Goal: Task Accomplishment & Management: Complete application form

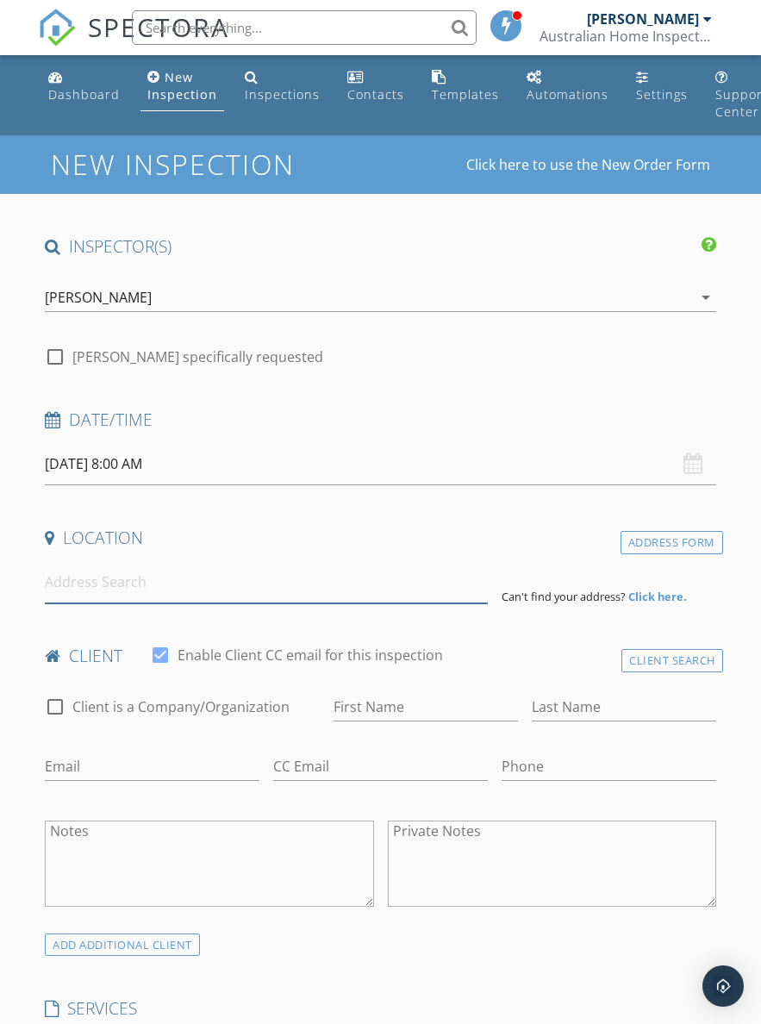
click at [209, 594] on input at bounding box center [266, 582] width 443 height 42
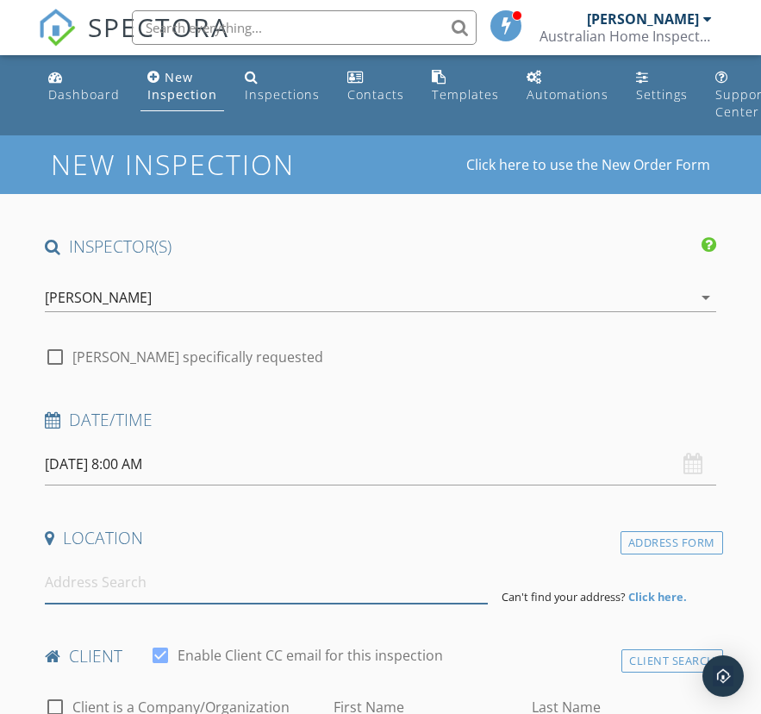
click at [176, 579] on input at bounding box center [266, 582] width 443 height 42
paste input "Lot 472, (45) Liverpool Circuit, "Yarrabilba", Yarrabilba QLD 4207"
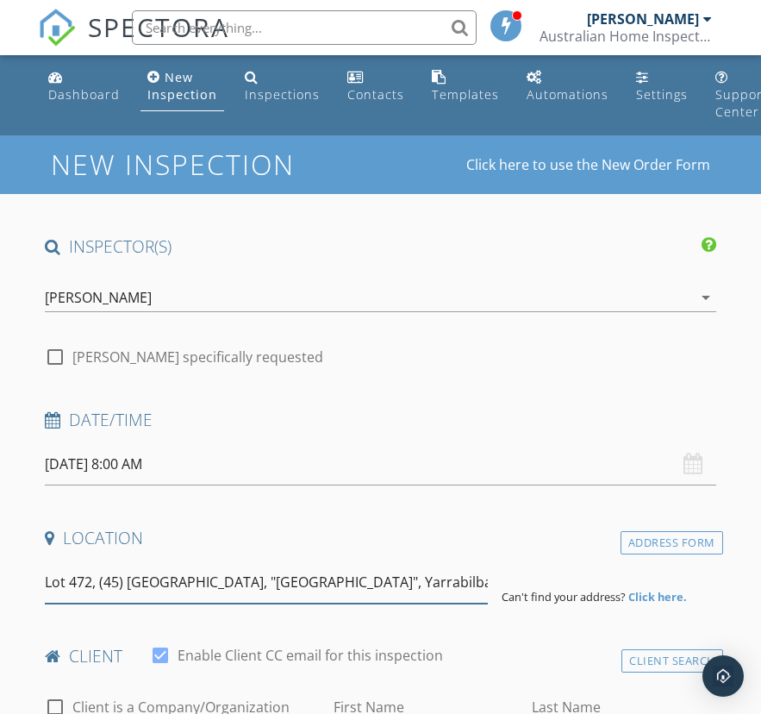
type input "Lot 472, (45) Liverpool Circuit, "Yarrabilba", Yarrabilba QLD 4207"
click at [180, 465] on input "[DATE] 8:00 AM" at bounding box center [380, 464] width 671 height 42
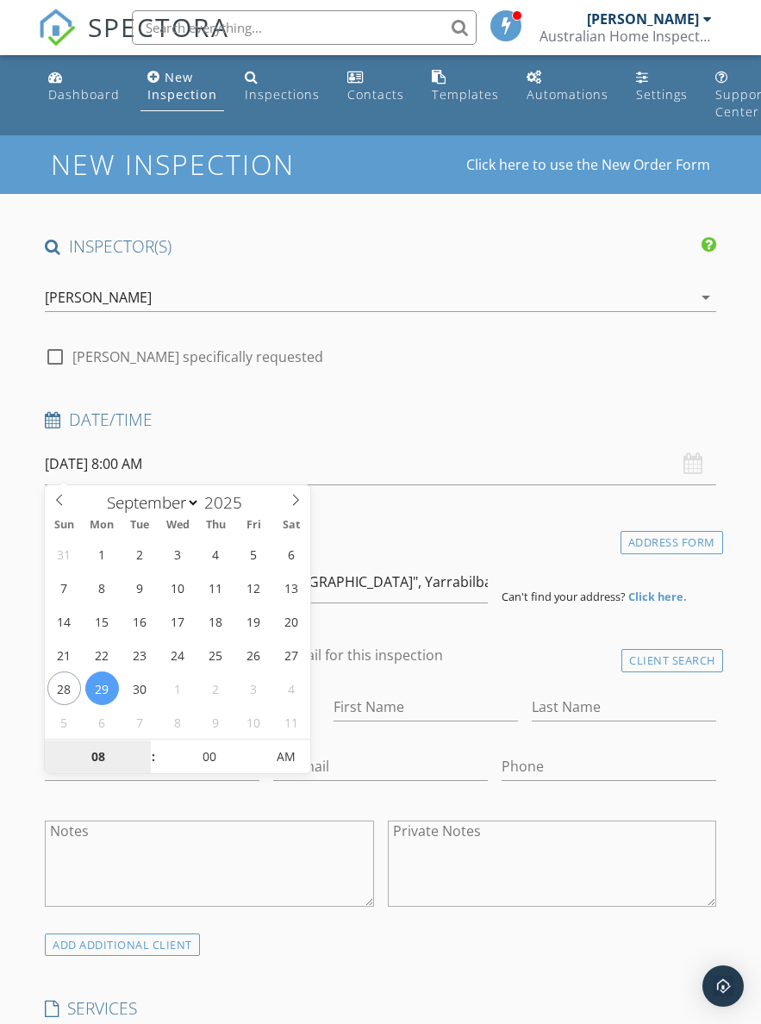
click at [89, 762] on input "08" at bounding box center [98, 757] width 106 height 34
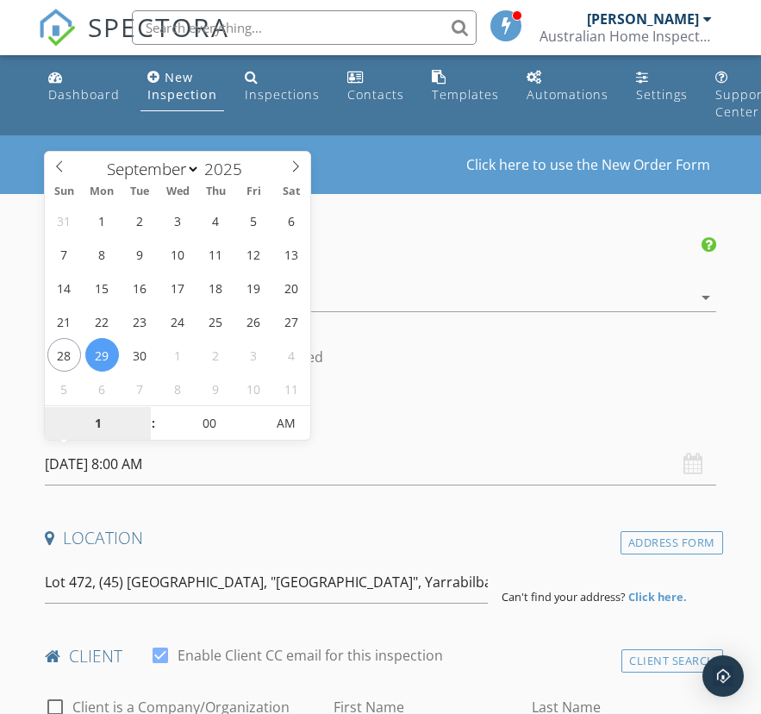
type input "10"
type input "29/09/2025 10:00 AM"
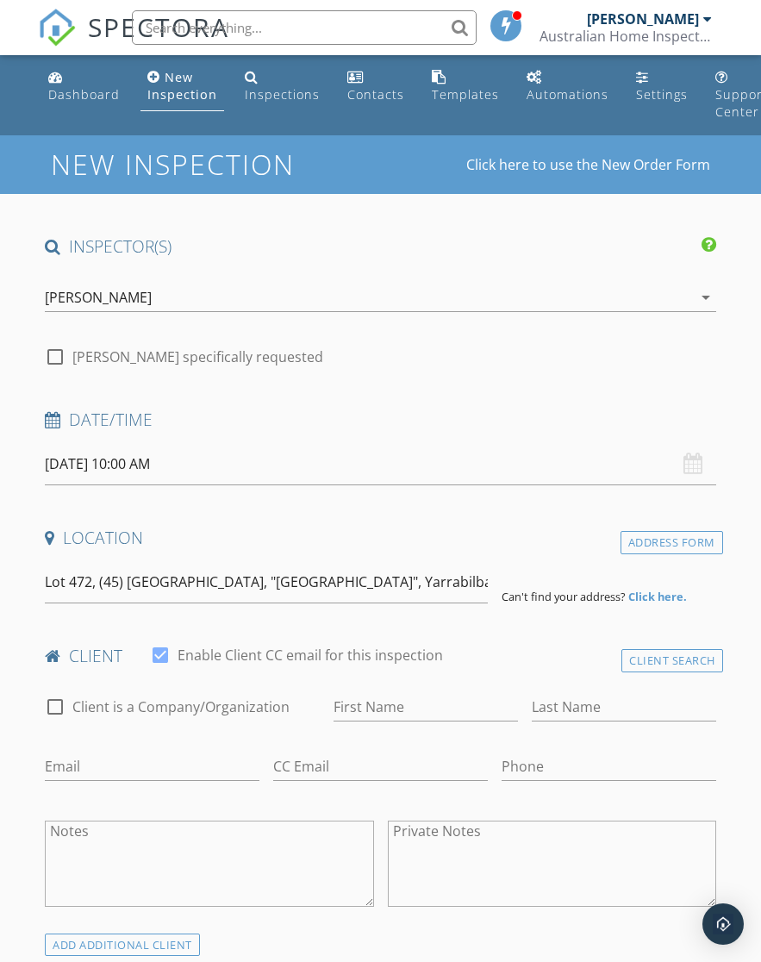
click at [411, 533] on h4 "Location" at bounding box center [380, 538] width 671 height 22
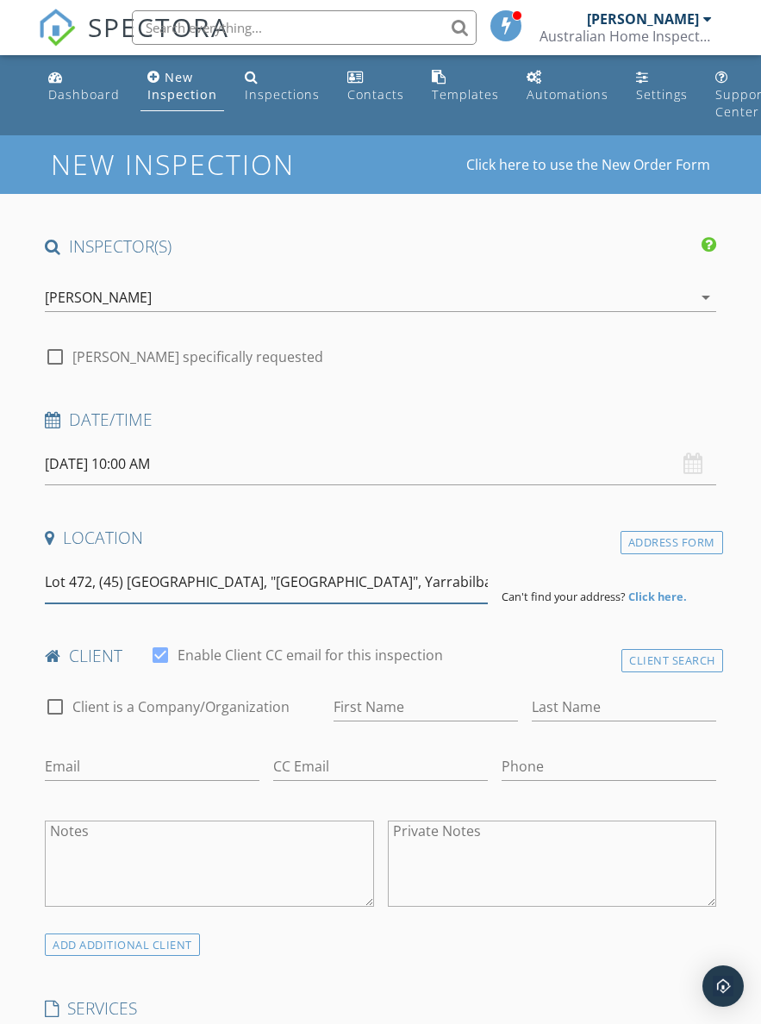
click at [402, 588] on input "Lot 472, (45) Liverpool Circuit, "Yarrabilba", Yarrabilba QLD 4207" at bounding box center [266, 582] width 443 height 42
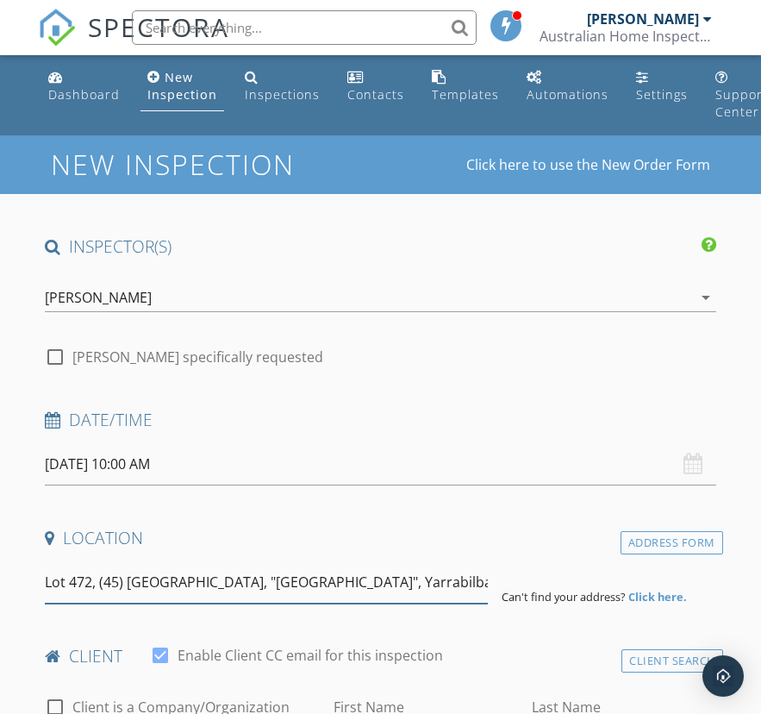
click at [265, 575] on input "Lot 472, (45) Liverpool Circuit, "Yarrabilba", Yarrabilba QLD 4207" at bounding box center [266, 582] width 443 height 42
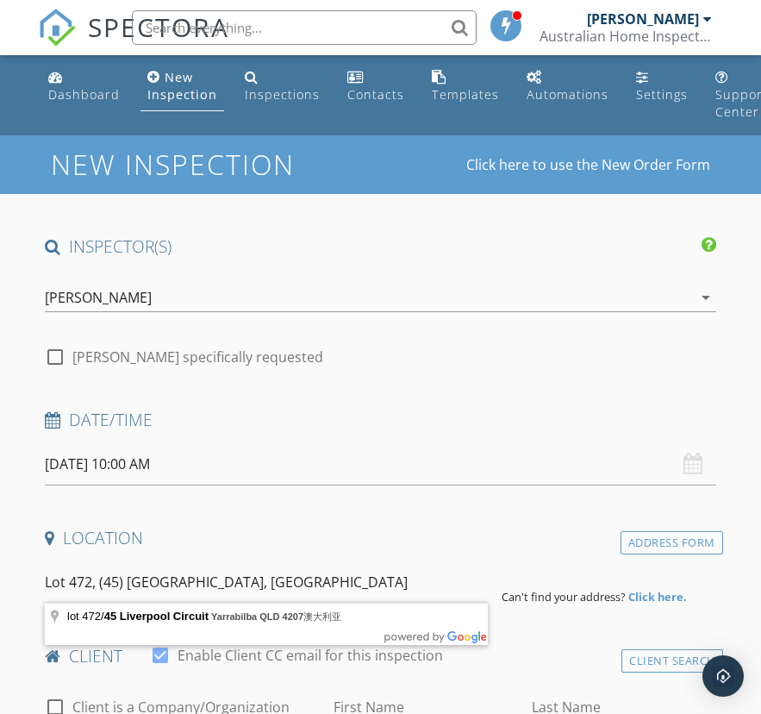
type input "lot 472/45 Liverpool Circuit, Yarrabilba QLD 4207澳大利亚"
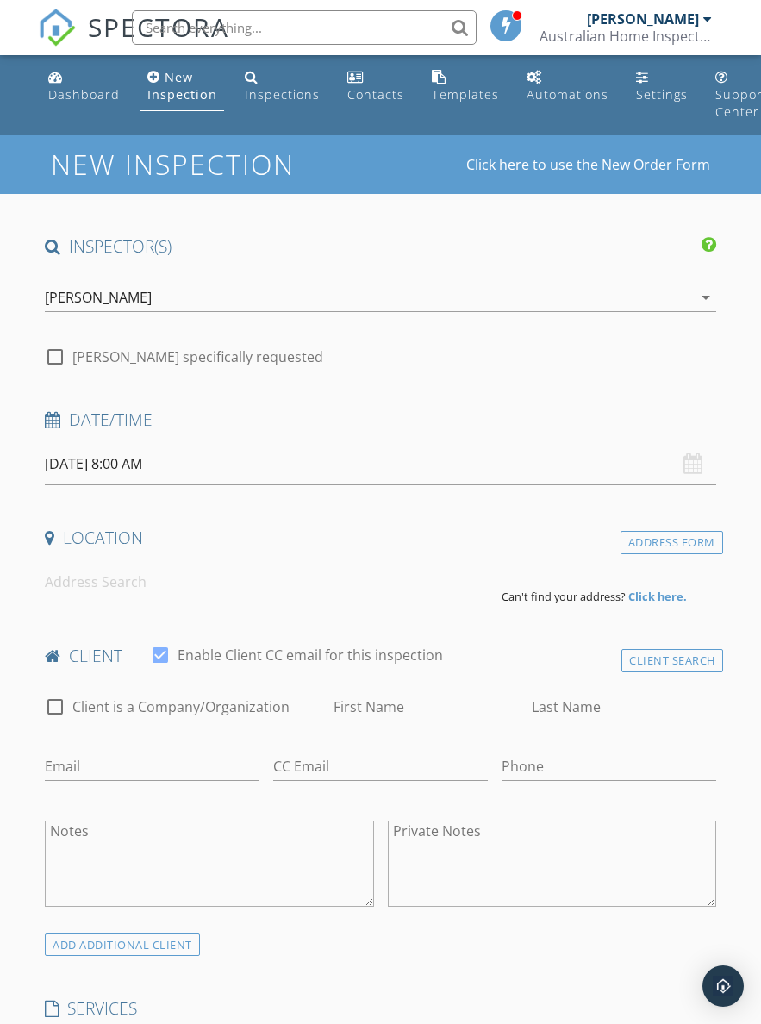
click at [199, 464] on input "[DATE] 8:00 AM" at bounding box center [380, 464] width 671 height 42
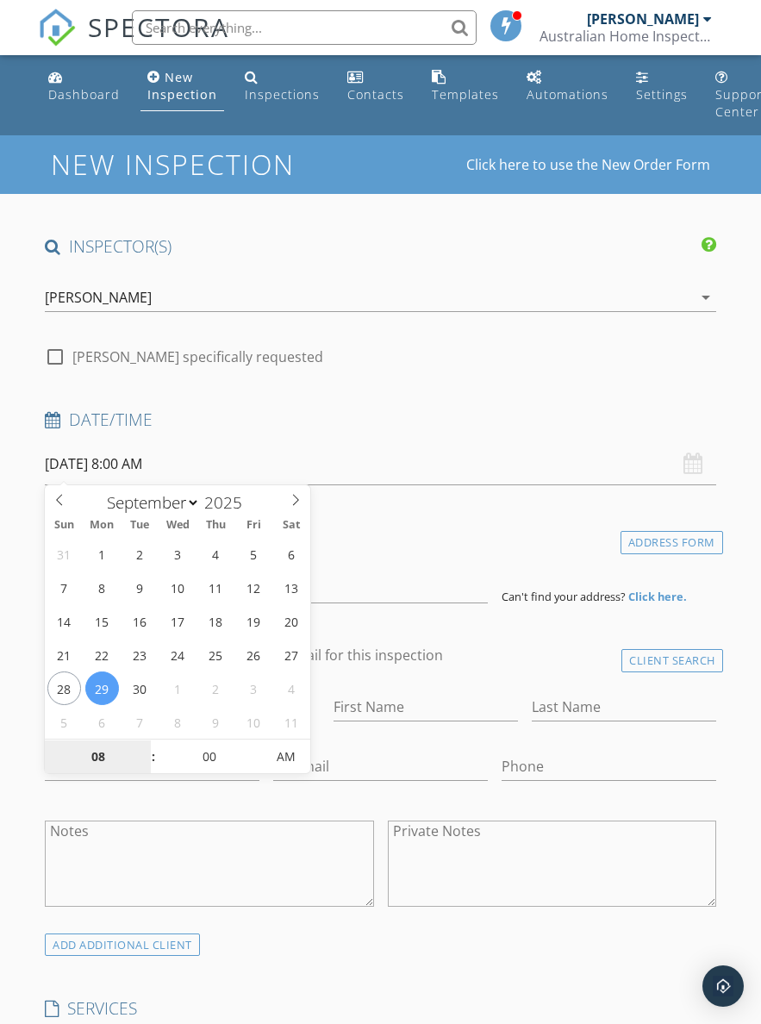
click at [97, 751] on input "08" at bounding box center [98, 757] width 106 height 34
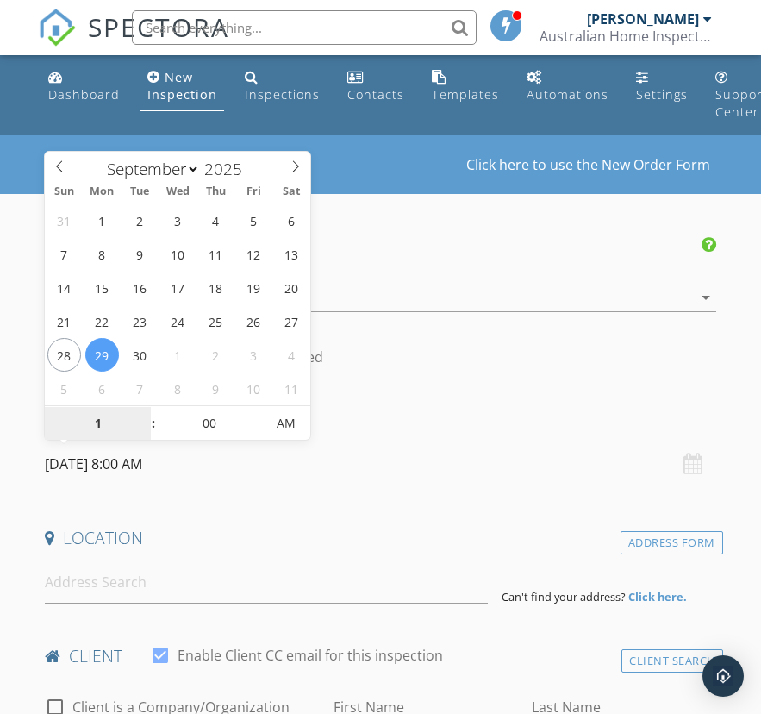
type input "10"
type input "[DATE] 10:00 AM"
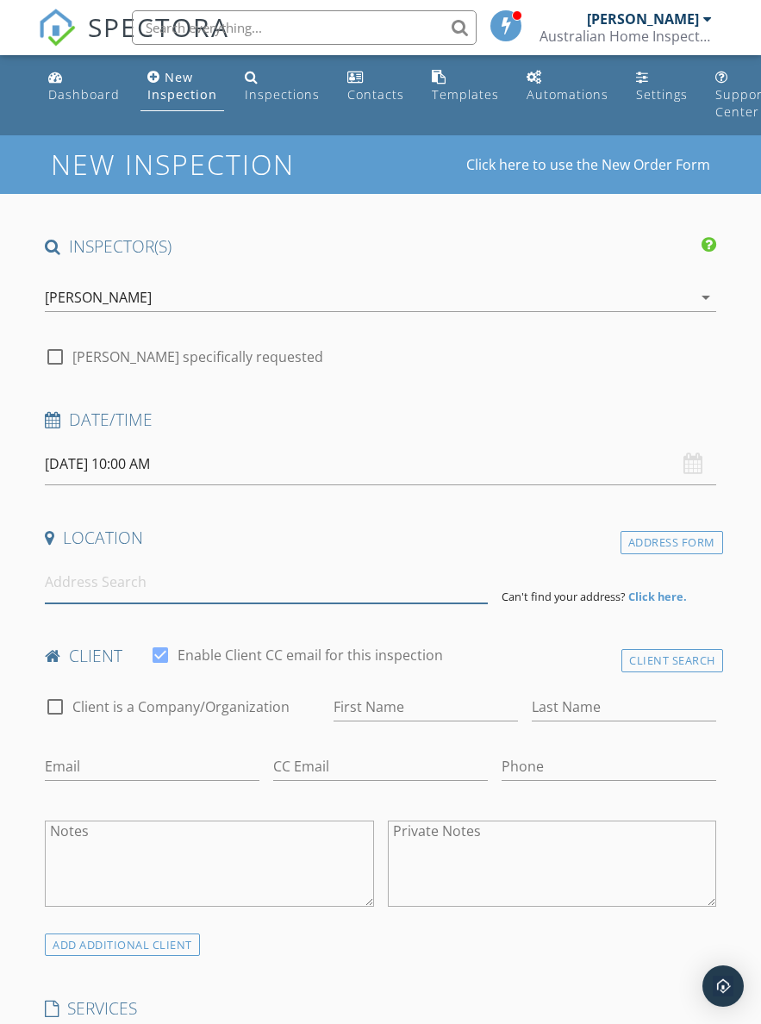
click at [276, 571] on input at bounding box center [266, 582] width 443 height 42
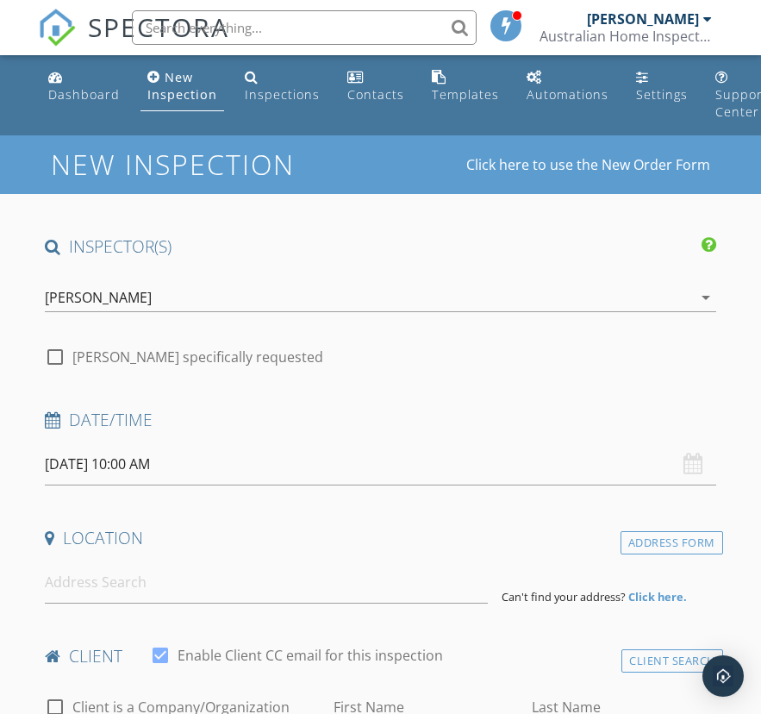
click at [183, 551] on div "Location" at bounding box center [380, 544] width 685 height 34
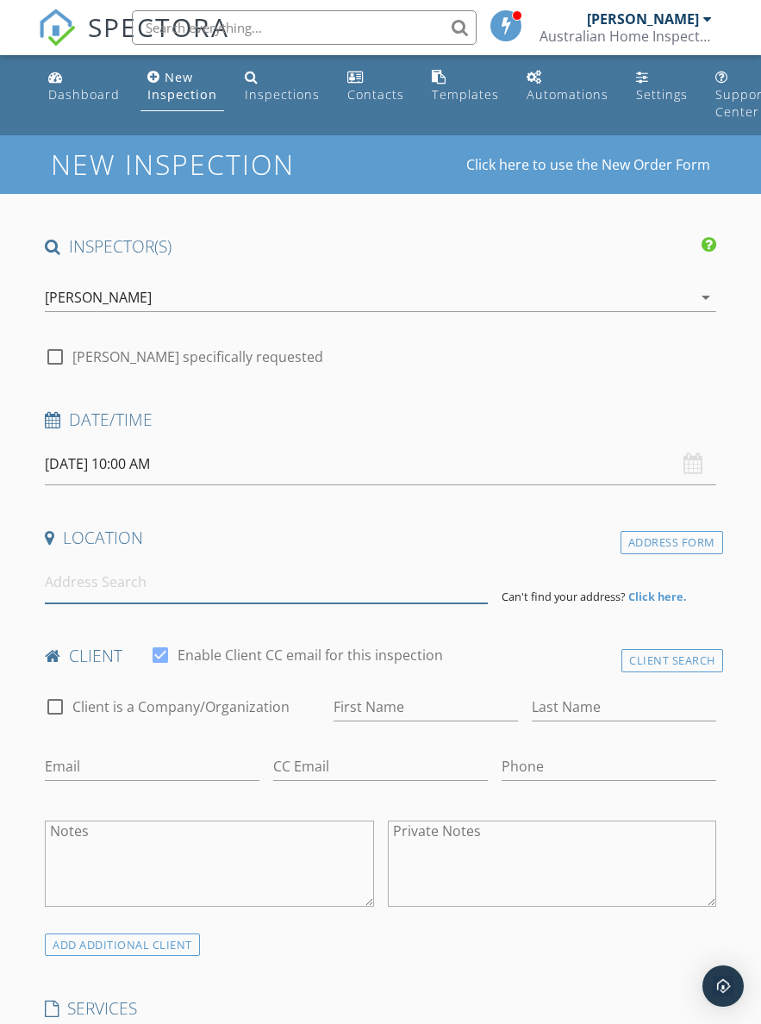
click at [152, 581] on input at bounding box center [266, 582] width 443 height 42
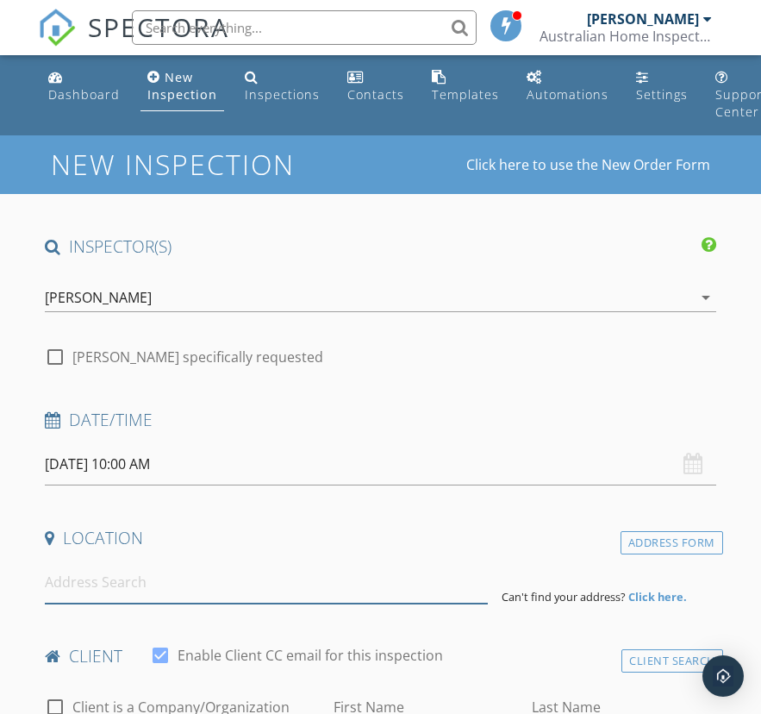
click at [119, 575] on input at bounding box center [266, 582] width 443 height 42
paste input "Lot 472, (45) Liverpool Circuit, "Yarrabilba", Yarrabilba QLD 4207"
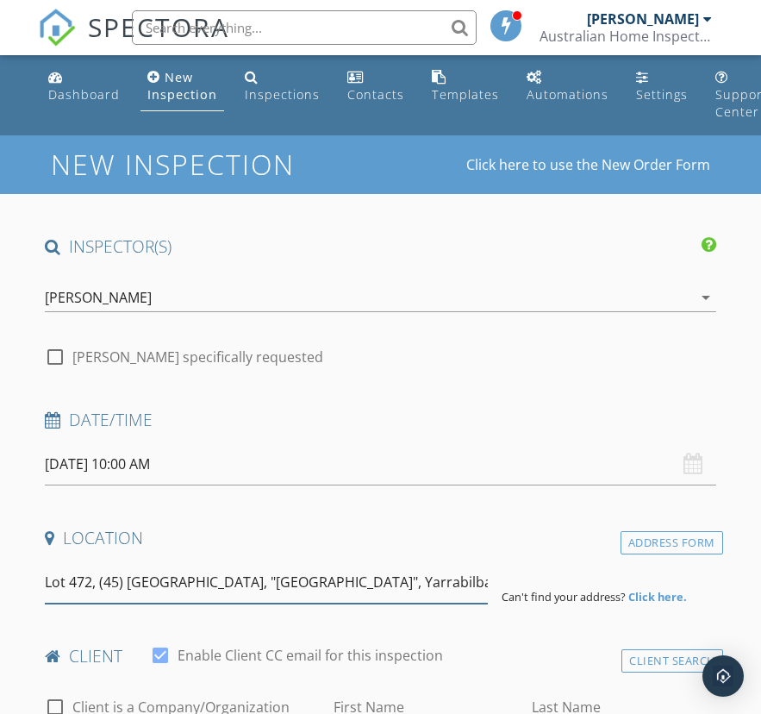
click at [324, 585] on input "Lot 472, (45) Liverpool Circuit, "Yarrabilba", Yarrabilba QLD 4207" at bounding box center [266, 582] width 443 height 42
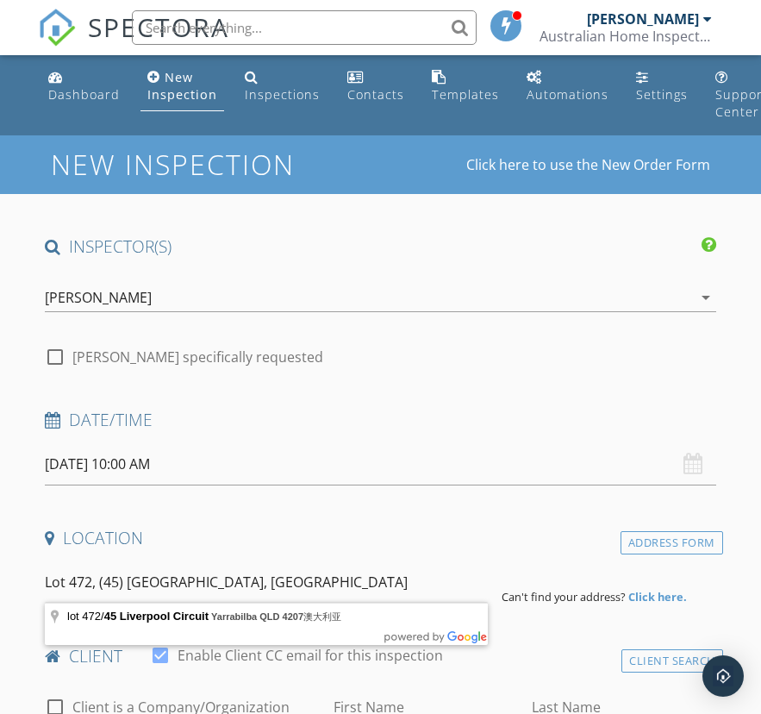
type input "lot 472/45 Liverpool Circuit, Yarrabilba QLD 4207澳大利亚"
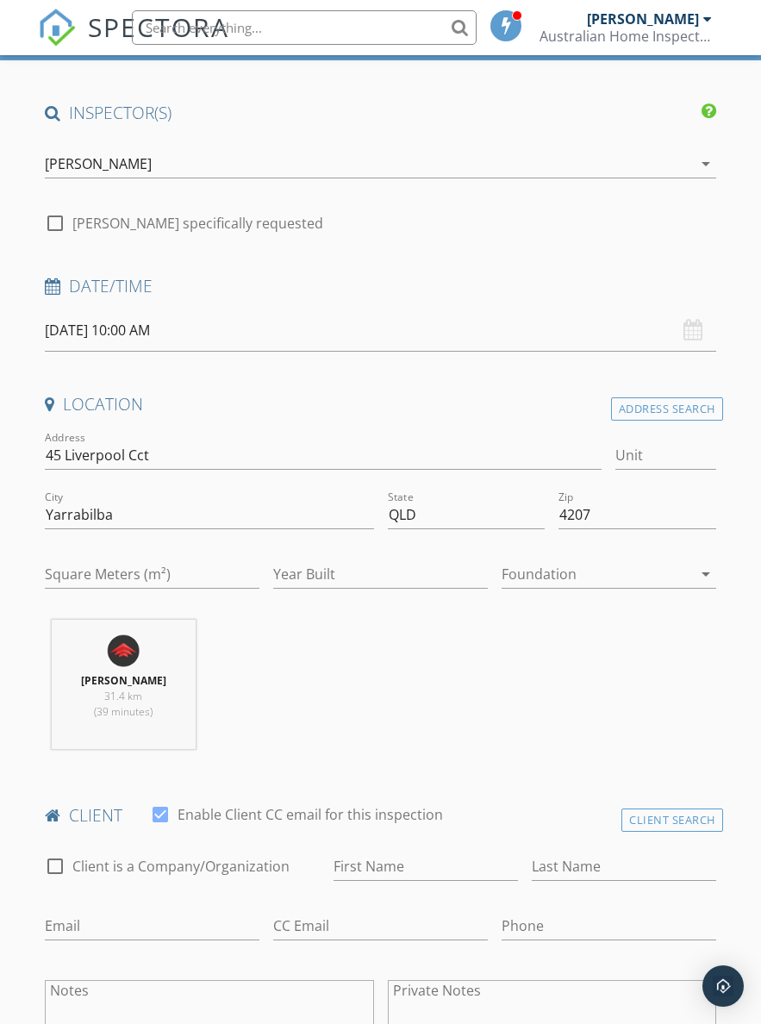
scroll to position [174, 0]
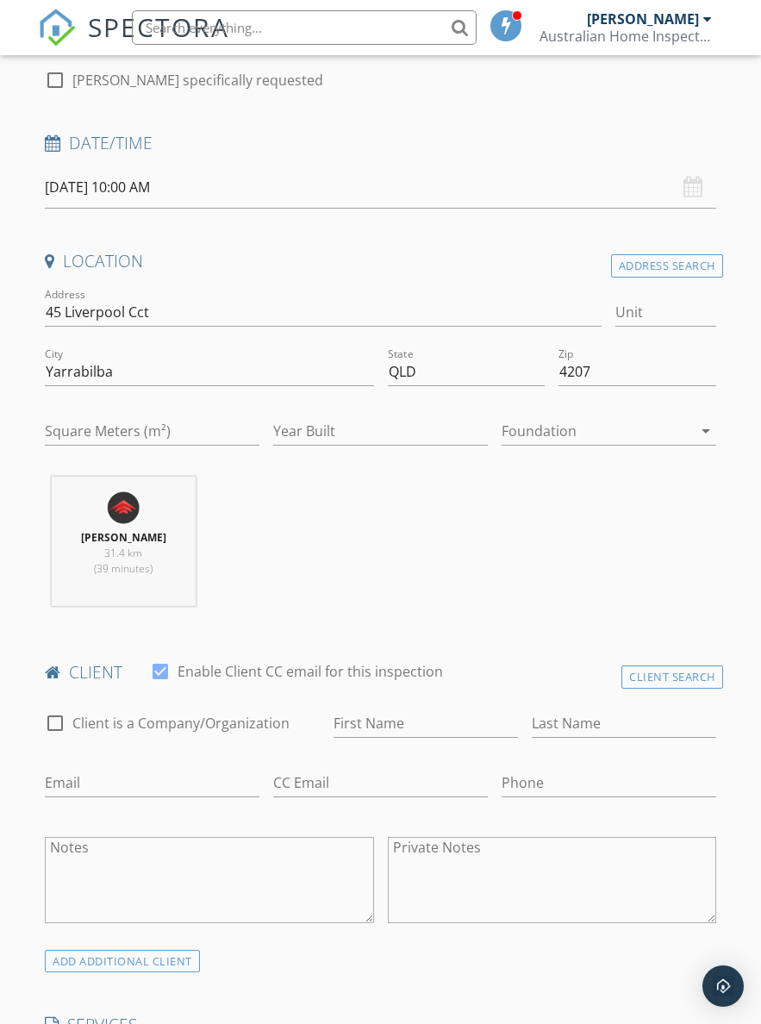
click at [142, 865] on textarea "Notes" at bounding box center [209, 880] width 328 height 86
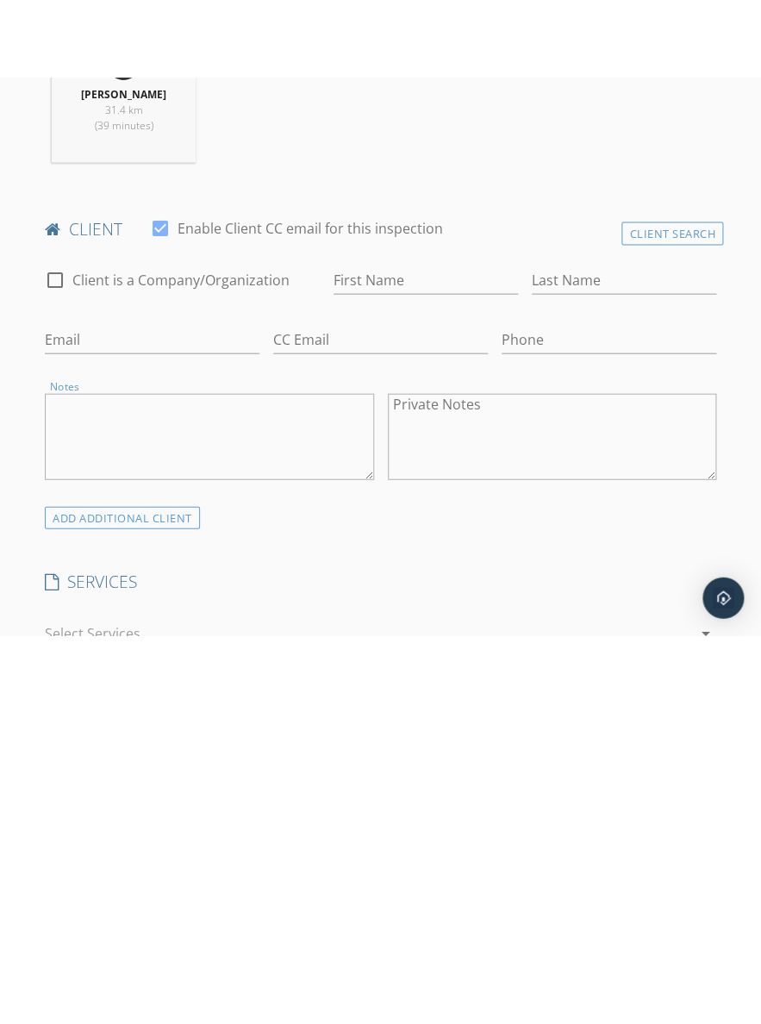
scroll to position [798, 0]
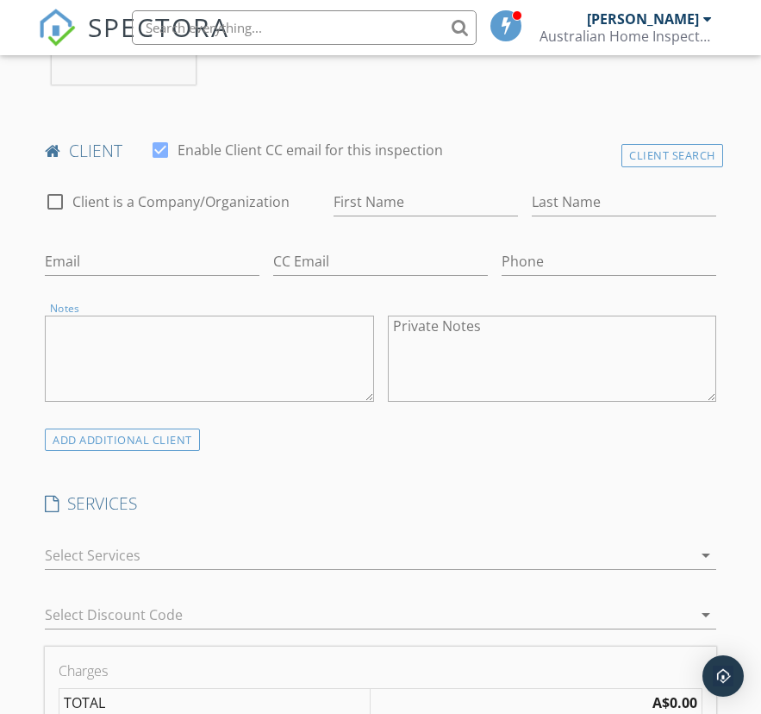
paste textarea "Cyrilla Rachelle Wu DOB: 27/Nov/1986 Tel: 0468624721 Email: cyrachelle1127woo@g…"
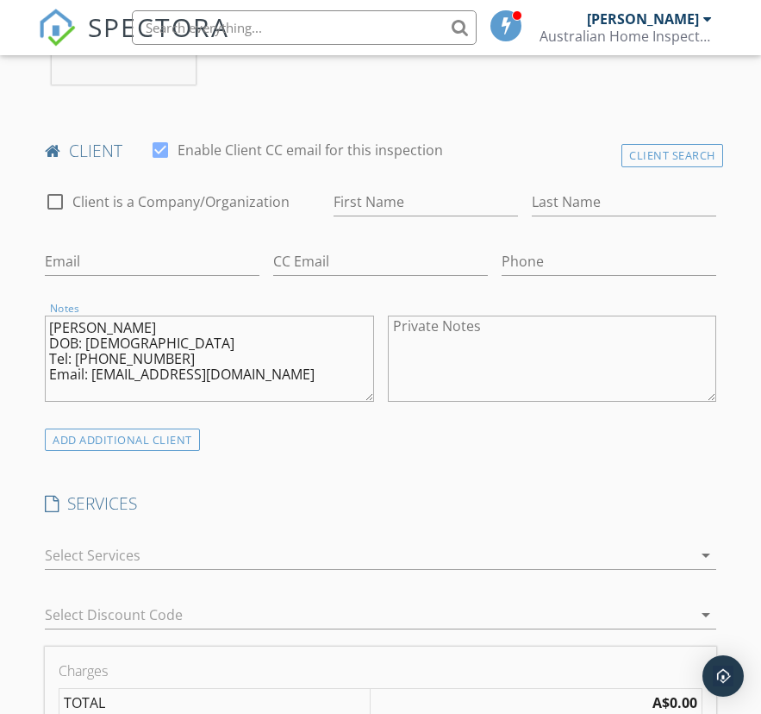
click at [51, 326] on textarea "Cyrilla Rachelle Wu DOB: 27/Nov/1986 Tel: 0468624721 Email: cyrachelle1127woo@g…" at bounding box center [209, 358] width 328 height 86
type textarea "Wu DOB: 27/Nov/1986 Tel: 0468624721 Email: cyrachelle1127woo@gmail.com"
click at [477, 198] on input "First Name" at bounding box center [426, 202] width 184 height 28
paste input "Cyrilla Rachelle"
type input "Cyrilla Rachelle"
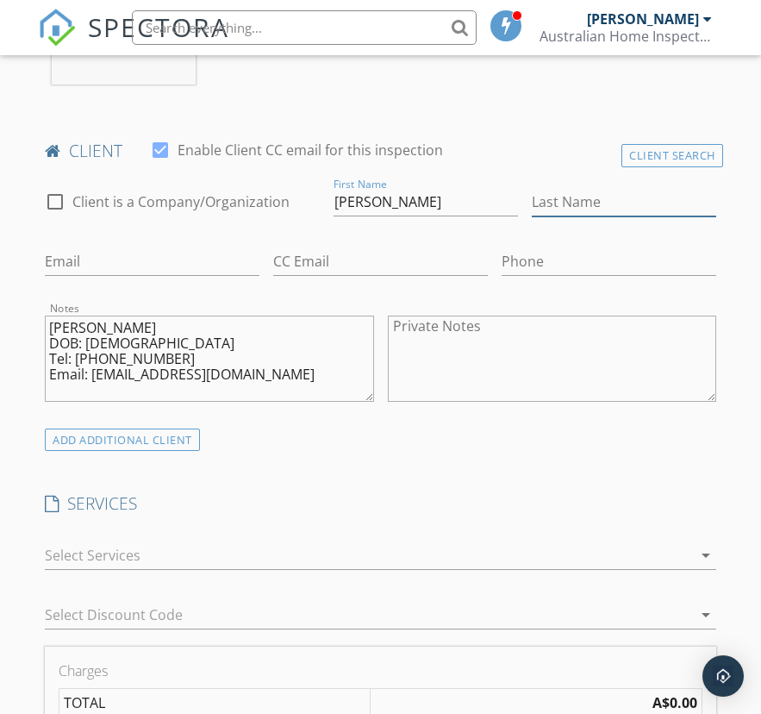
click at [639, 203] on input "Last Name" at bounding box center [624, 202] width 184 height 28
type input "w"
type input "Wu"
click at [65, 352] on textarea "Wu DOB: 27/Nov/1986 Tel: 0468624721 Email: cyrachelle1127woo@gmail.com" at bounding box center [209, 358] width 328 height 86
click at [83, 352] on textarea "Wu DOB: 27/Nov/1986 Tel: 0468624721 Email: cyrachelle1127woo@gmail.com" at bounding box center [209, 358] width 328 height 86
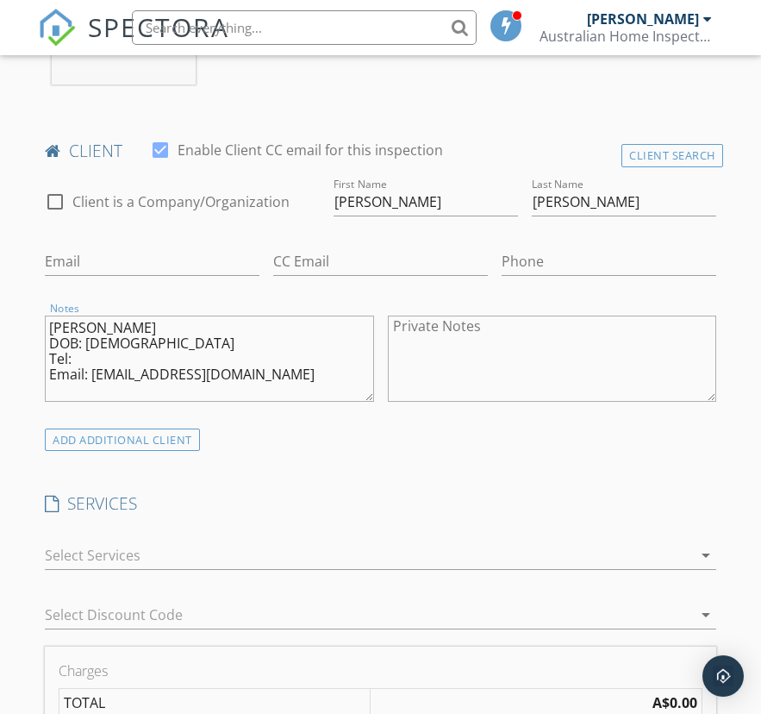
type textarea "Wu DOB: 27/Nov/1986 Tel: Email: cyrachelle1127woo@gmail.com"
click at [623, 256] on input "Phone" at bounding box center [609, 261] width 215 height 28
paste input "0468624721"
type input "0468624721"
click at [98, 363] on textarea "Wu DOB: 27/Nov/1986 Tel: Email: cyrachelle1127woo@gmail.com" at bounding box center [209, 358] width 328 height 86
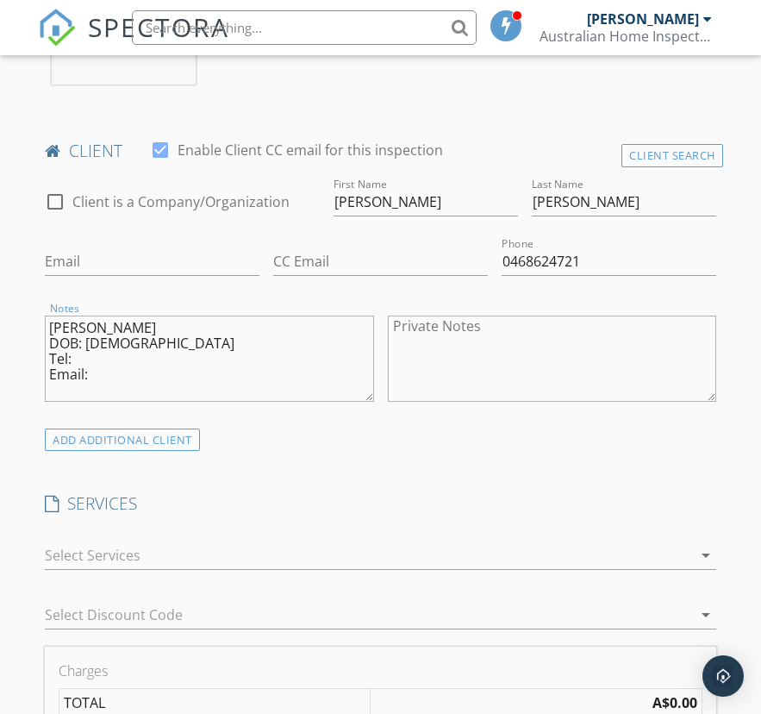
type textarea "Wu DOB: 27/Nov/1986 Tel: Email:"
click at [66, 253] on input "Email" at bounding box center [152, 261] width 215 height 28
paste input "cyrachelle1127woo@gmail.com"
type input "cyrachelle1127woo@gmail.com"
click at [47, 315] on textarea "Wu DOB: 27/Nov/1986 Tel: Email:" at bounding box center [209, 358] width 328 height 86
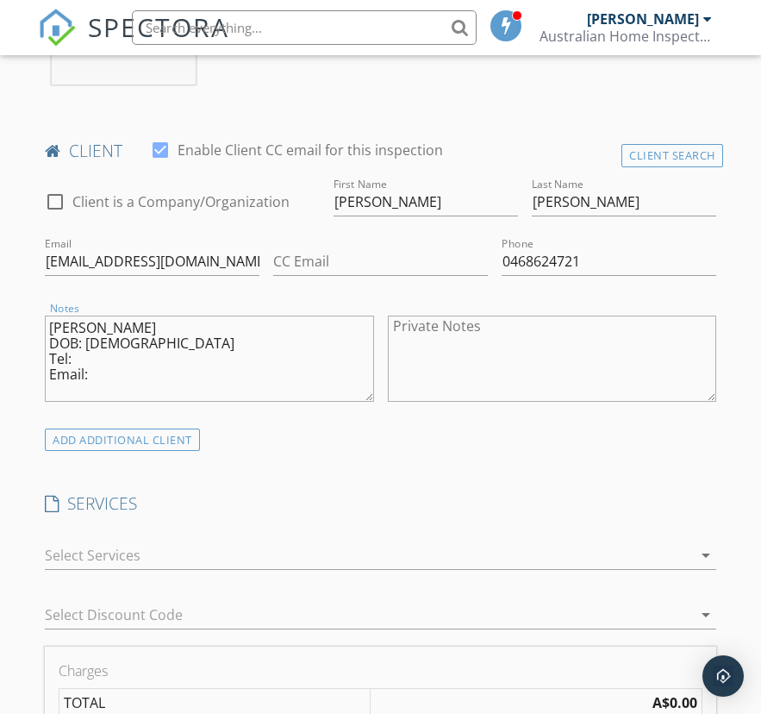
click at [62, 324] on textarea "Wu DOB: 27/Nov/1986 Tel: Email:" at bounding box center [209, 358] width 328 height 86
click at [97, 541] on div at bounding box center [368, 555] width 647 height 28
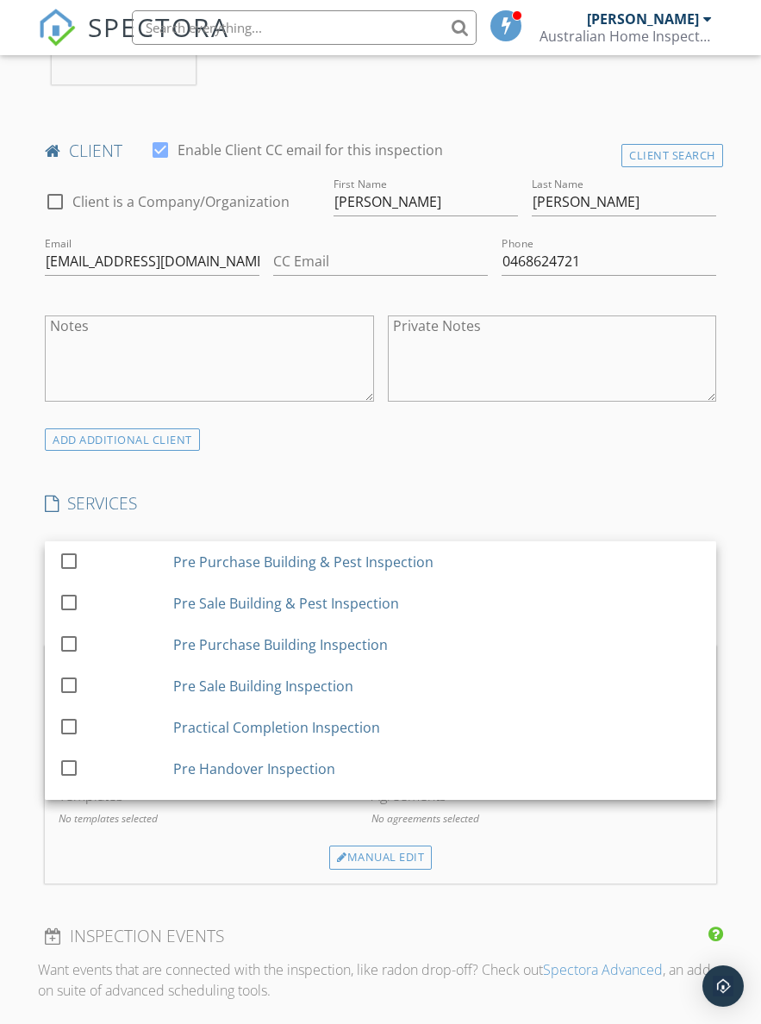
click at [79, 727] on div at bounding box center [68, 725] width 29 height 29
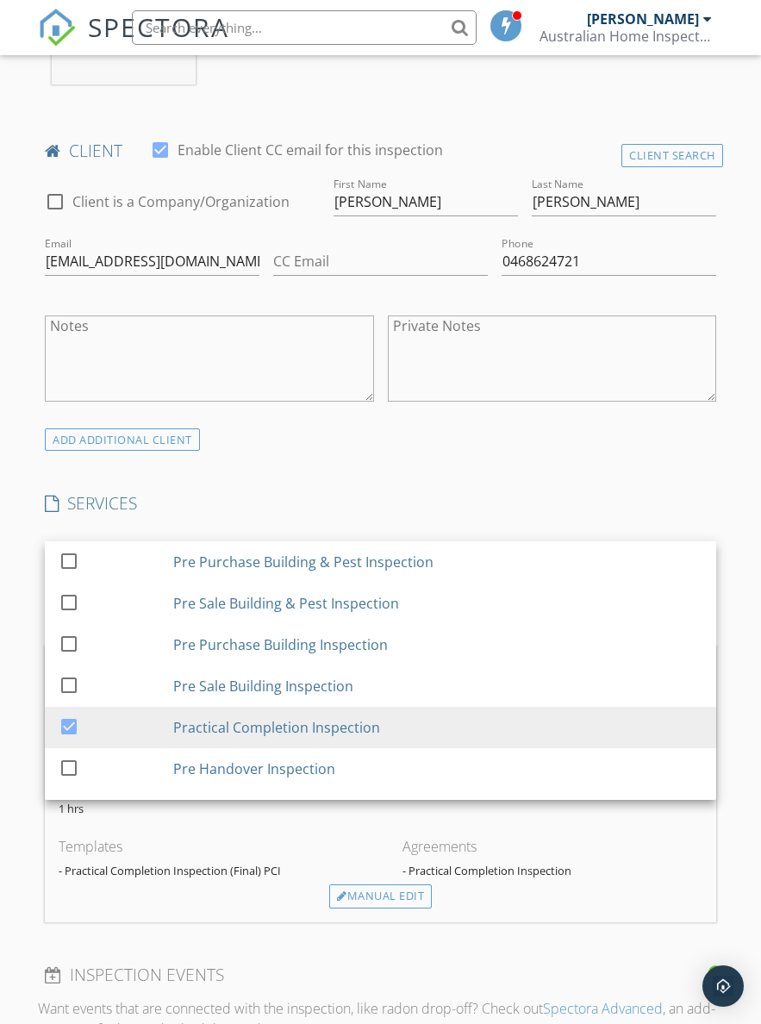
click at [212, 498] on h4 "SERVICES" at bounding box center [380, 503] width 671 height 22
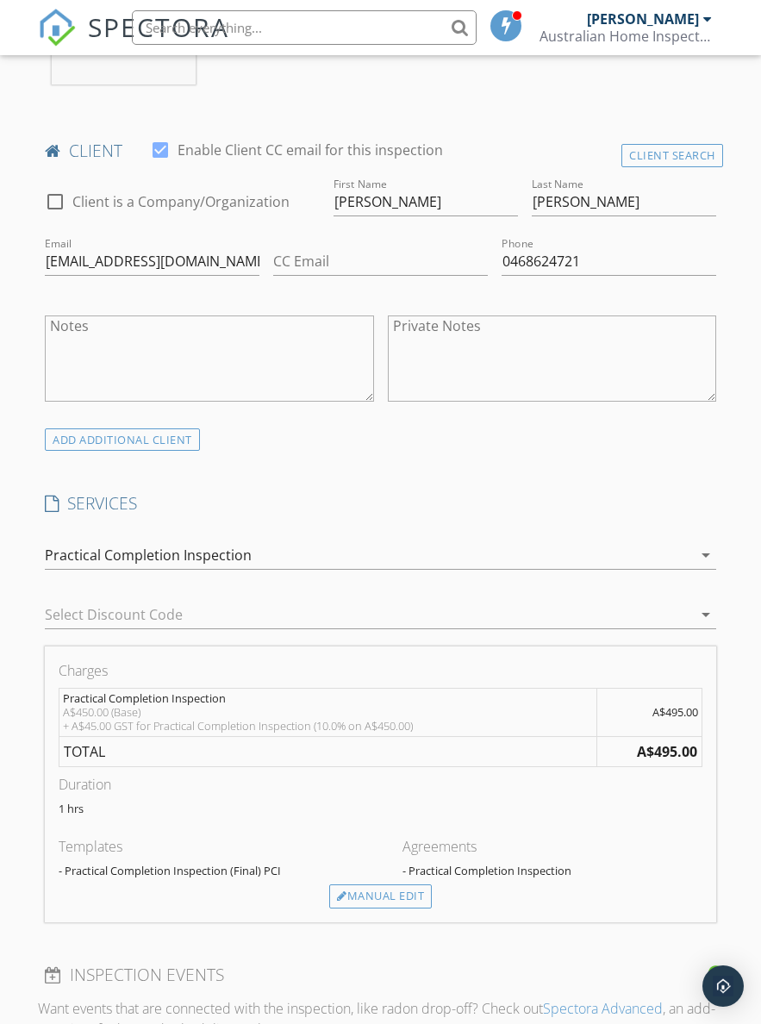
click at [349, 895] on div "Manual Edit" at bounding box center [380, 896] width 103 height 24
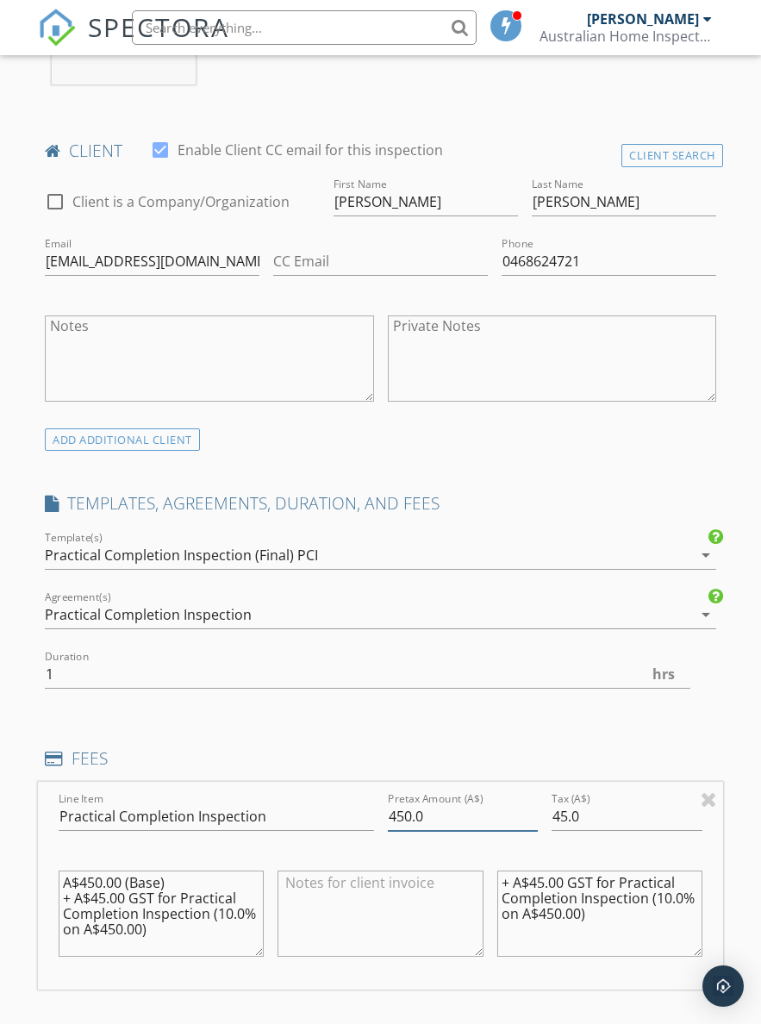
click at [499, 818] on input "450.0" at bounding box center [463, 816] width 151 height 28
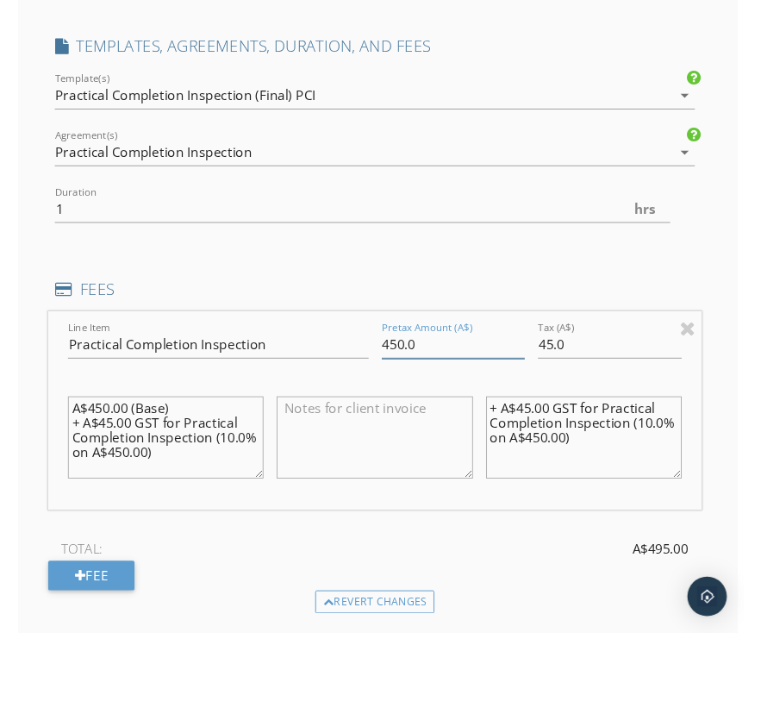
scroll to position [1252, 6]
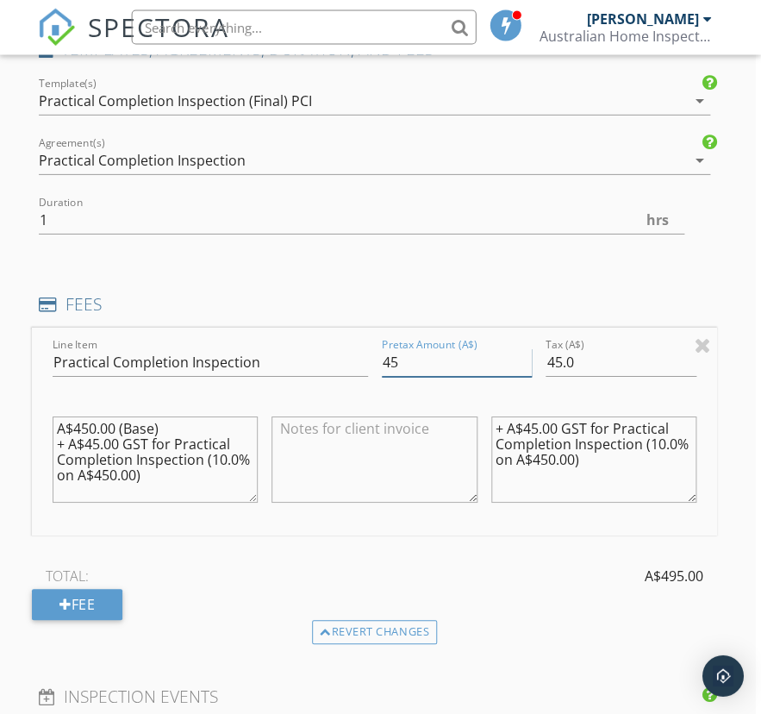
type input "4"
type input "500"
click at [643, 359] on input "45.0" at bounding box center [621, 362] width 151 height 28
type input "4"
type input "050"
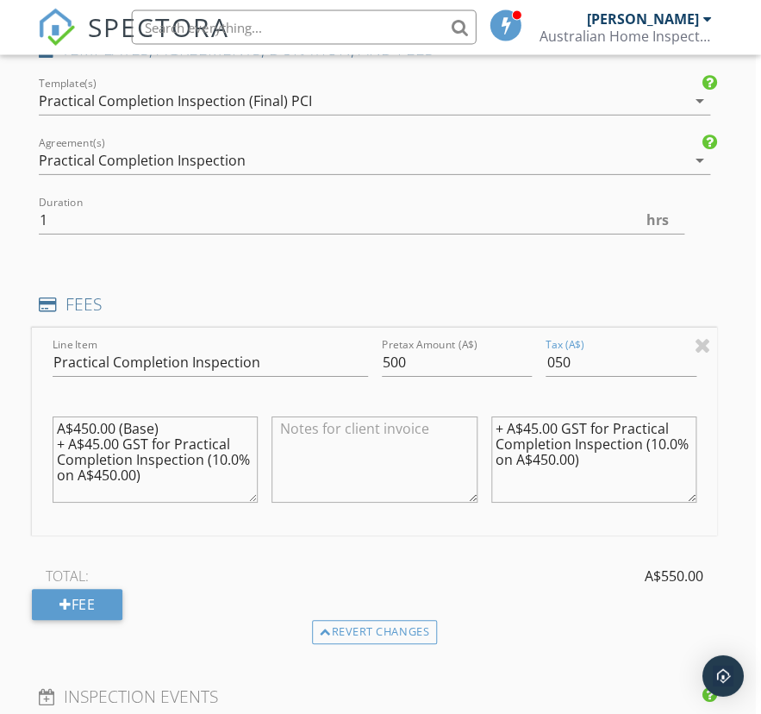
click at [651, 433] on textarea "+ A$45.00 GST for Practical Completion Inspection (10.0% on A$450.00)" at bounding box center [593, 459] width 205 height 86
click at [652, 439] on textarea "+ A$45.00 GST for Practical Completion Inspection (10.0% on A$450.00)" at bounding box center [593, 459] width 205 height 86
click at [610, 490] on textarea "+ A$45.00 GST for Practical Completion Inspection (10.0% on A$450.00)" at bounding box center [593, 459] width 205 height 86
click at [639, 418] on textarea "+ A$45.00 GST for Practical Completion Inspection (10.0% on A$450.00)" at bounding box center [593, 459] width 205 height 86
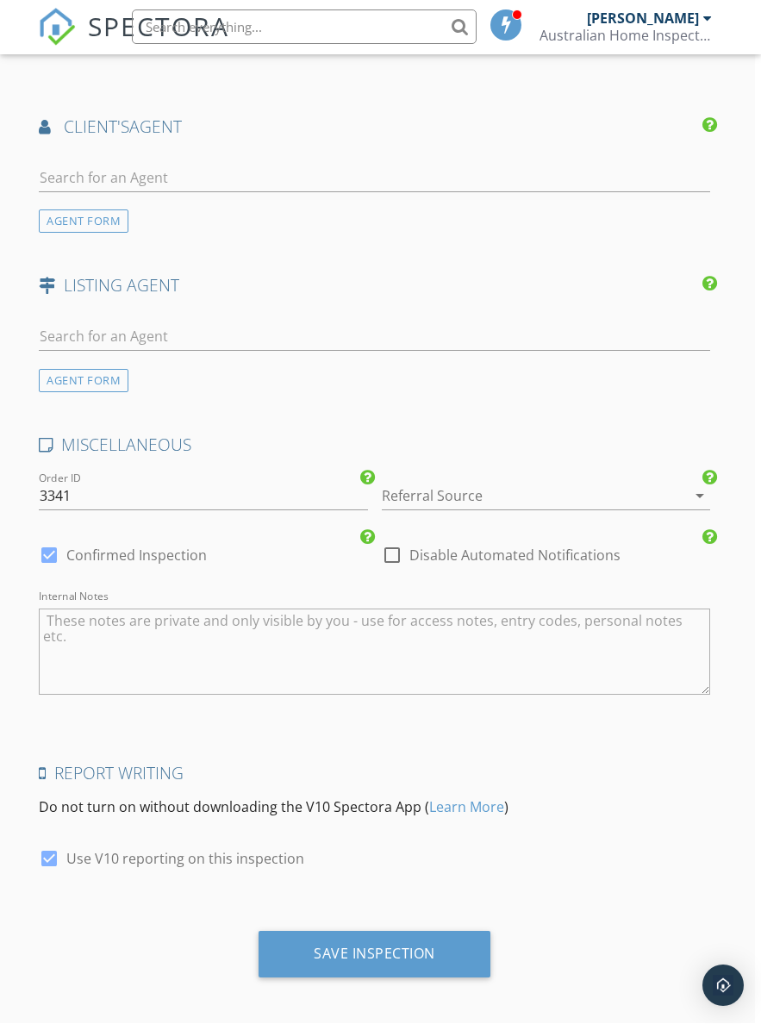
scroll to position [2162, 7]
click at [285, 952] on div "Save Inspection" at bounding box center [374, 955] width 232 height 47
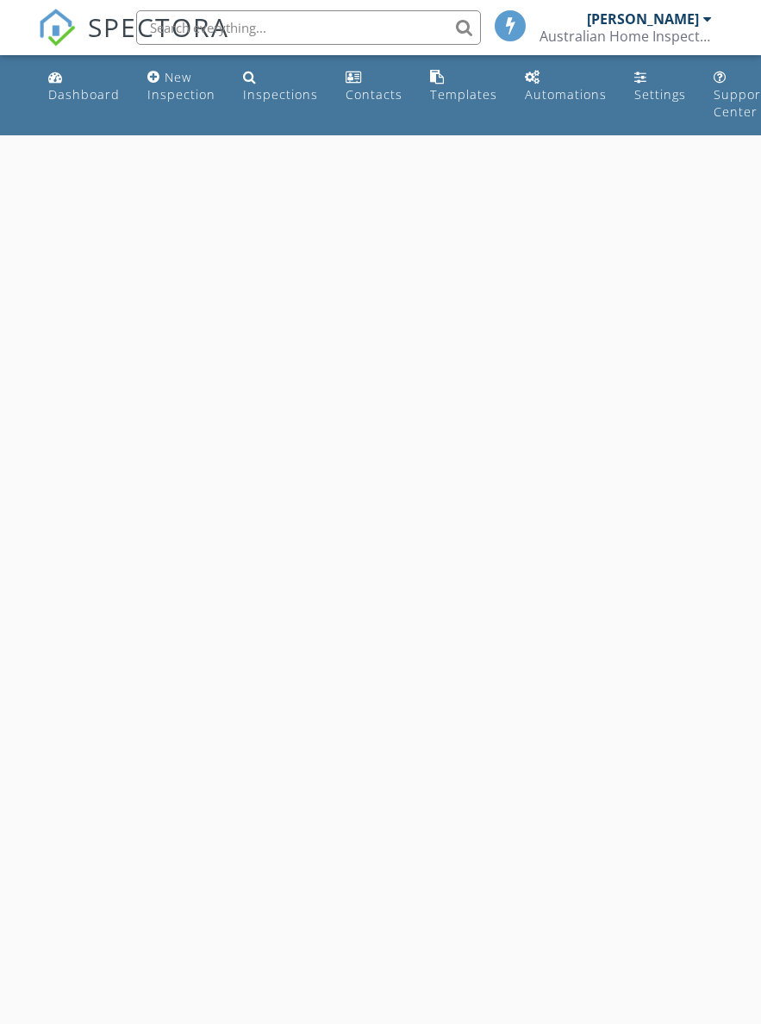
select select "8"
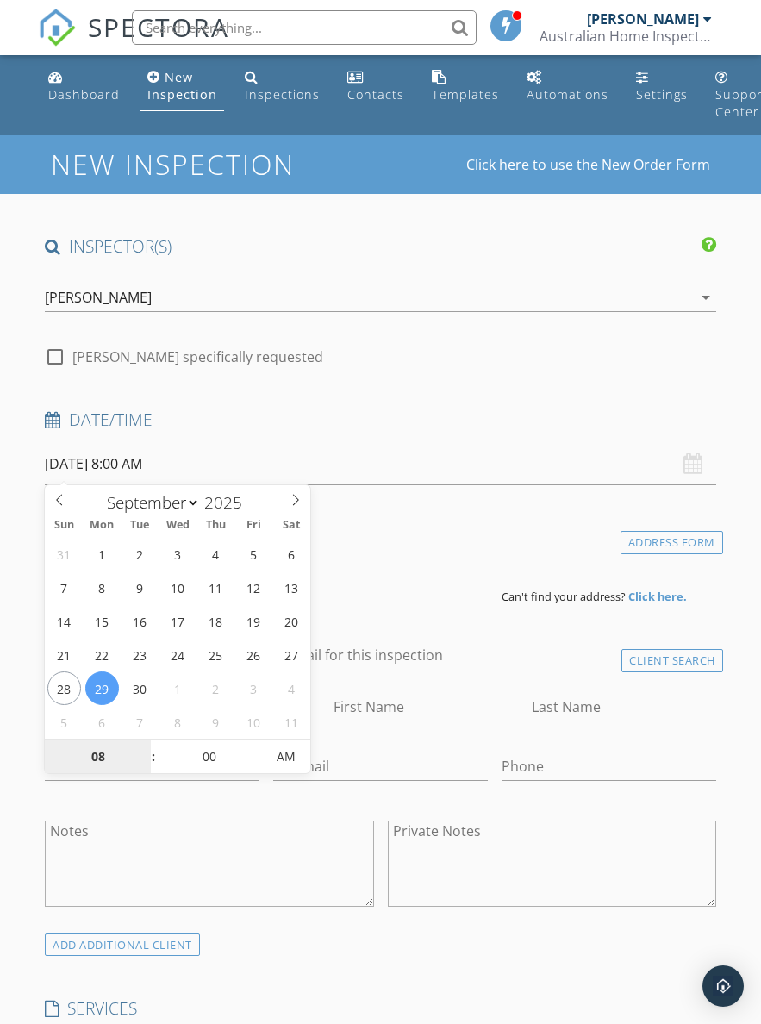
click at [107, 744] on input "08" at bounding box center [98, 757] width 106 height 34
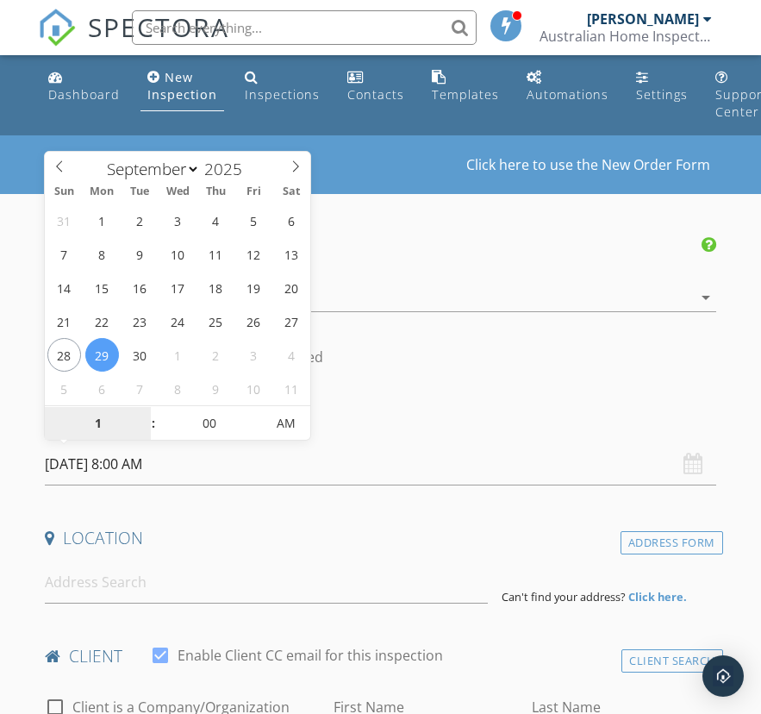
type input "11"
type input "29/09/2025 11:00 AM"
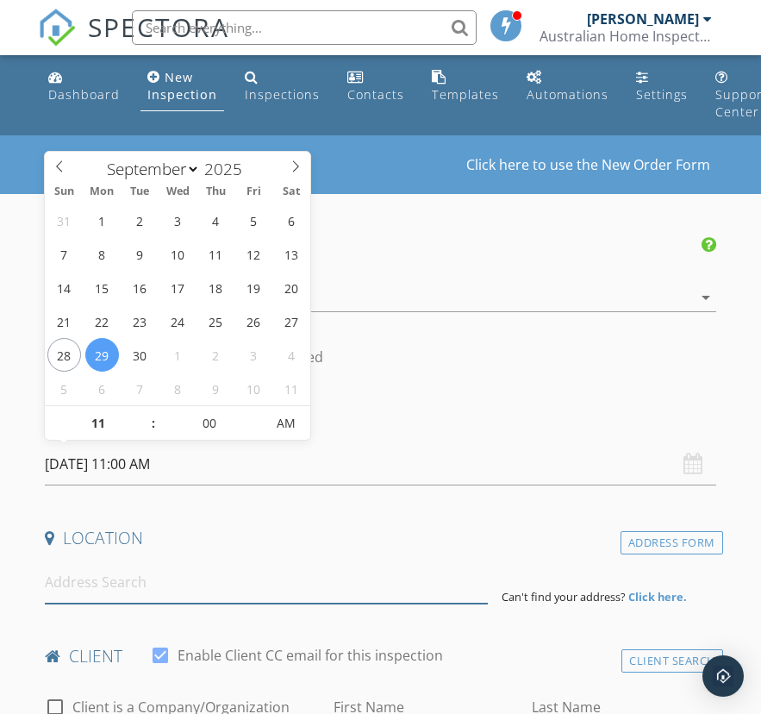
click at [111, 578] on input at bounding box center [266, 582] width 443 height 42
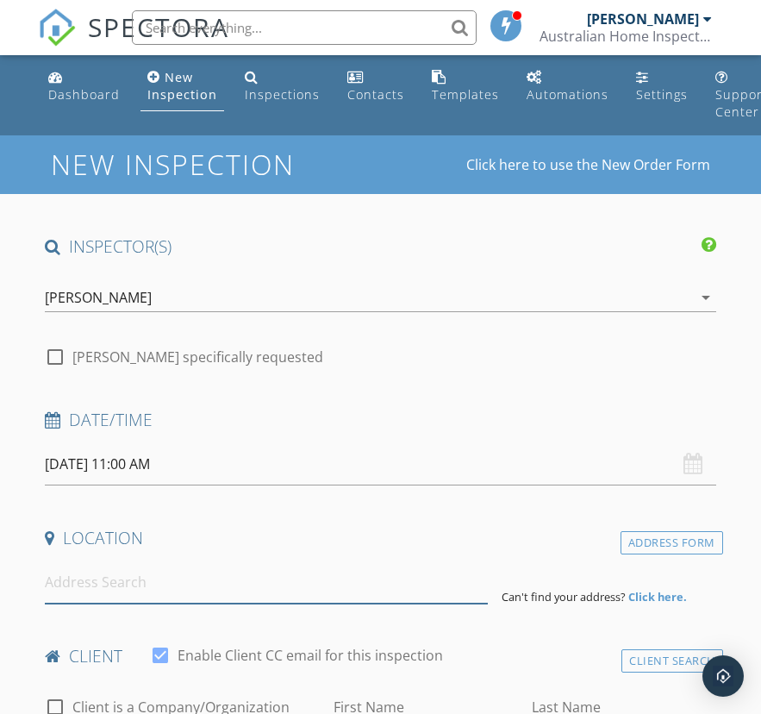
click at [82, 572] on input at bounding box center [266, 582] width 443 height 42
paste input "Lot 477, (55) Liverpool Circuit, "Yarrabilba", Yarrabilba QLD 4207"
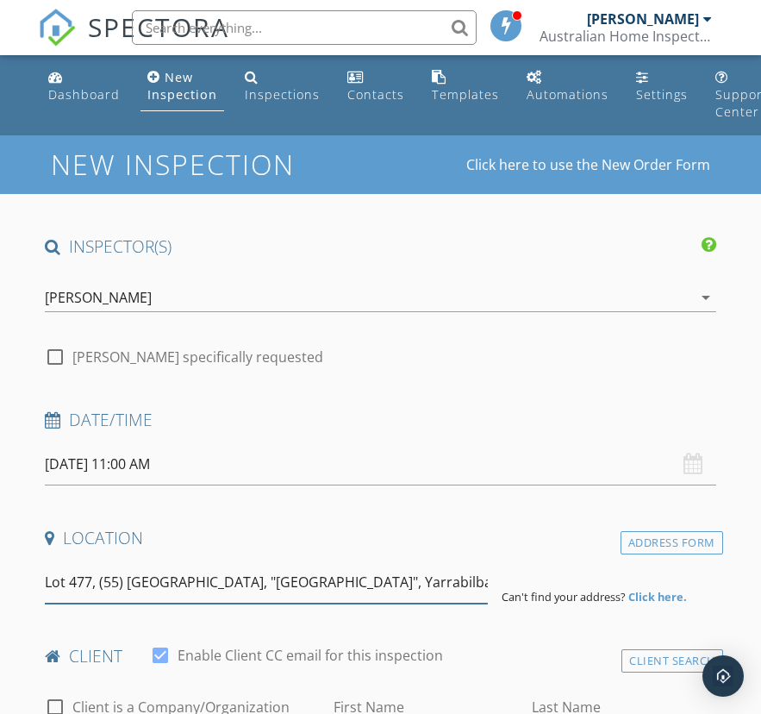
click at [325, 581] on input "Lot 477, (55) Liverpool Circuit, "Yarrabilba", Yarrabilba QLD 4207" at bounding box center [266, 582] width 443 height 42
click at [302, 583] on input "Lot 477, (55) Liverpool Circuit, "Yarrabilba", Yarrabilba QLD 4207" at bounding box center [266, 582] width 443 height 42
click at [274, 582] on input "Lot 477, (55) Liverpool Circuit, "Yarrabilba", Yarrabilba QLD 4207" at bounding box center [266, 582] width 443 height 42
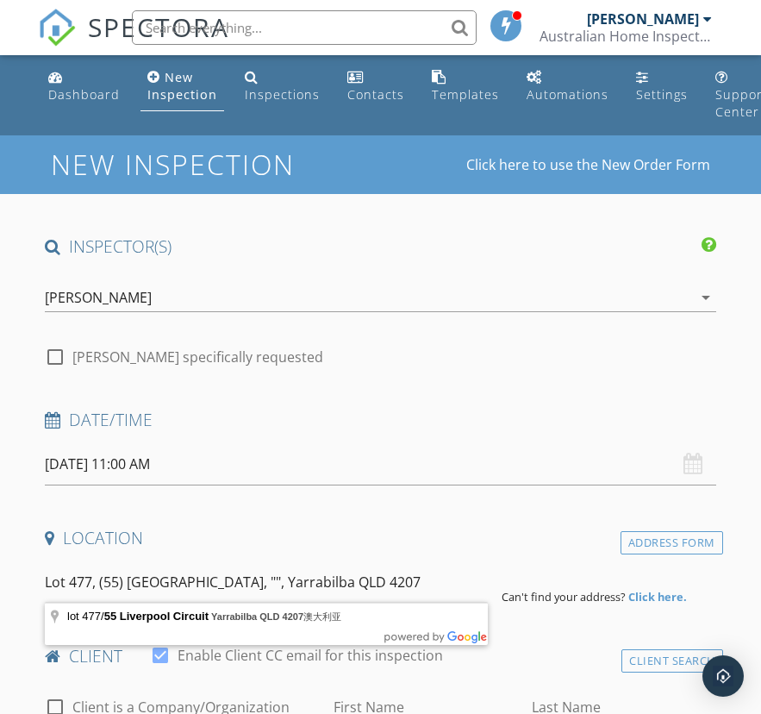
type input "lot 477/55 Liverpool Circuit, Yarrabilba QLD 4207澳大利亚"
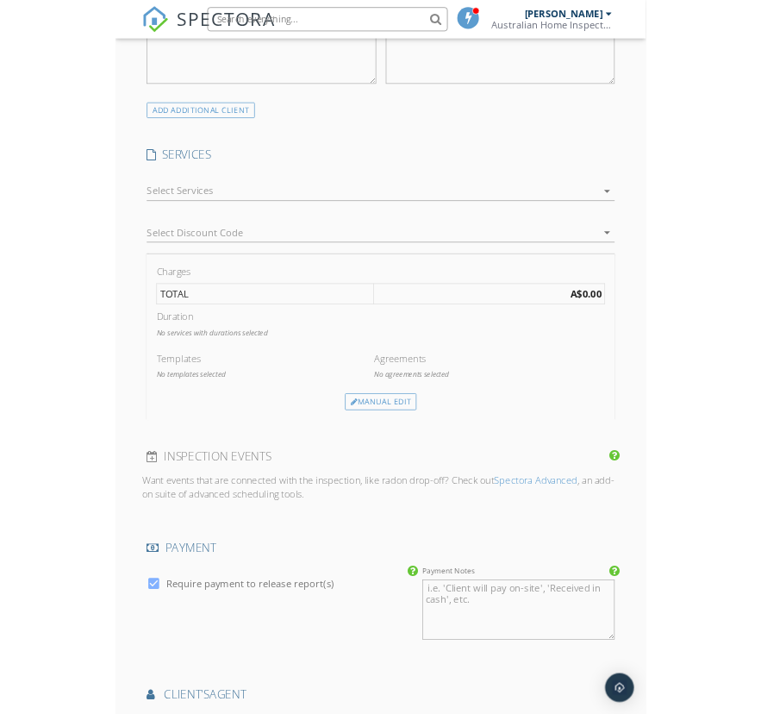
scroll to position [1099, 0]
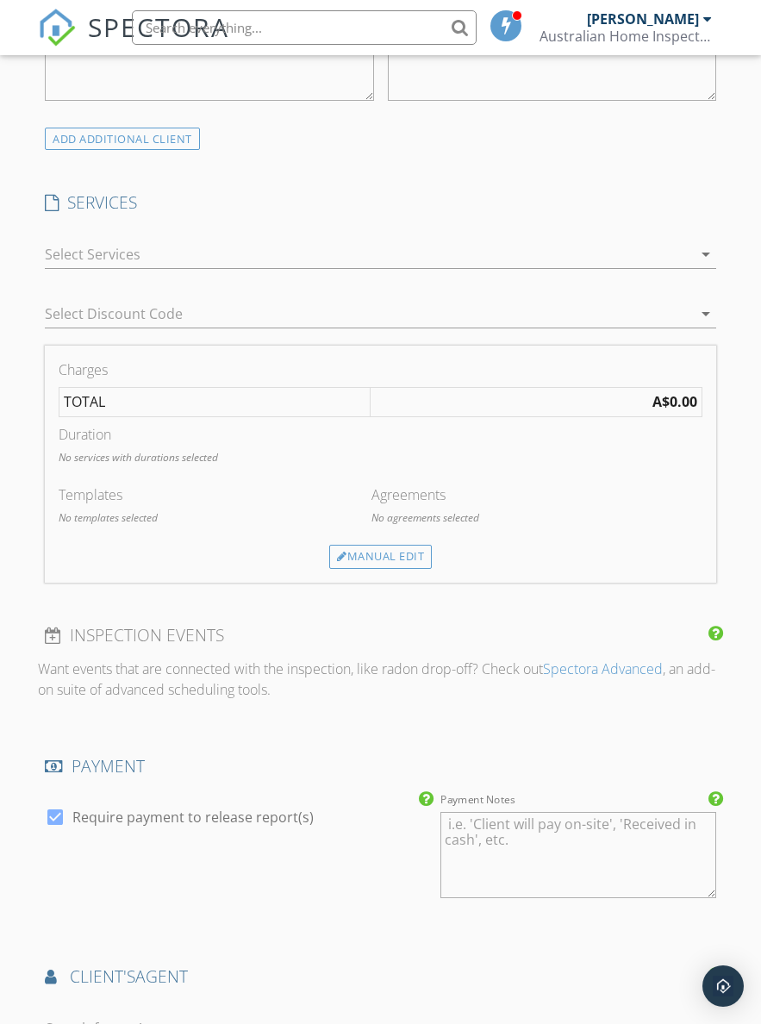
click at [90, 240] on div at bounding box center [368, 254] width 647 height 28
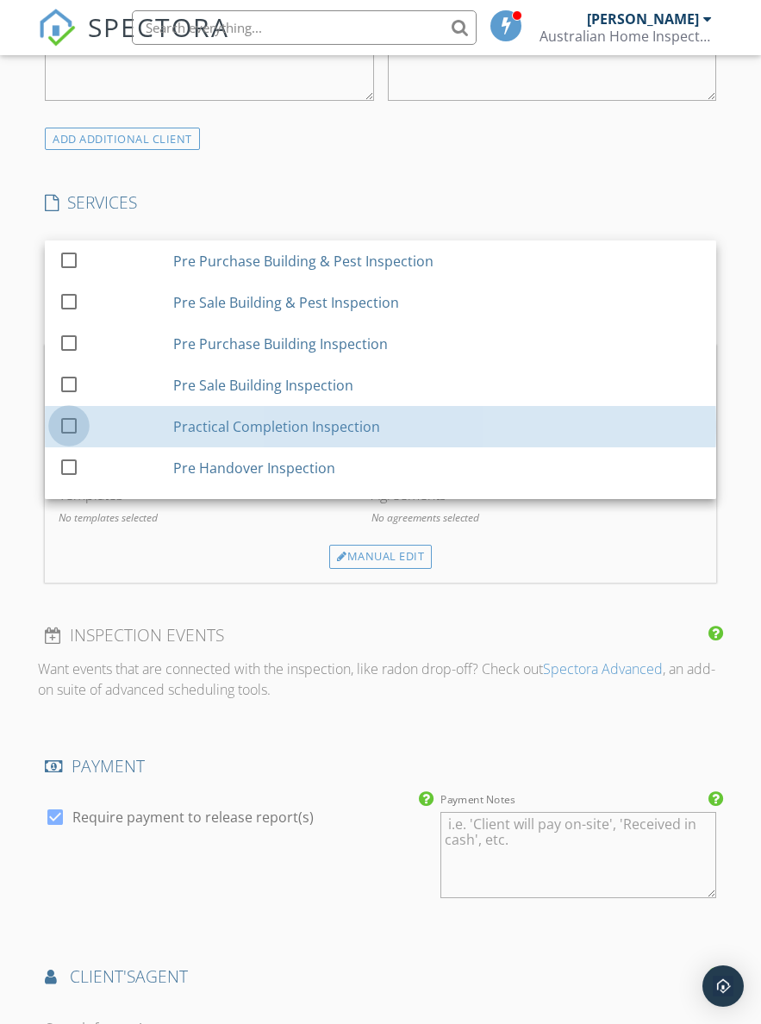
click at [72, 425] on div at bounding box center [68, 424] width 29 height 29
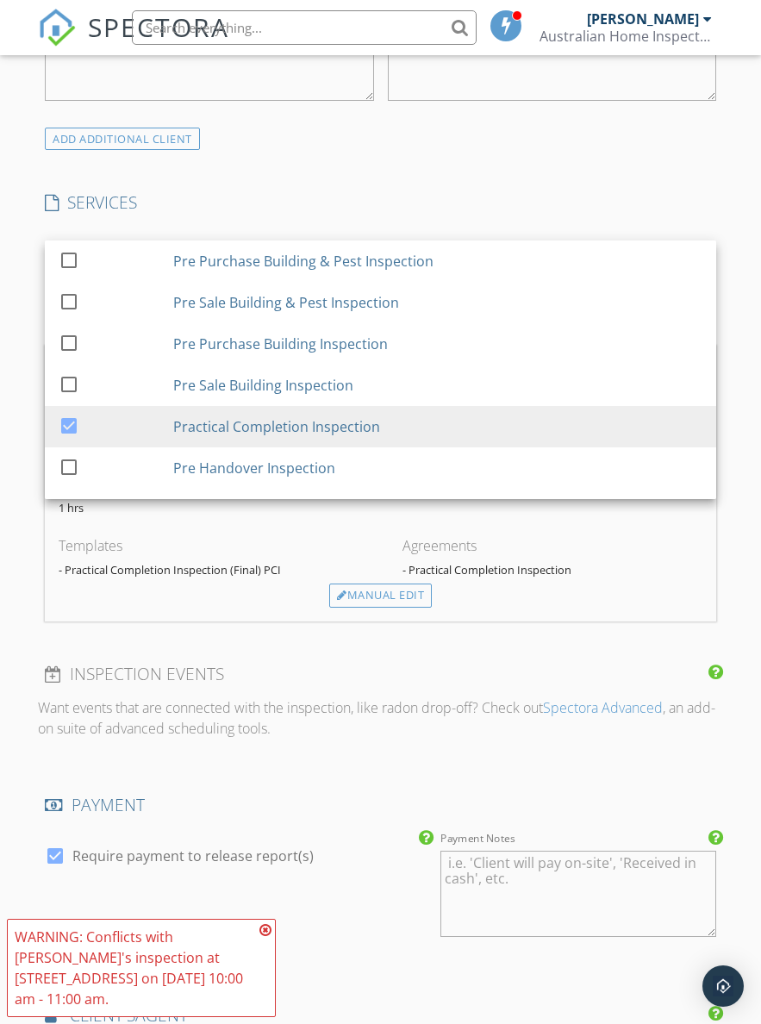
click at [182, 202] on h4 "SERVICES" at bounding box center [380, 202] width 671 height 22
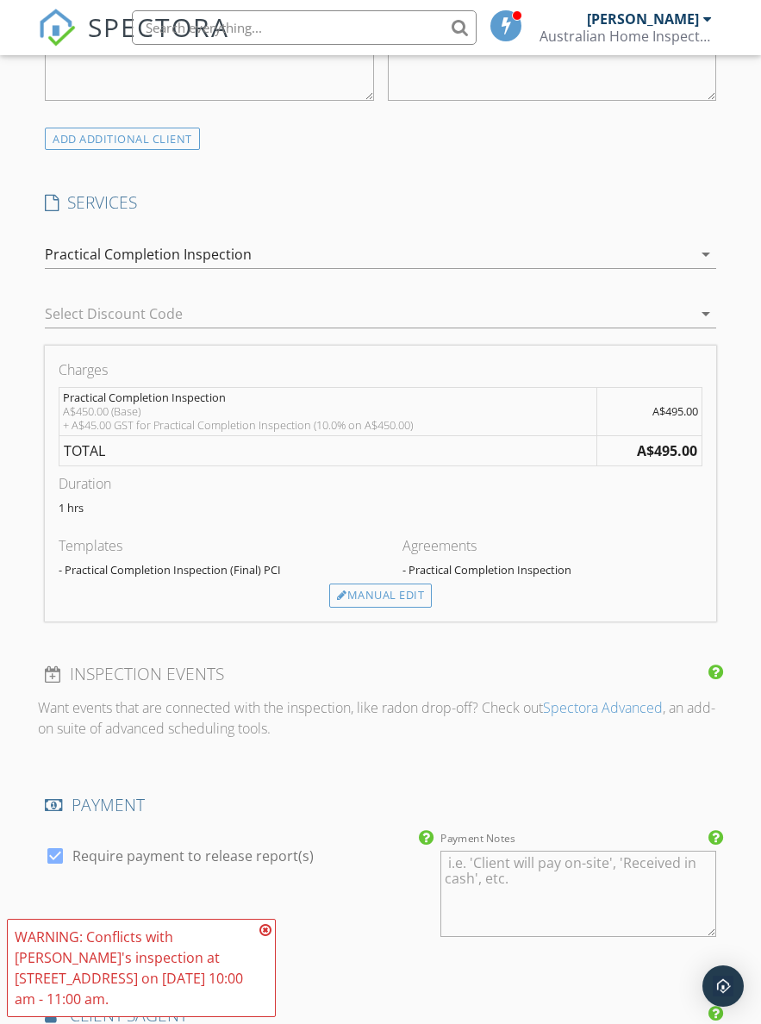
click at [337, 597] on div at bounding box center [342, 595] width 10 height 11
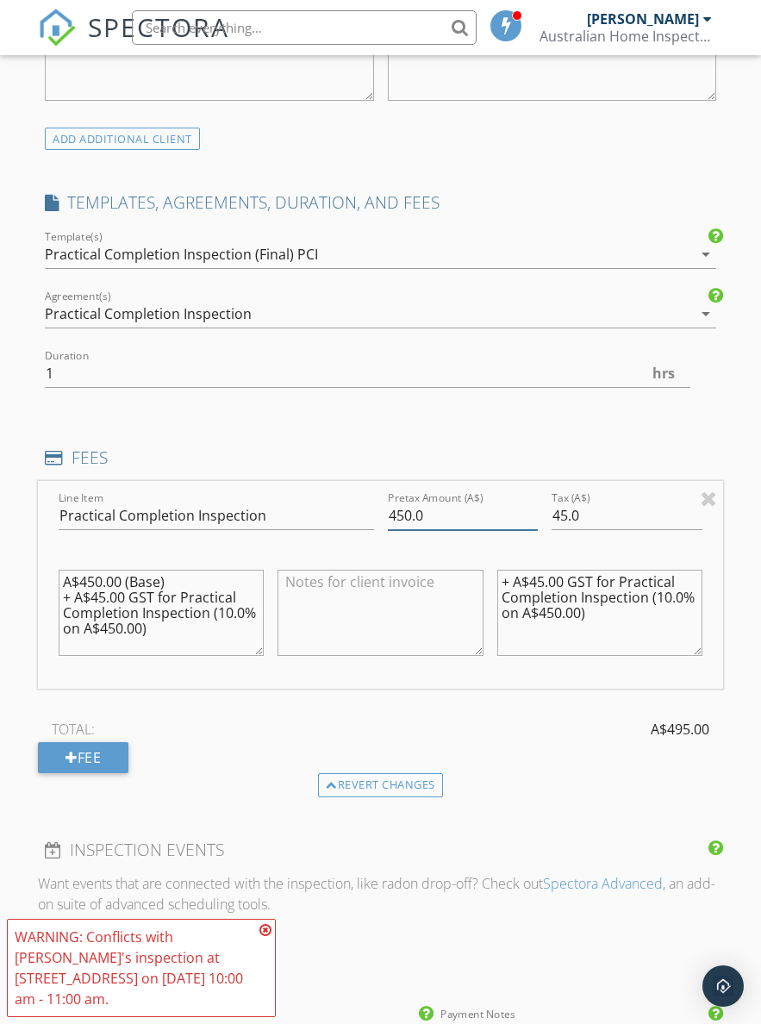
click at [450, 512] on input "450.0" at bounding box center [463, 516] width 151 height 28
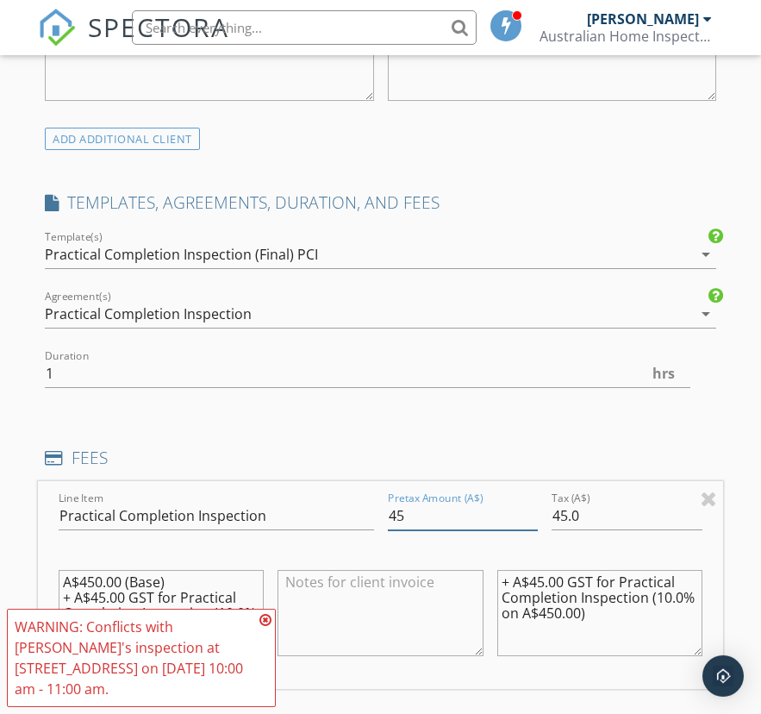
type input "4"
type input "500"
click at [680, 520] on input "45.0" at bounding box center [627, 516] width 151 height 28
type input "4"
type input "050"
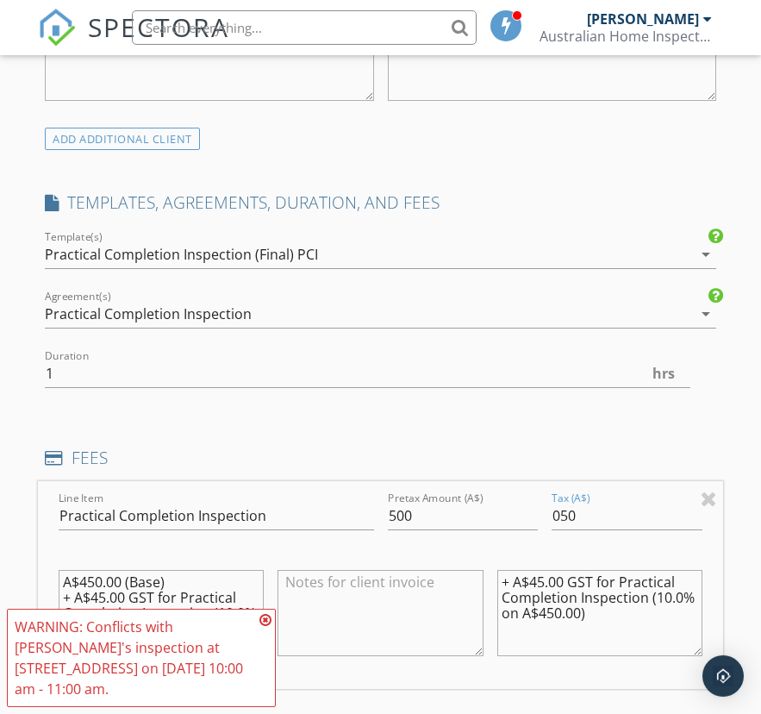
click at [607, 570] on textarea "+ A$45.00 GST for Practical Completion Inspection (10.0% on A$450.00)" at bounding box center [599, 613] width 205 height 86
click at [607, 580] on textarea "+ A$45.00 GST for Practical Completion Inspection (10.0% on A$450.00)" at bounding box center [599, 613] width 205 height 86
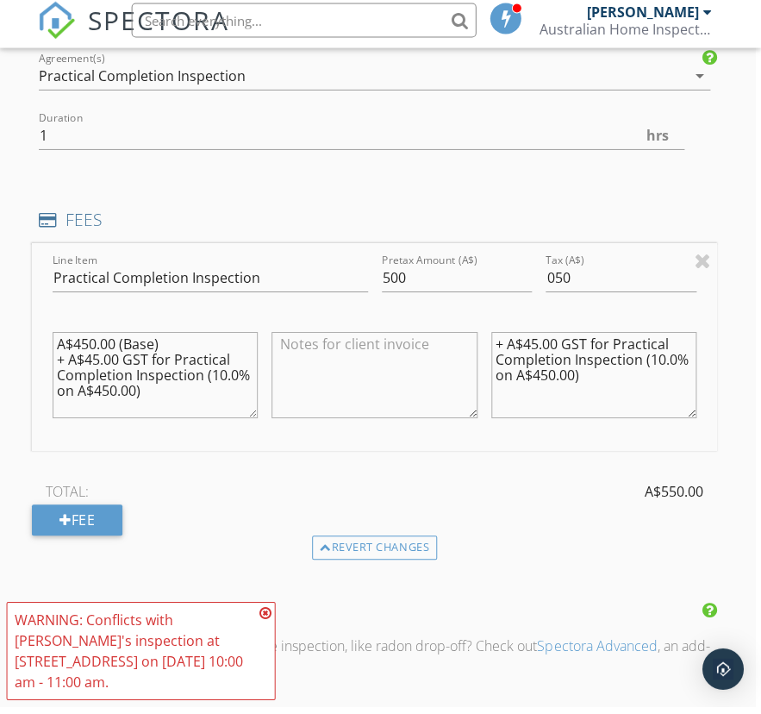
scroll to position [1299, 6]
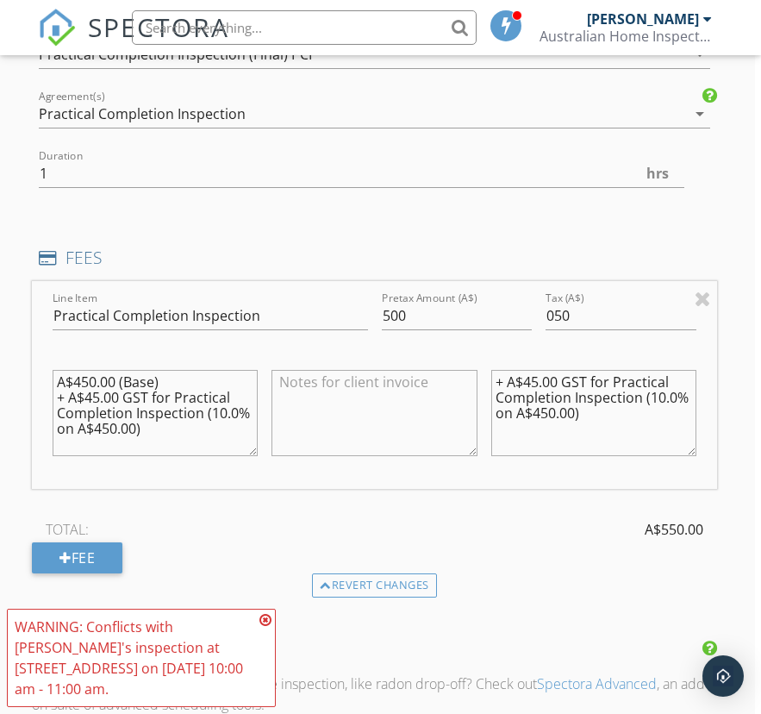
click at [256, 634] on div "WARNING: Conflicts with Flynn Fang's inspection at 45 Liverpool Cct on 29/09/20…" at bounding box center [141, 657] width 269 height 98
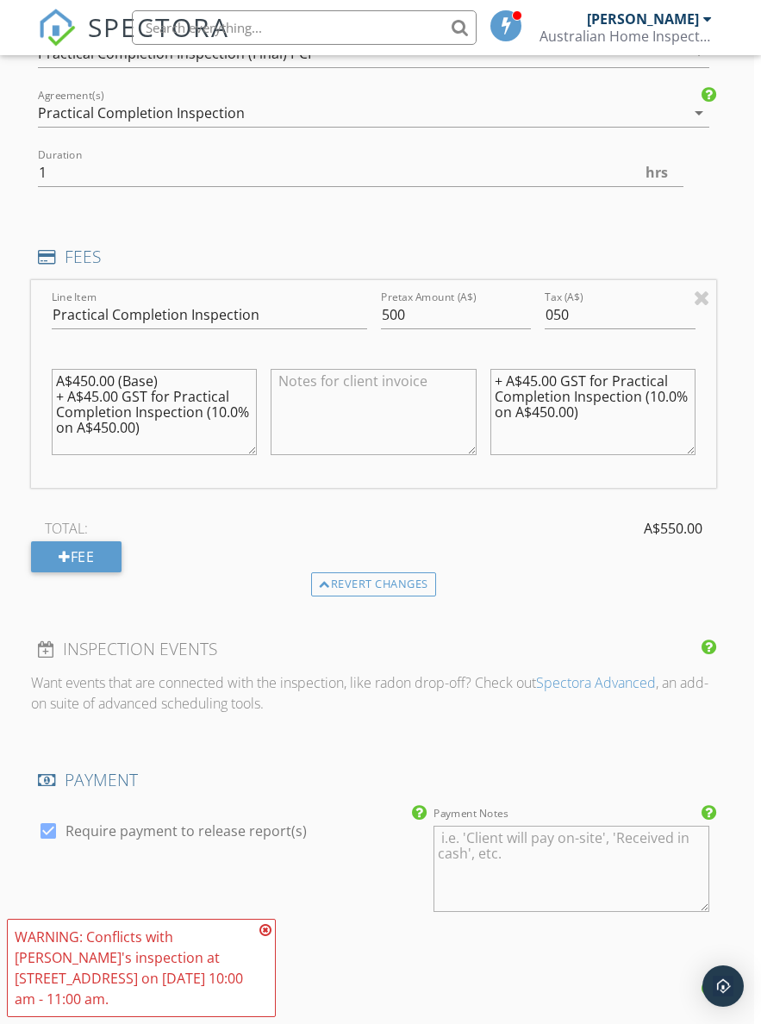
click at [607, 381] on textarea "+ A$45.00 GST for Practical Completion Inspection (10.0% on A$450.00)" at bounding box center [592, 412] width 205 height 86
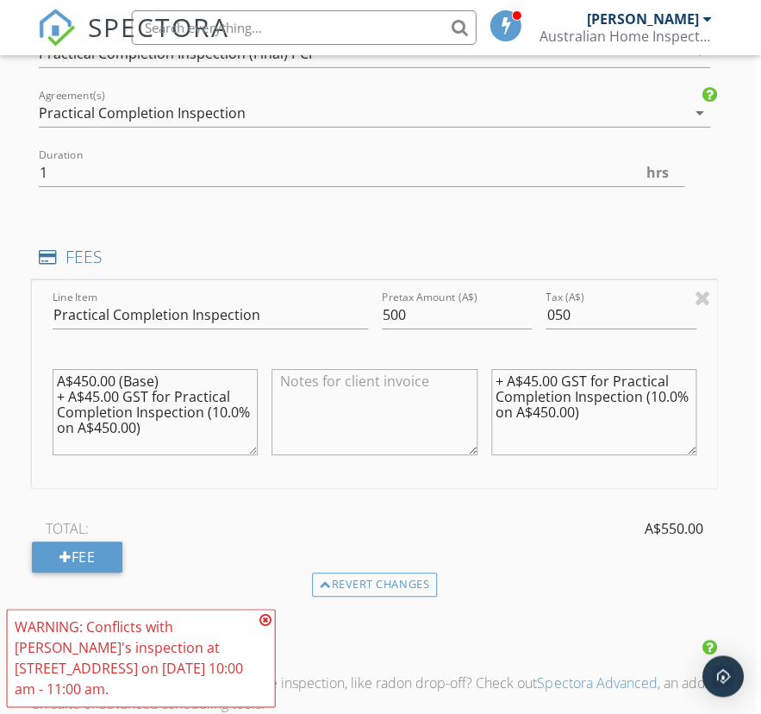
click at [626, 369] on textarea "+ A$45.00 GST for Practical Completion Inspection (10.0% on A$450.00)" at bounding box center [593, 412] width 205 height 86
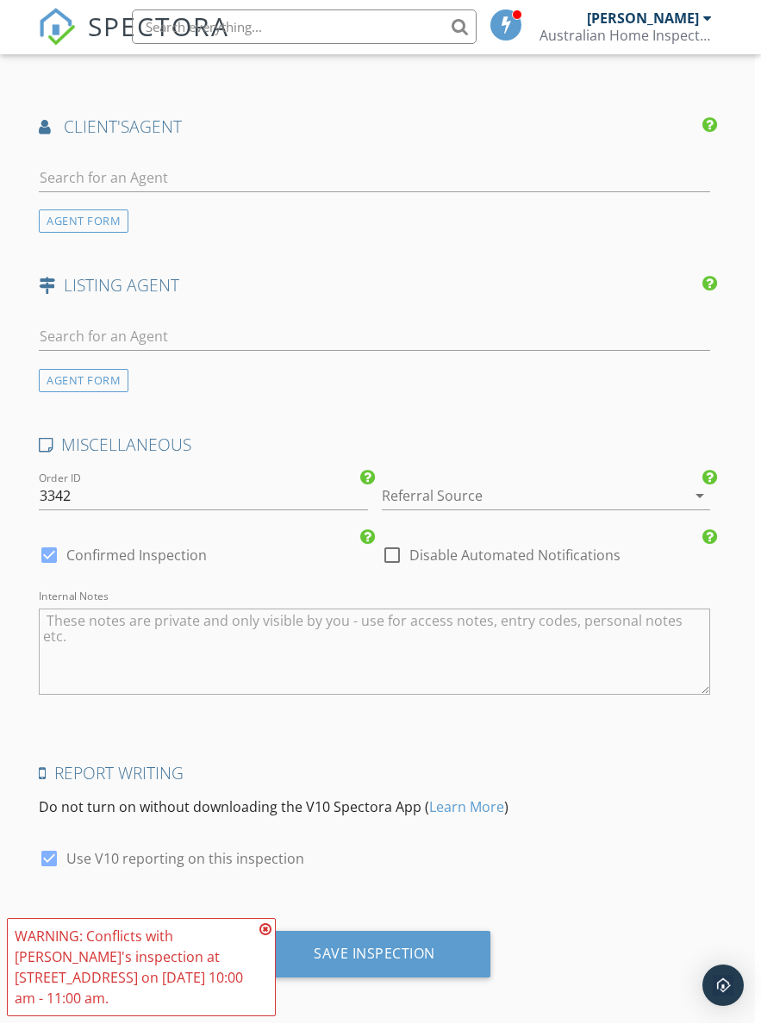
scroll to position [2162, 7]
click at [429, 945] on div "Save Inspection" at bounding box center [374, 953] width 122 height 17
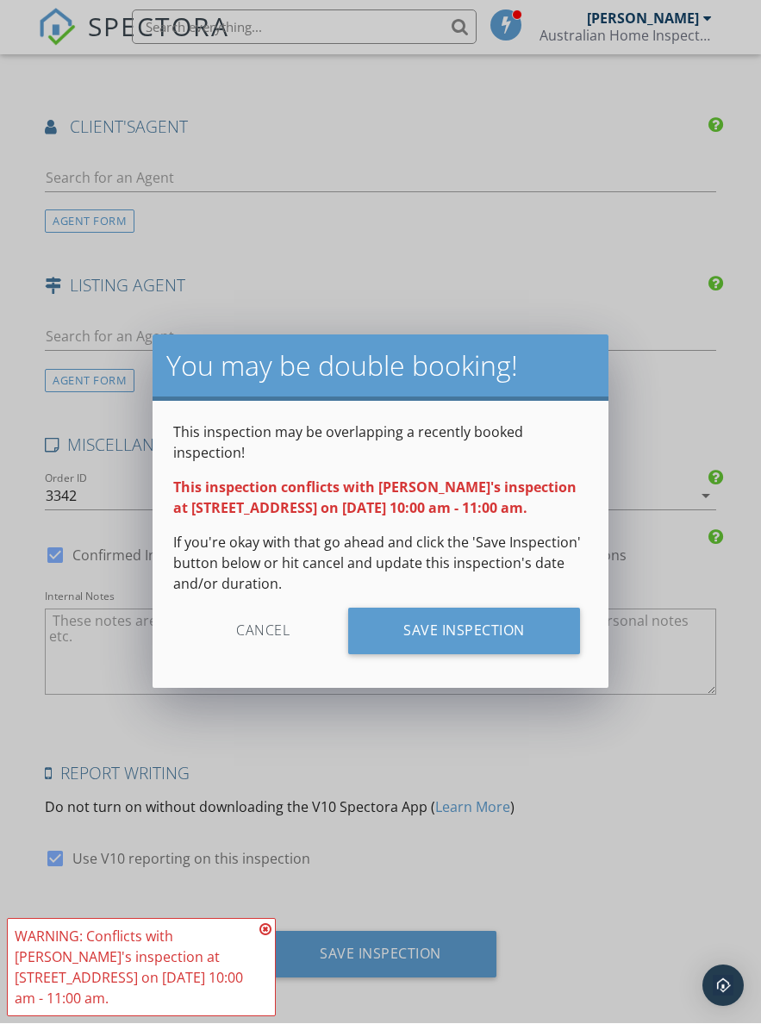
scroll to position [2163, 0]
click at [527, 623] on div "Save Inspection" at bounding box center [464, 631] width 232 height 47
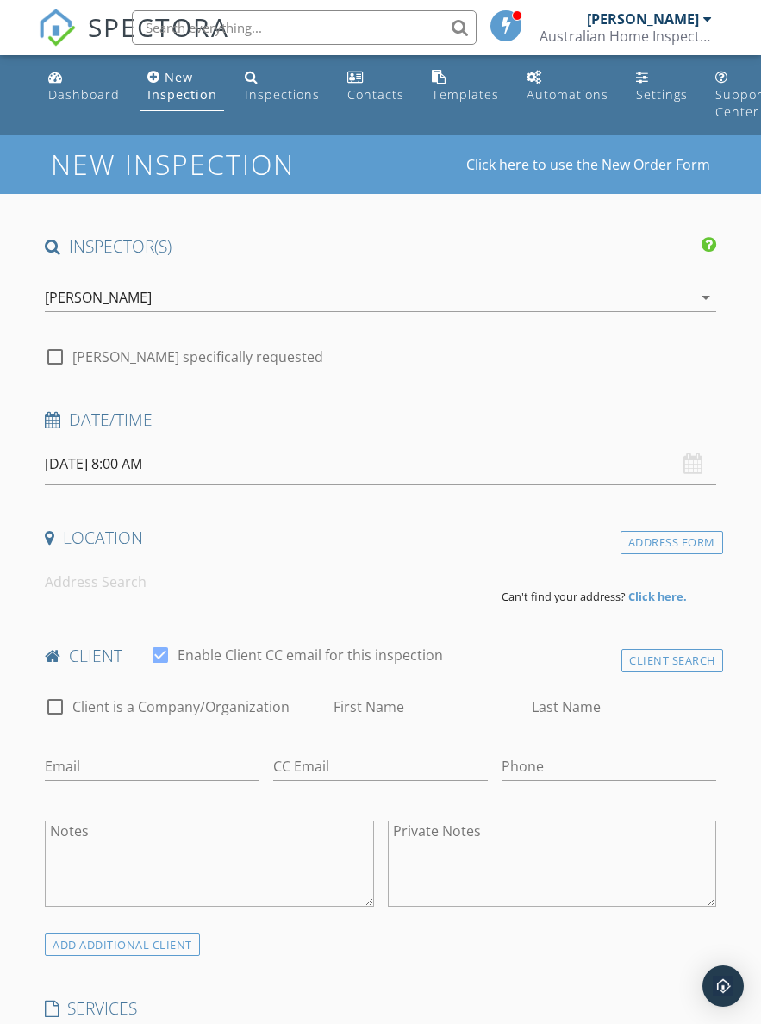
click at [246, 460] on input "[DATE] 8:00 AM" at bounding box center [380, 464] width 671 height 42
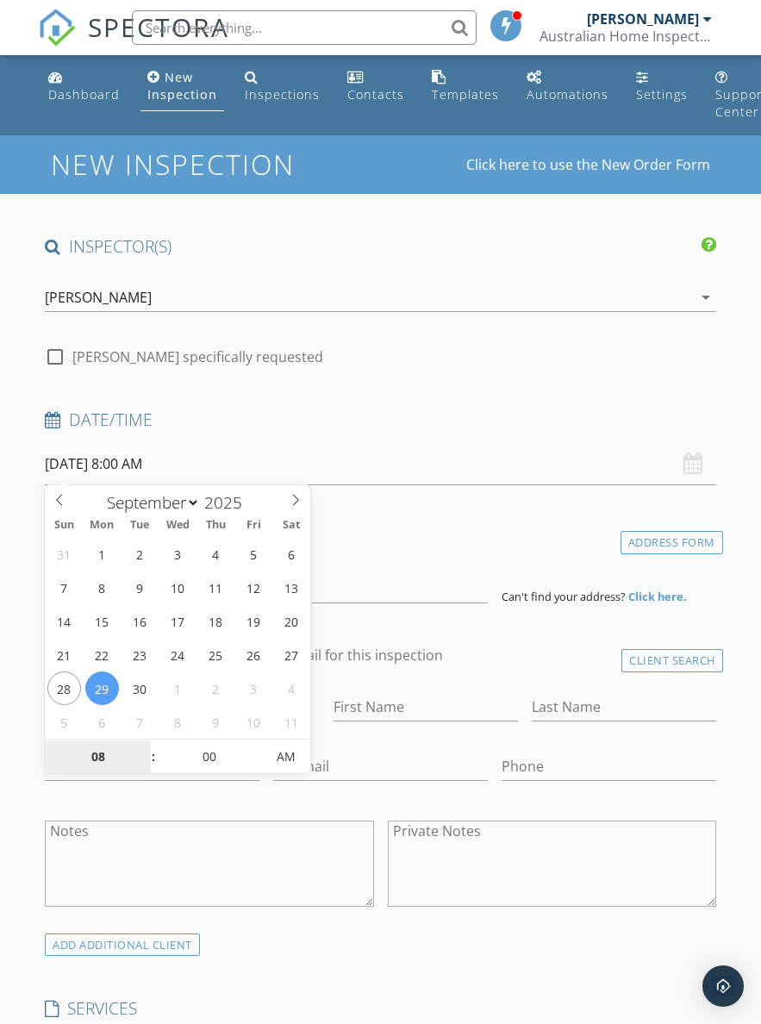
click at [100, 747] on input "08" at bounding box center [98, 757] width 106 height 34
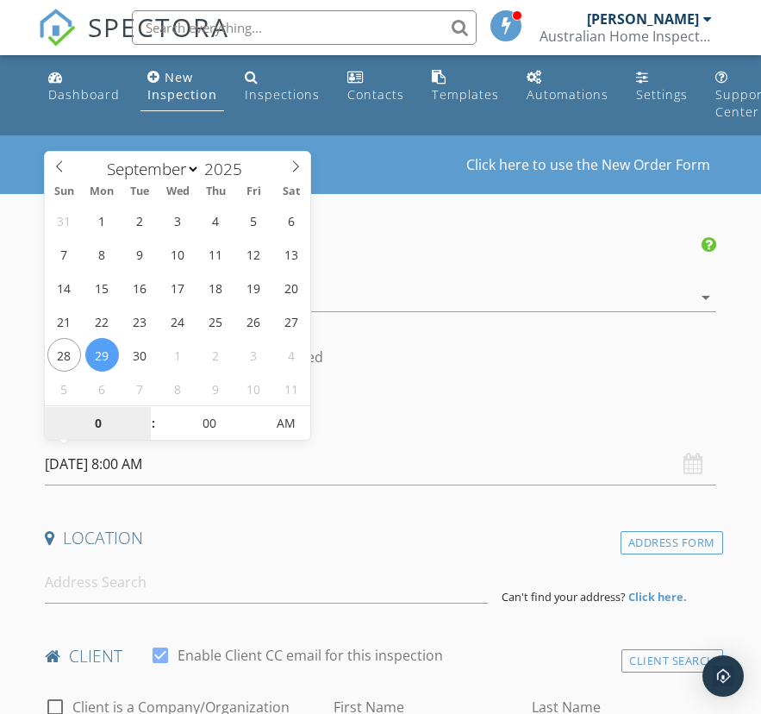
type input "01"
click at [273, 426] on span "AM" at bounding box center [286, 423] width 47 height 34
type input "29/09/2025 1:00 PM"
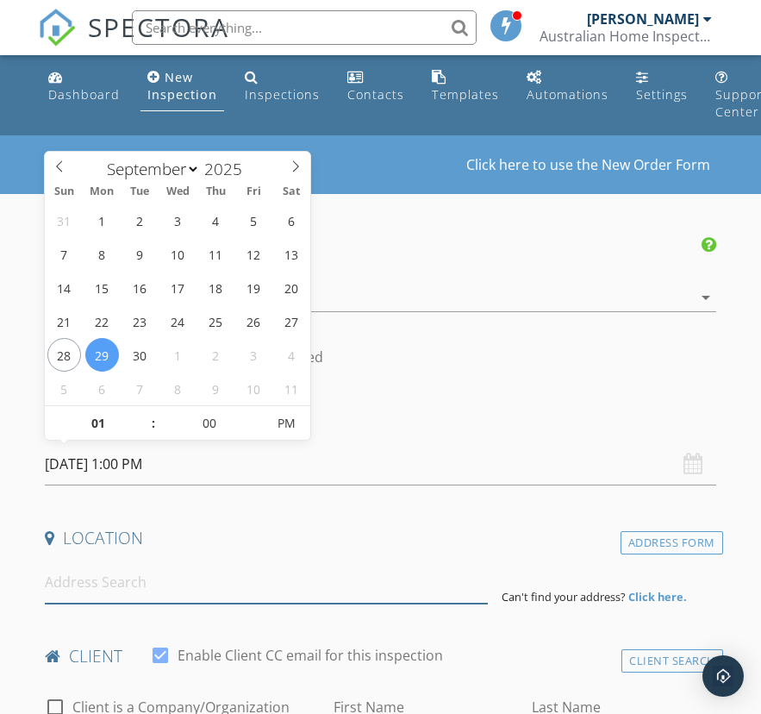
click at [265, 591] on input at bounding box center [266, 582] width 443 height 42
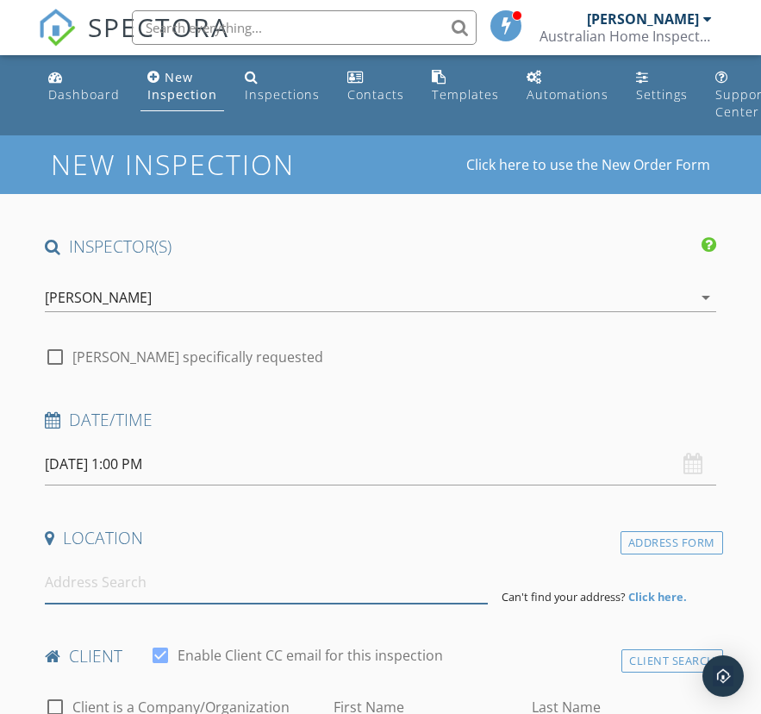
click at [194, 589] on input at bounding box center [266, 582] width 443 height 42
paste input "5 musa street crestmead"
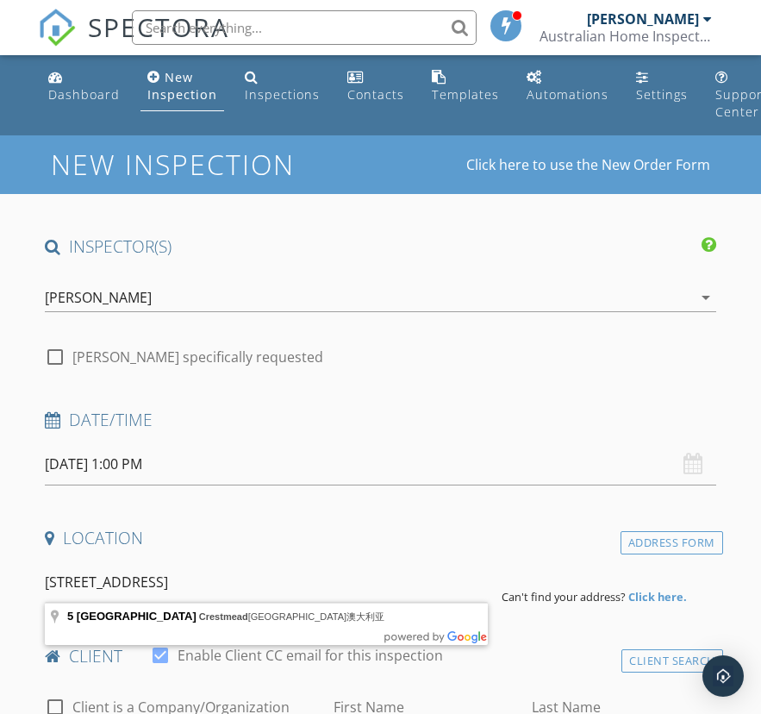
type input "5 Musa Street, Crestmead 昆士兰州澳大利亚"
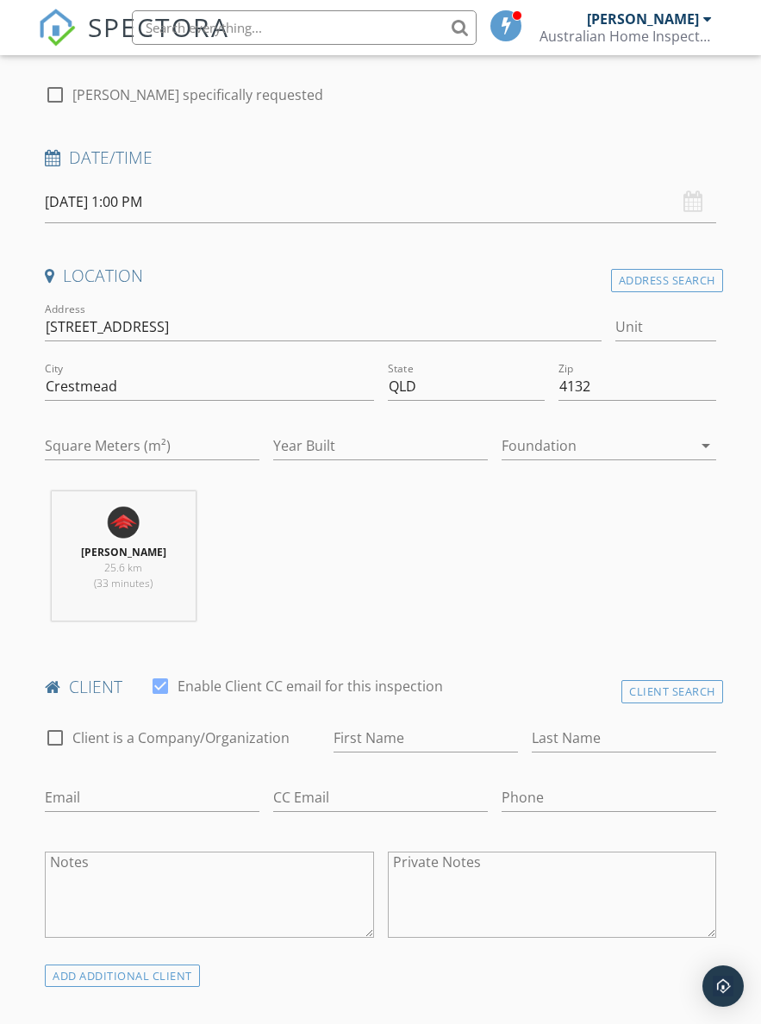
scroll to position [269, 0]
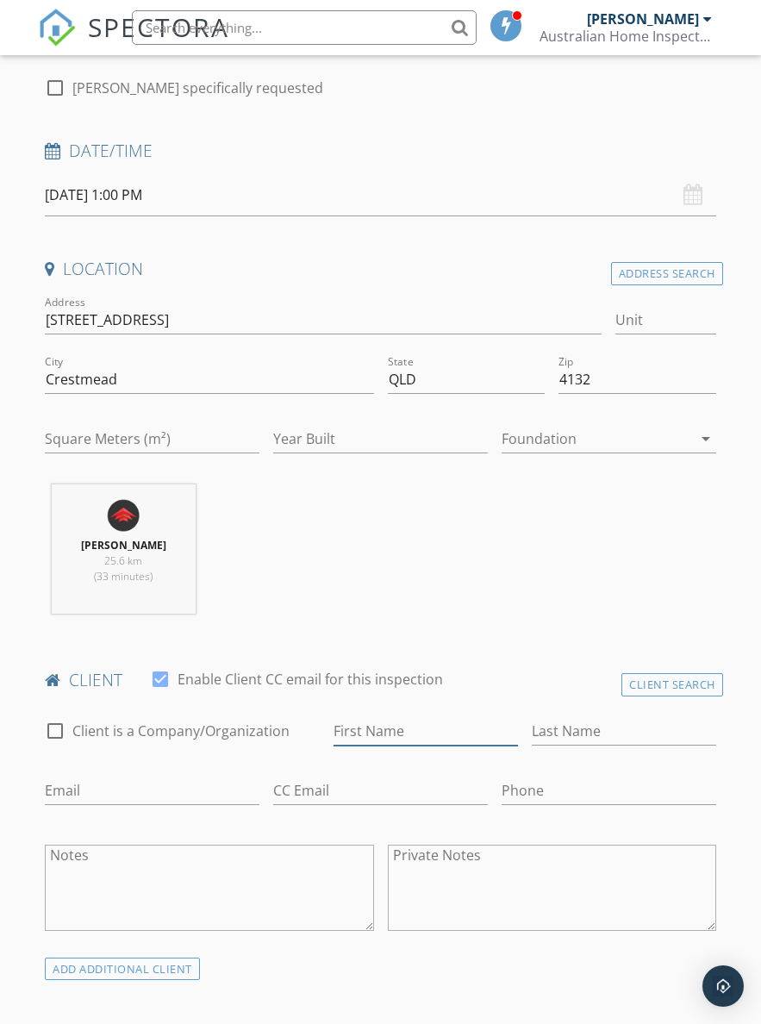
click at [457, 743] on input "First Name" at bounding box center [426, 731] width 184 height 28
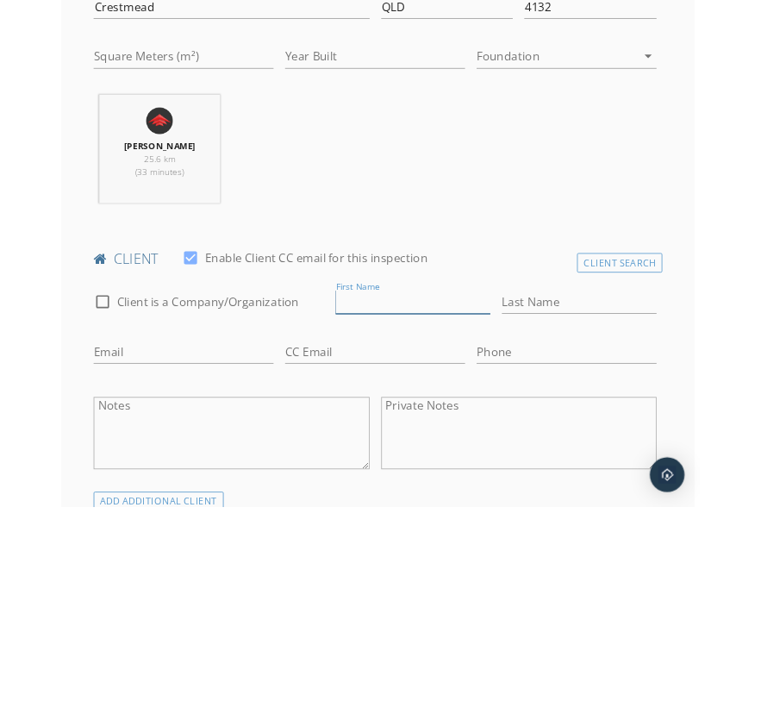
scroll to position [641, 7]
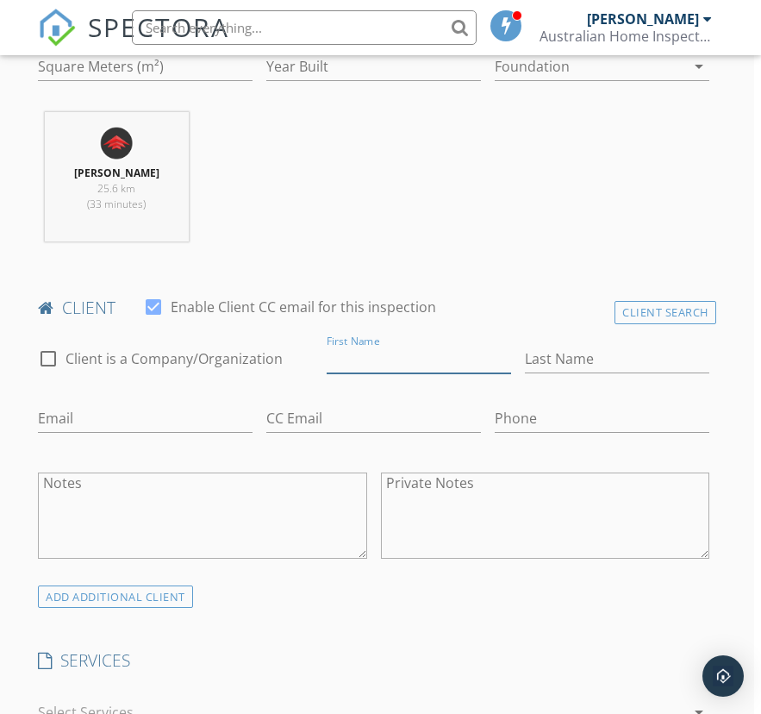
click at [434, 358] on input "First Name" at bounding box center [419, 359] width 184 height 28
paste input "Juwu Li"
click at [377, 359] on input "Juwu Li" at bounding box center [419, 359] width 184 height 28
type input "Juwu"
click at [638, 383] on div at bounding box center [617, 385] width 184 height 10
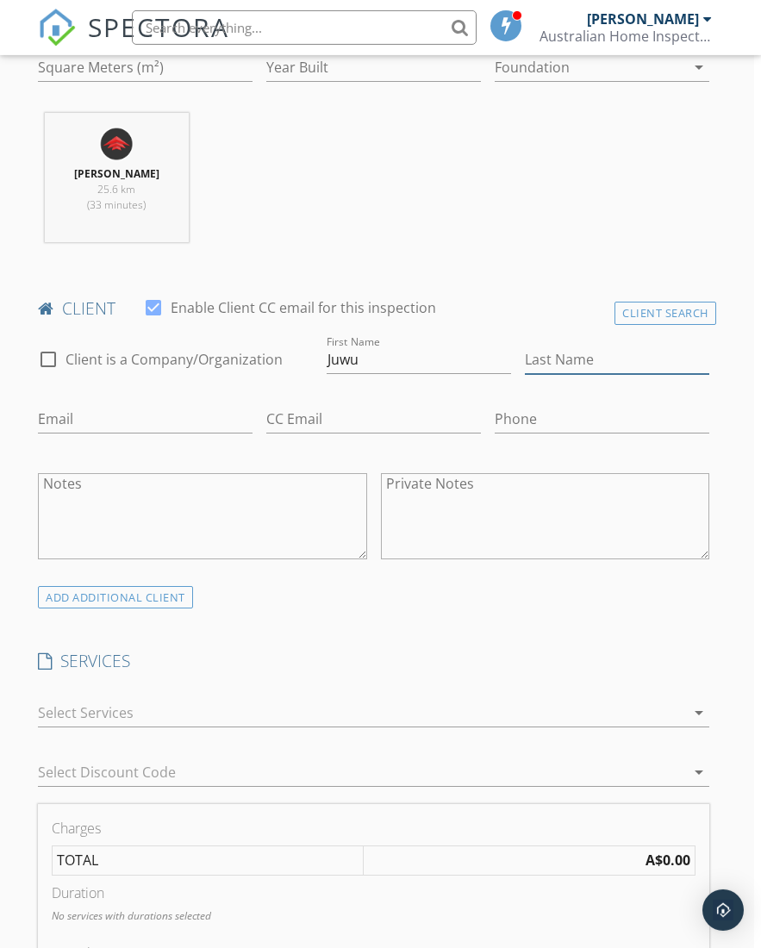
click at [628, 371] on input "Last Name" at bounding box center [617, 360] width 184 height 28
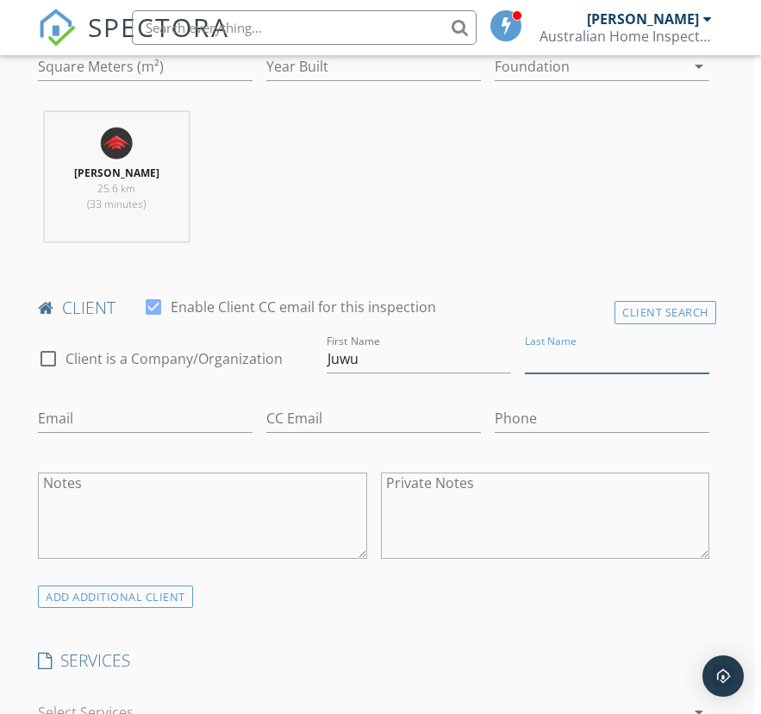
click at [598, 355] on input "Last Name" at bounding box center [617, 359] width 184 height 28
paste input "Li"
type input "Li"
click at [58, 421] on input "Email" at bounding box center [145, 418] width 215 height 28
click at [58, 404] on input "Email" at bounding box center [145, 418] width 215 height 28
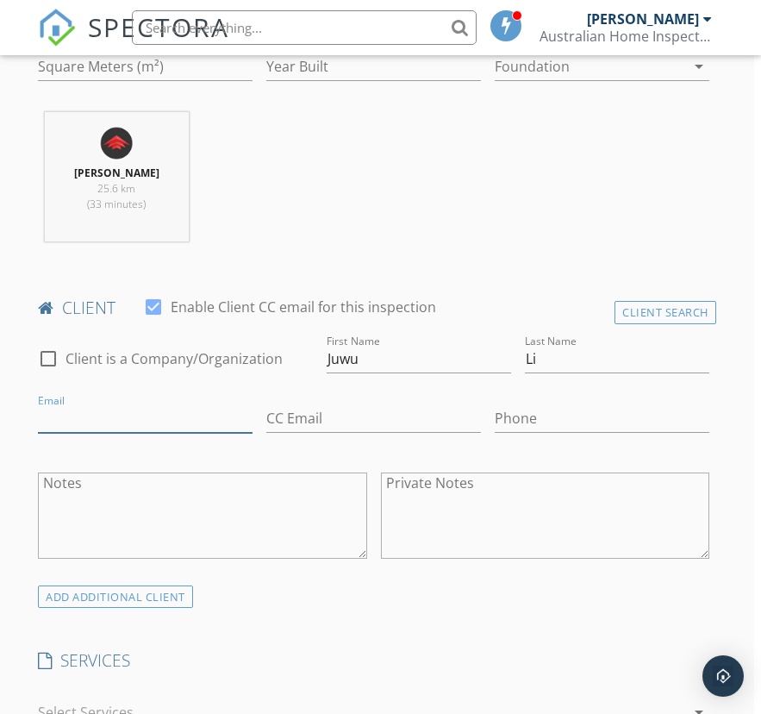
paste input "0425135104-jason2010311@gmail.com"
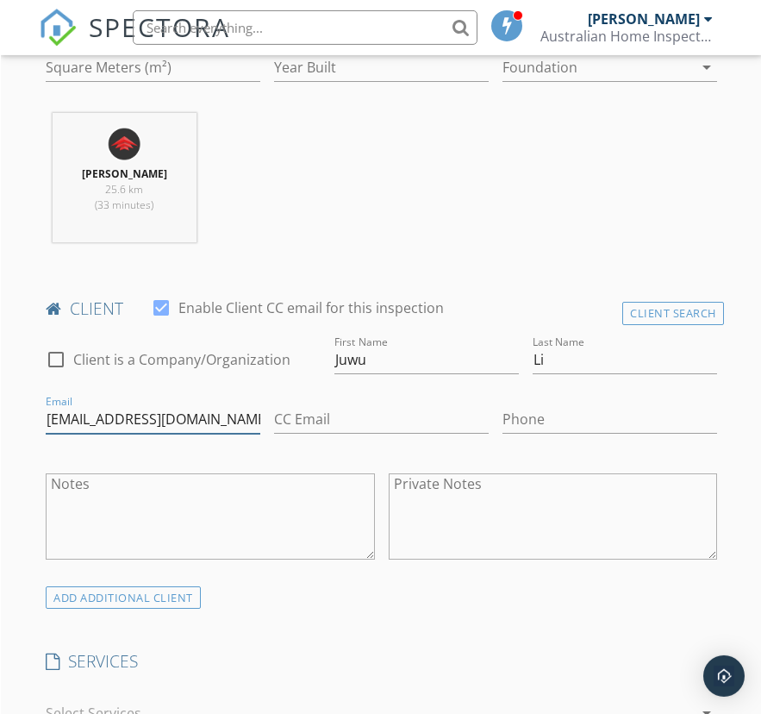
scroll to position [641, 0]
click at [81, 413] on input "0425135104-jason2010311@gmail.com" at bounding box center [152, 418] width 215 height 28
click at [65, 419] on input "0425135104-jason2010311@gmail.com" at bounding box center [152, 418] width 215 height 28
type input "-jason2010311@gmail.com"
click at [593, 406] on input "Phone" at bounding box center [609, 418] width 215 height 28
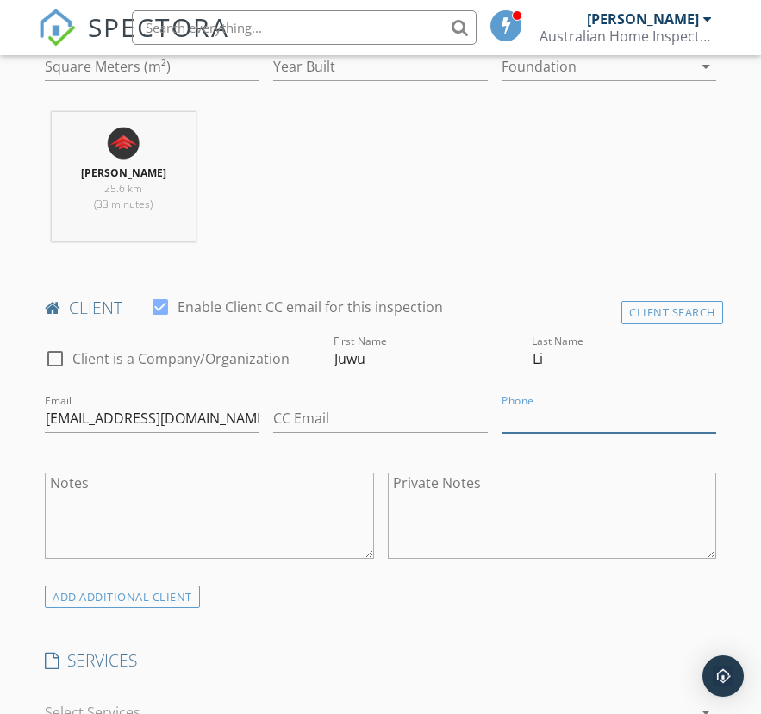
click at [594, 406] on input "Phone" at bounding box center [609, 418] width 215 height 28
paste input "0425135104"
type input "0425135104"
click at [52, 407] on input "-jason2010311@gmail.com" at bounding box center [152, 418] width 215 height 28
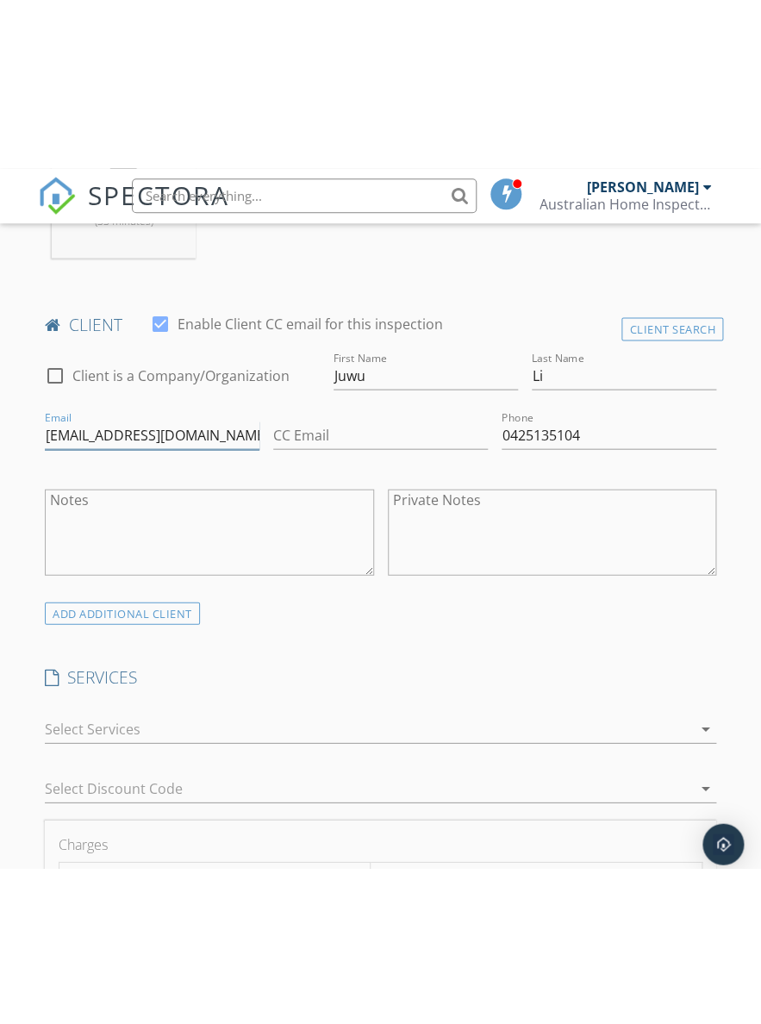
scroll to position [795, 0]
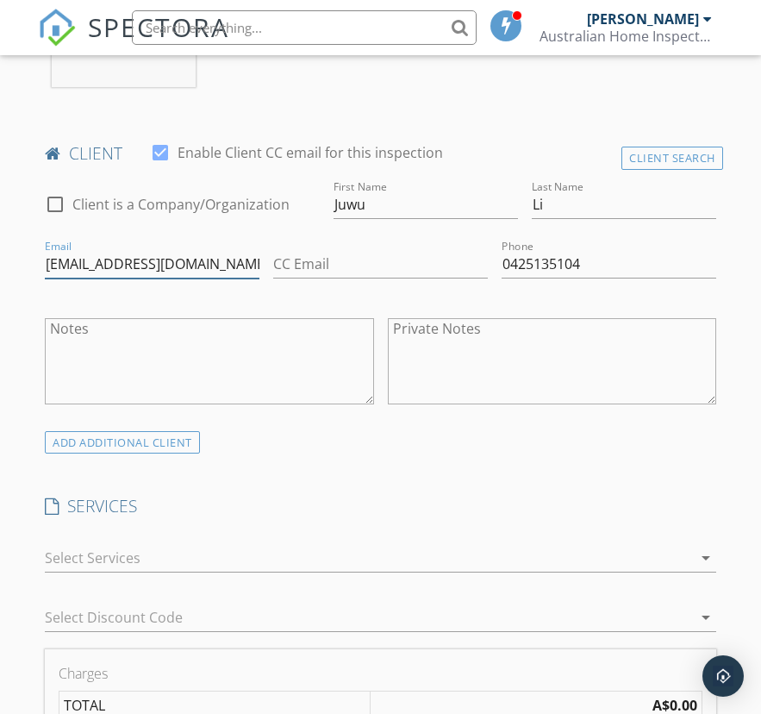
type input "jason2010311@gmail.com"
click at [218, 544] on div at bounding box center [368, 558] width 647 height 28
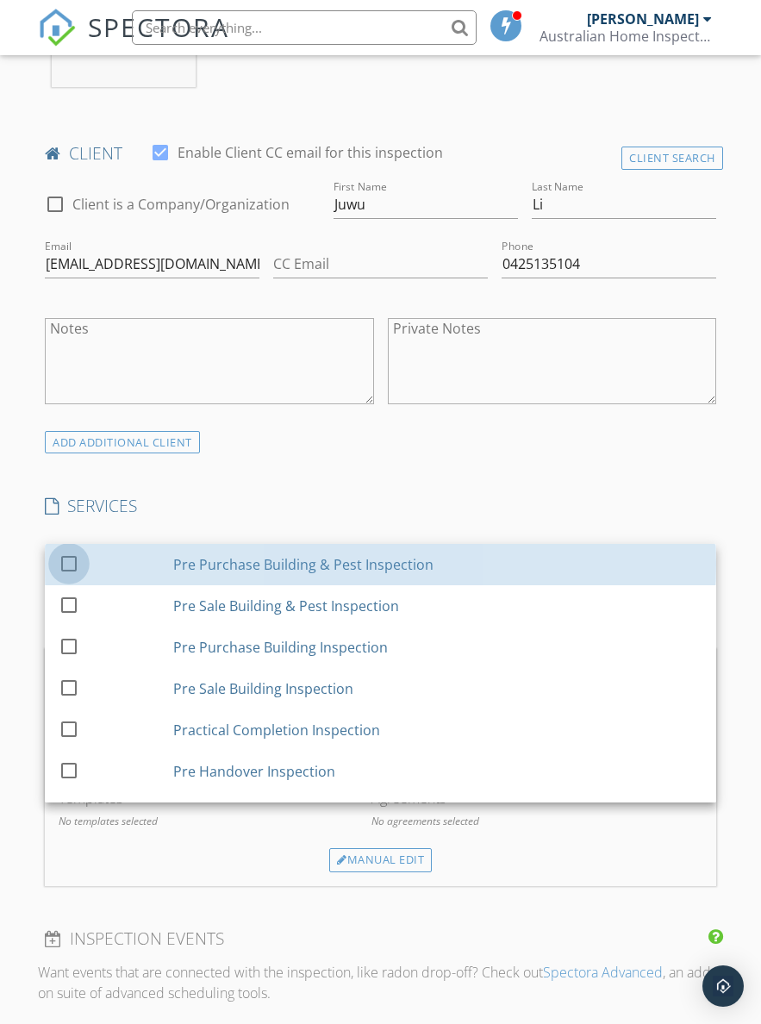
click at [72, 556] on div at bounding box center [68, 562] width 29 height 29
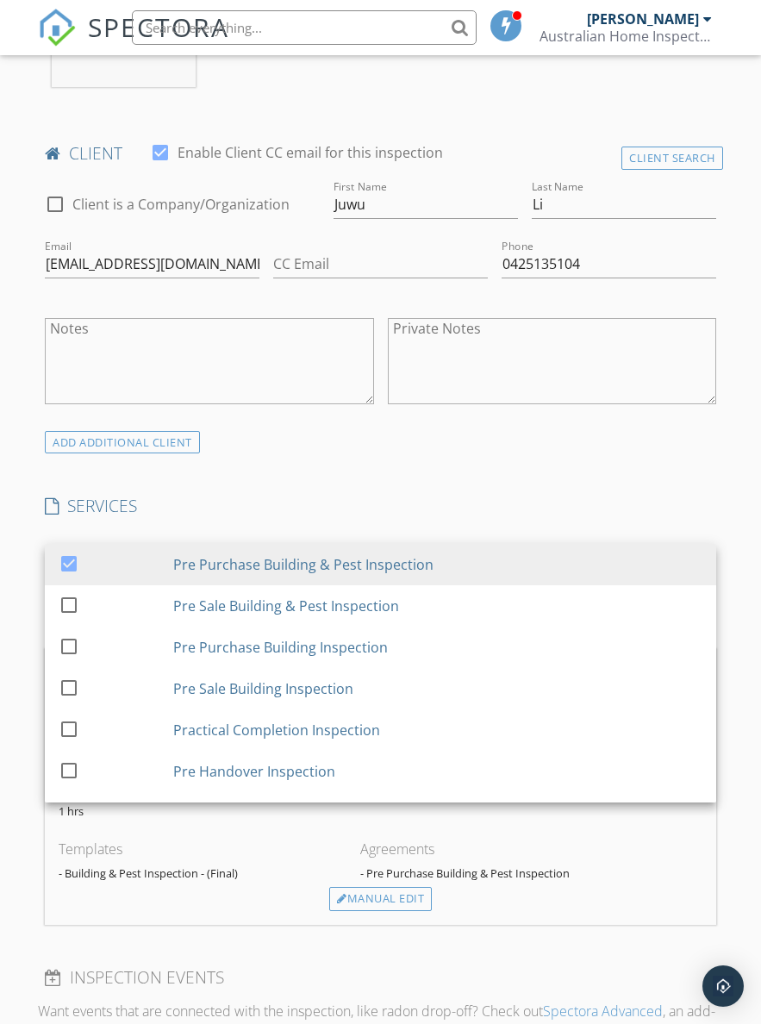
click at [236, 501] on h4 "SERVICES" at bounding box center [380, 506] width 671 height 22
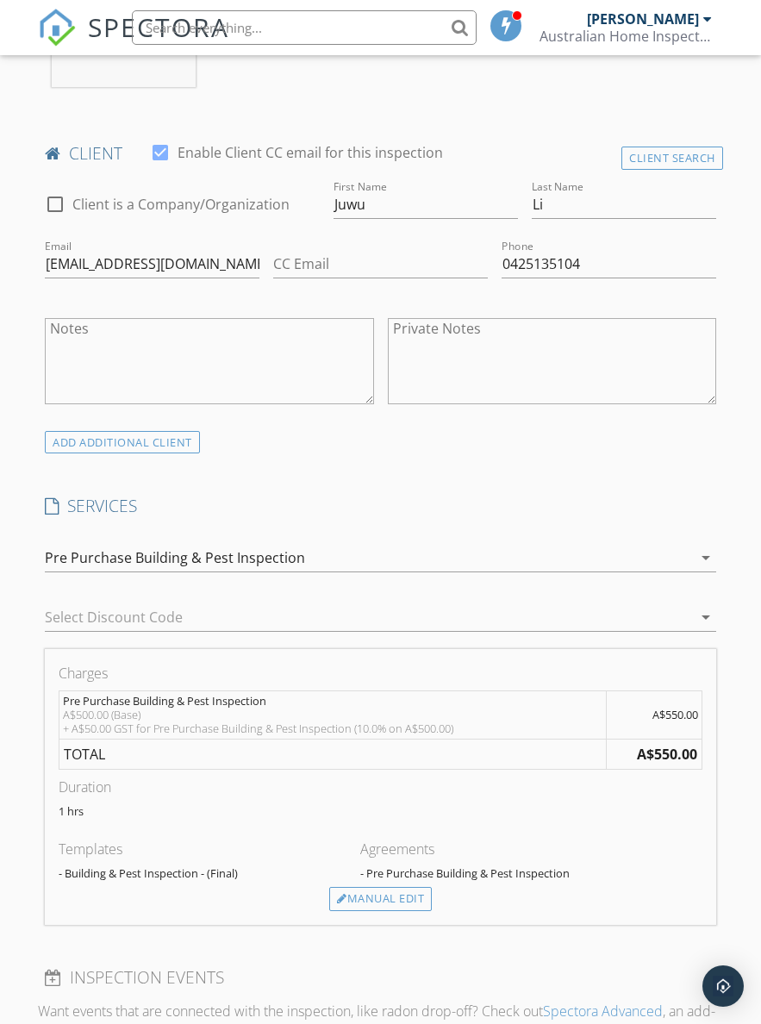
click at [383, 888] on div "Manual Edit" at bounding box center [380, 899] width 103 height 24
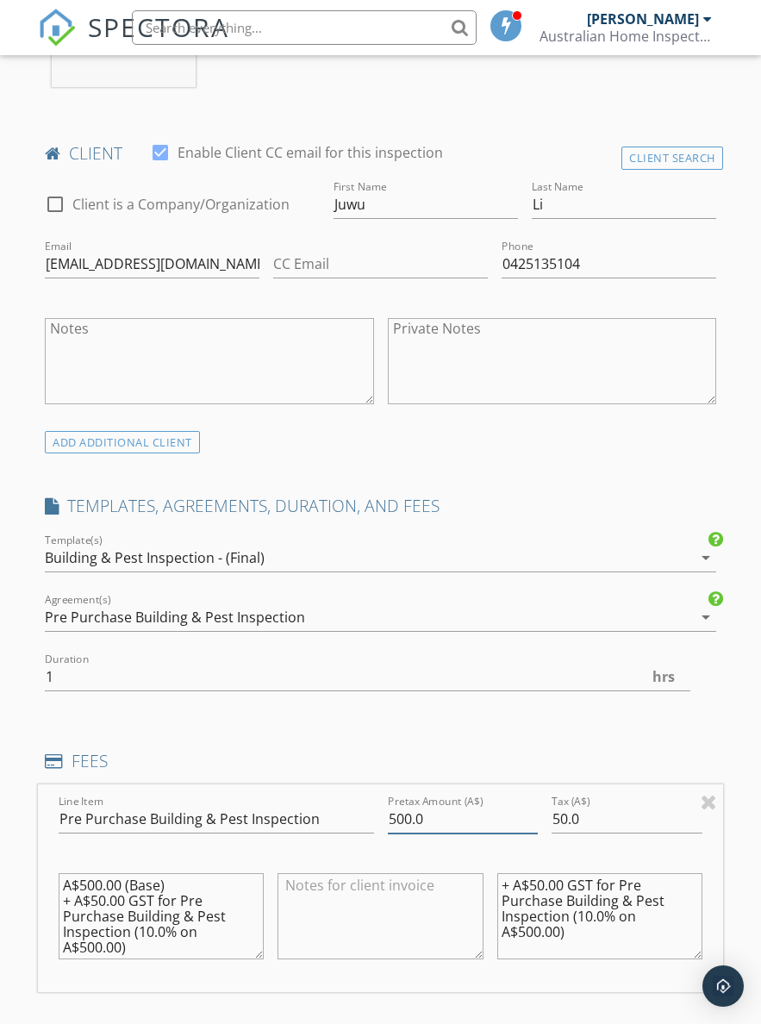
click at [493, 810] on input "500.0" at bounding box center [463, 819] width 151 height 28
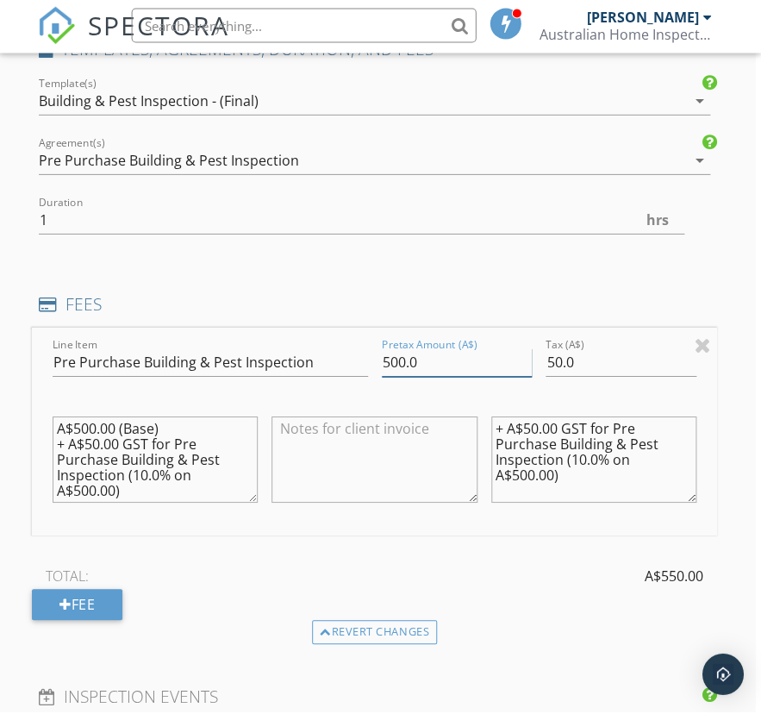
scroll to position [1252, 6]
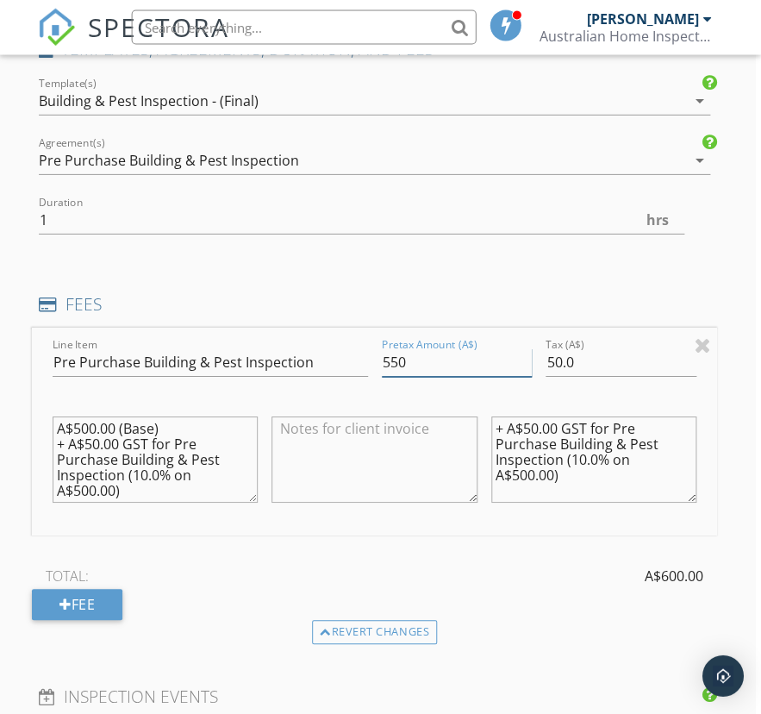
type input "550"
click at [641, 355] on input "50.0" at bounding box center [621, 362] width 151 height 28
type input "55"
click at [539, 442] on textarea "+ A$50.00 GST for Pre Purchase Building & Pest Inspection (10.0% on A$500.00)" at bounding box center [593, 459] width 205 height 86
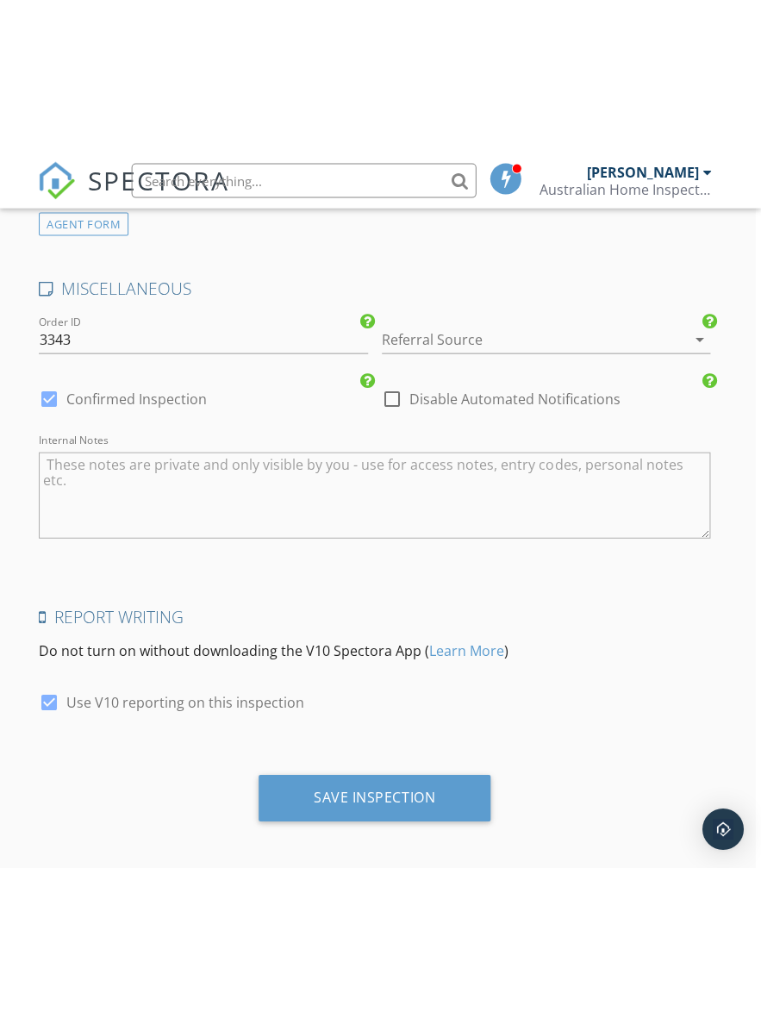
scroll to position [2143, 7]
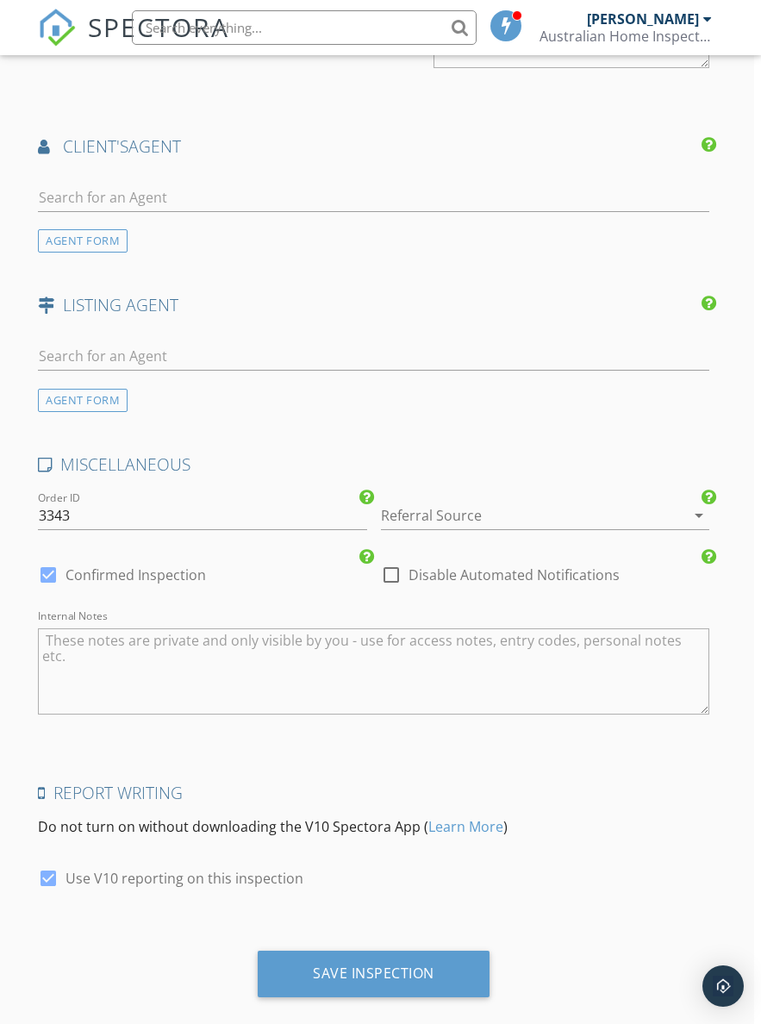
click at [437, 963] on div "Save Inspection" at bounding box center [374, 974] width 232 height 47
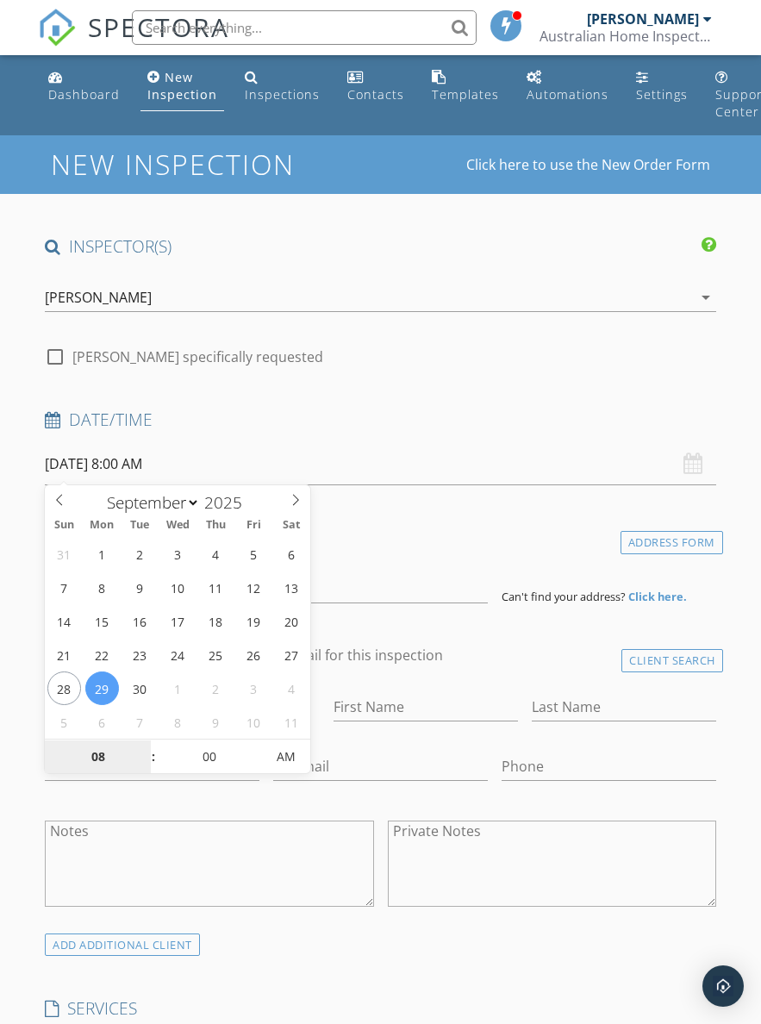
click at [89, 764] on input "08" at bounding box center [98, 757] width 106 height 34
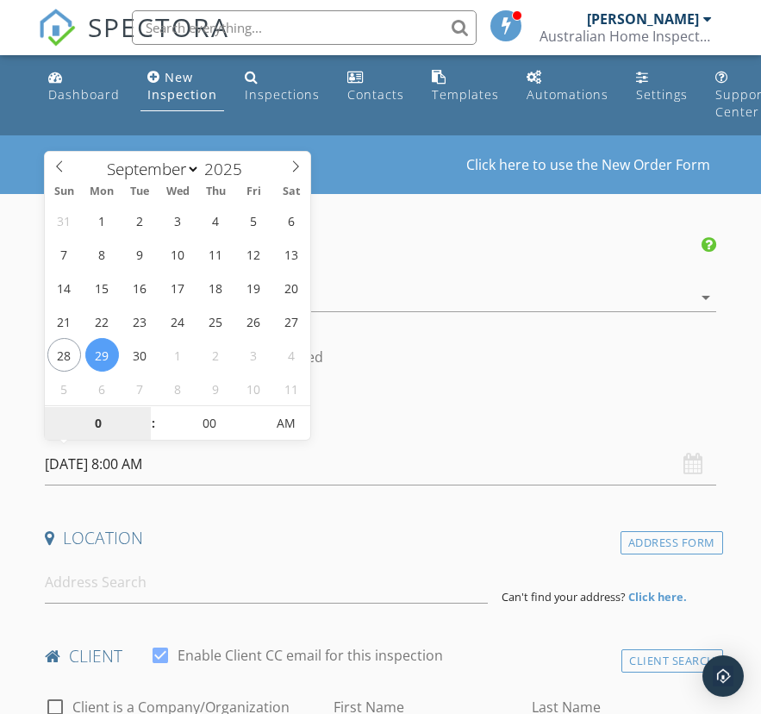
type input "03"
type input "[DATE] 3:00 PM"
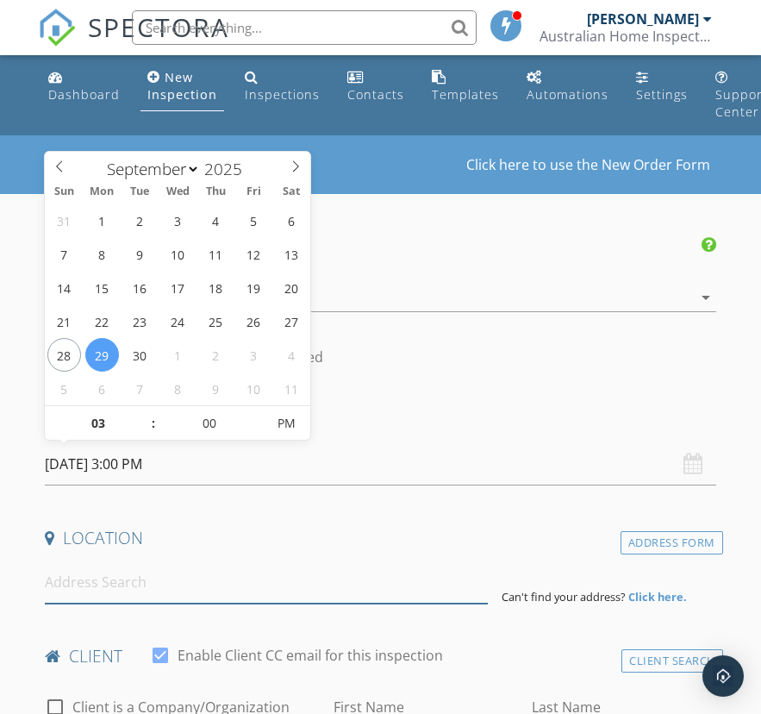
click at [339, 563] on input at bounding box center [266, 582] width 443 height 42
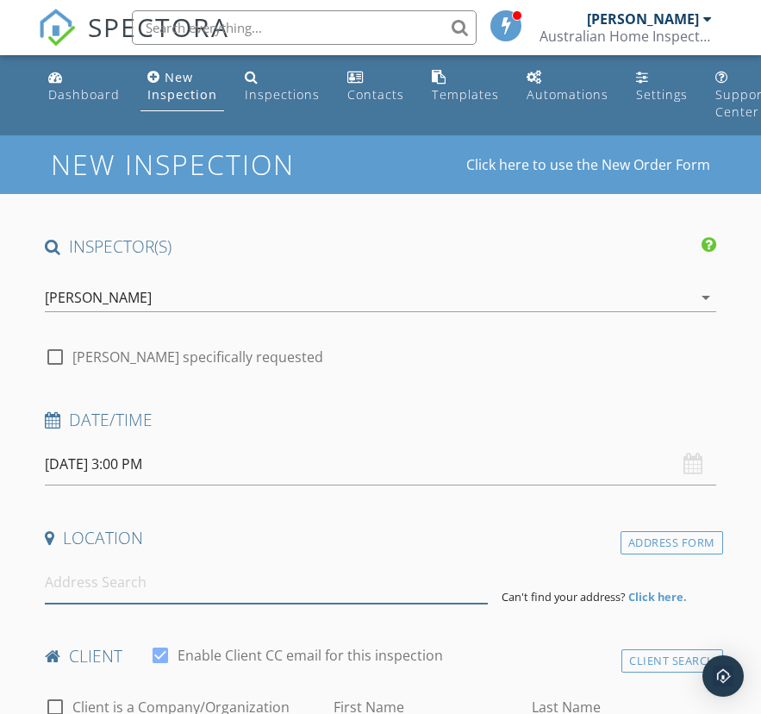
click at [135, 586] on input at bounding box center [266, 582] width 443 height 42
paste input "[STREET_ADDRESS]"
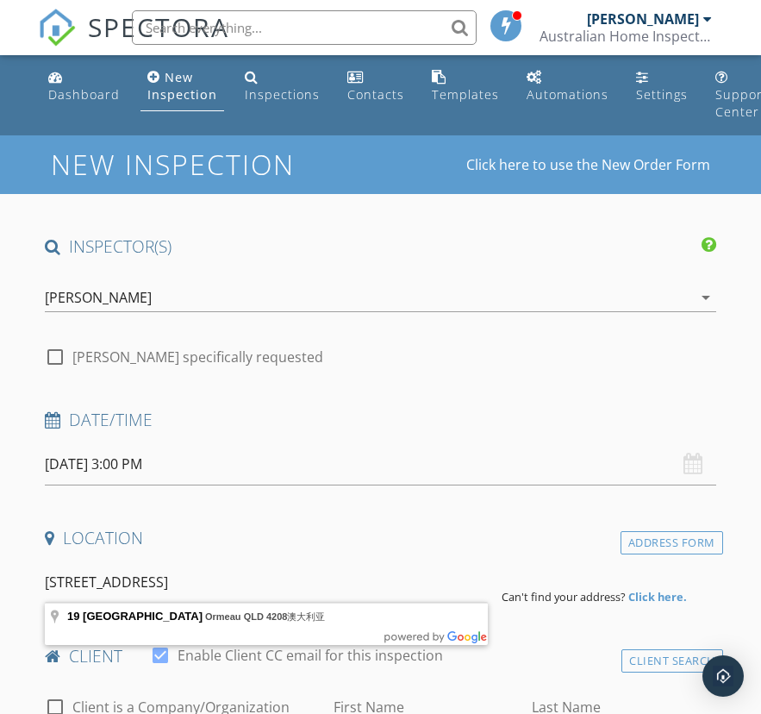
type input "[STREET_ADDRESS]"
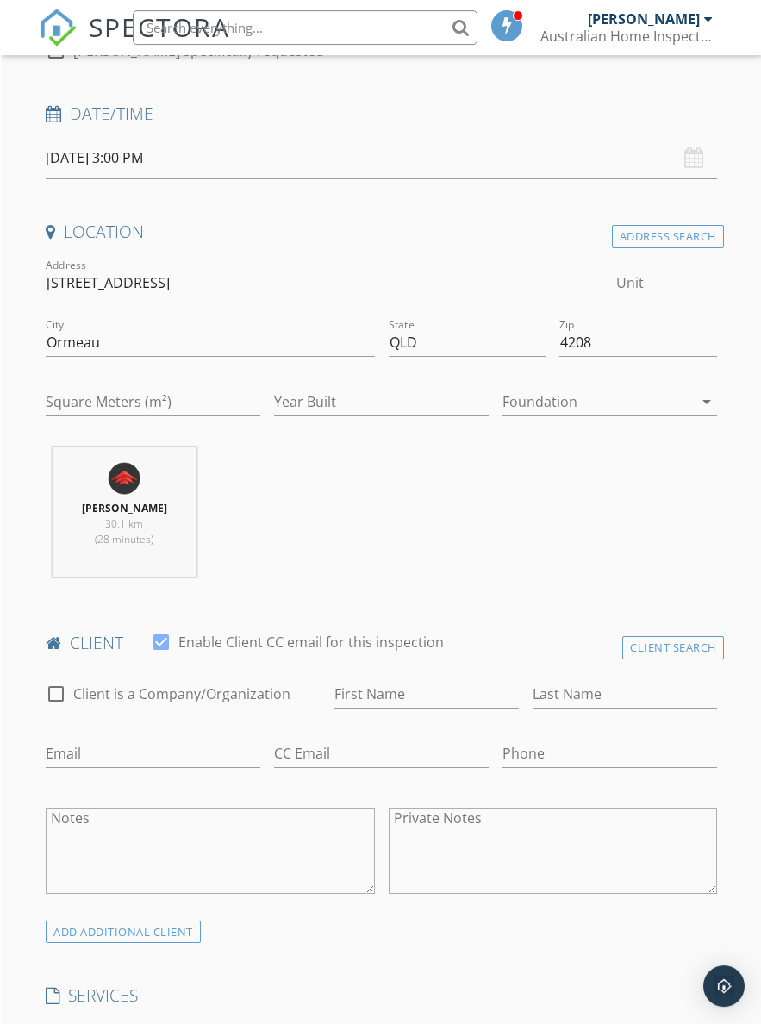
scroll to position [306, 0]
click at [689, 639] on div "Client Search" at bounding box center [672, 647] width 102 height 23
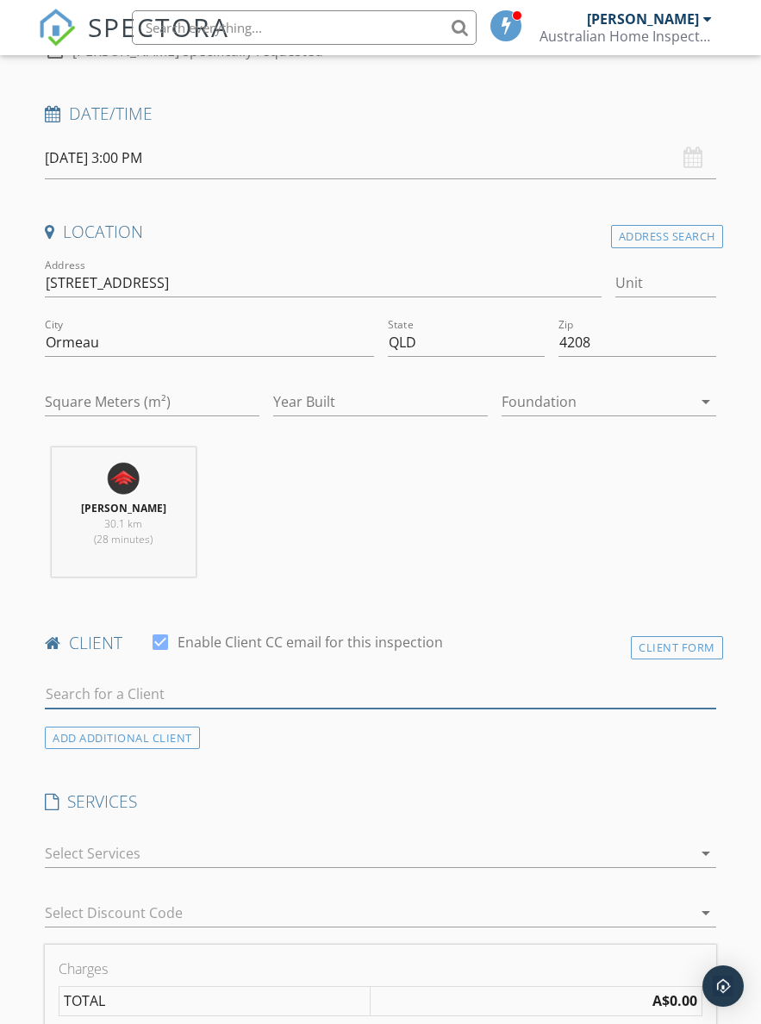
click at [78, 699] on input "text" at bounding box center [380, 694] width 671 height 28
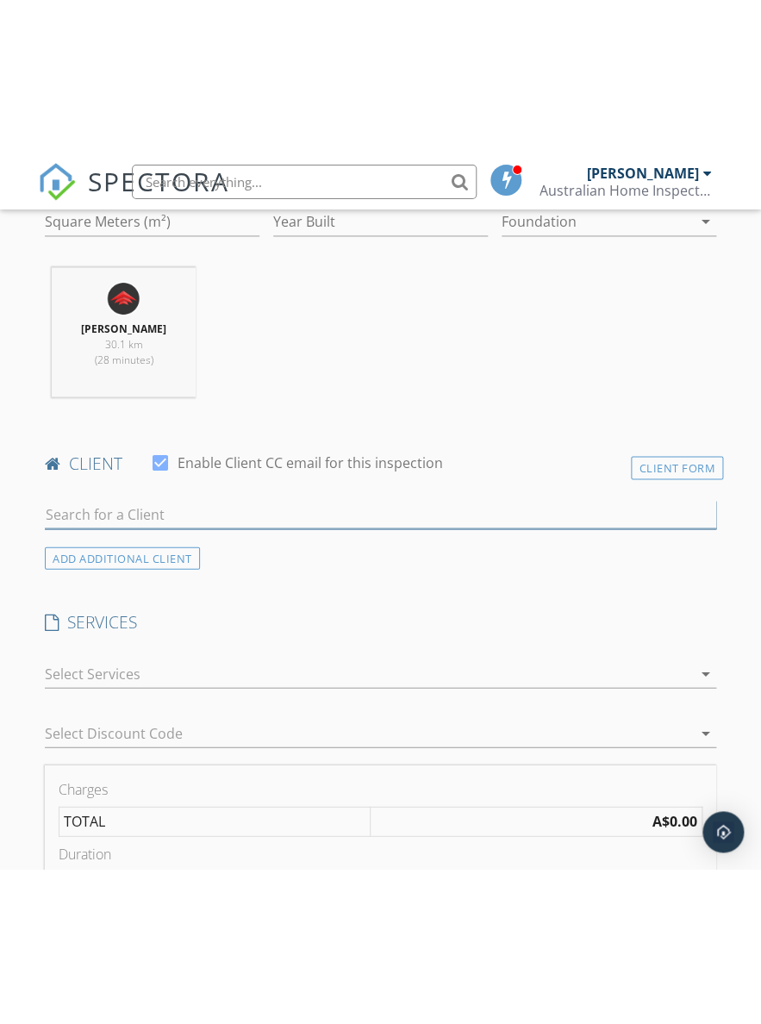
scroll to position [641, 0]
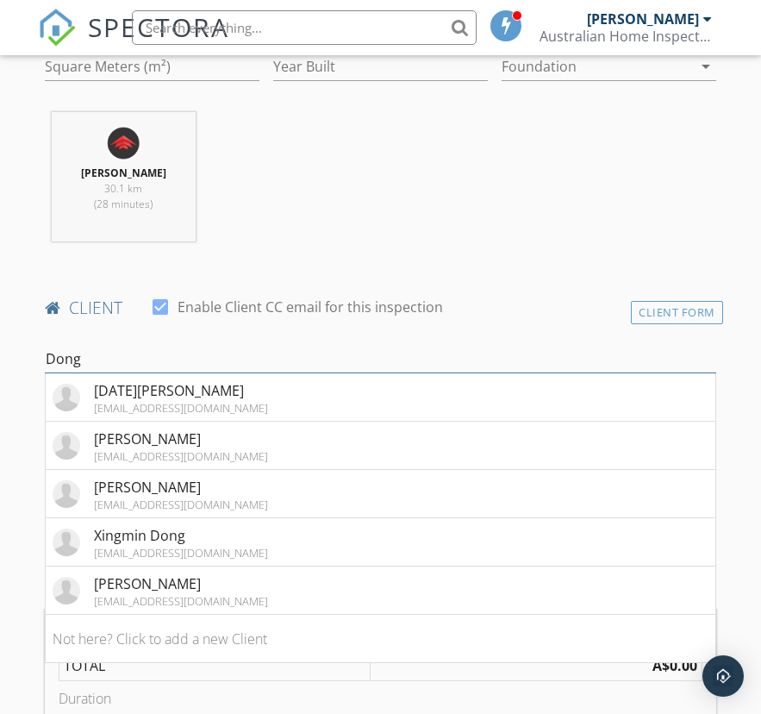
type input "Dong"
click at [115, 594] on div "[EMAIL_ADDRESS][DOMAIN_NAME]" at bounding box center [181, 601] width 174 height 14
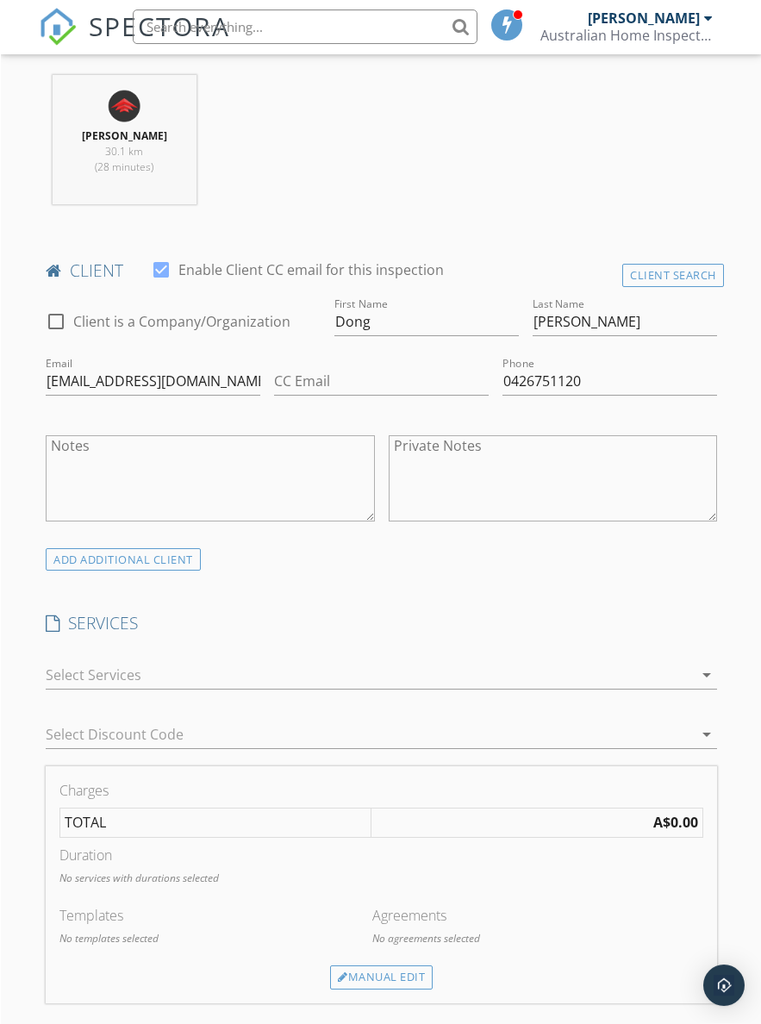
scroll to position [678, 0]
click at [683, 668] on div at bounding box center [368, 675] width 647 height 28
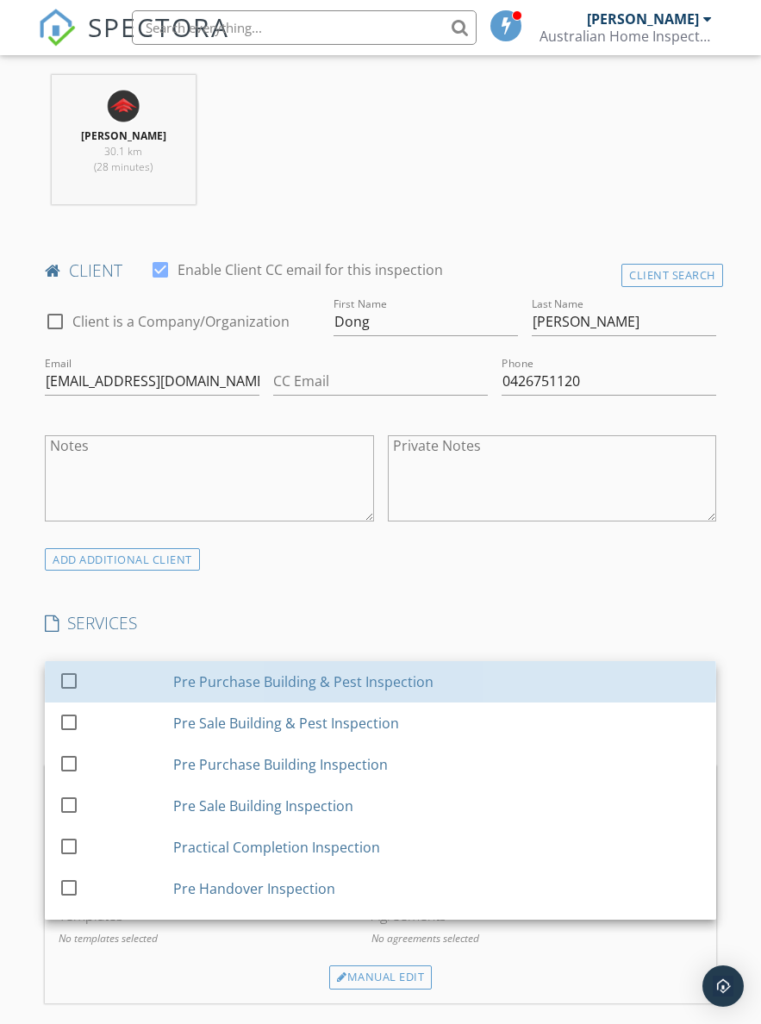
click at [118, 662] on div "check_box_outline_blank" at bounding box center [113, 681] width 108 height 39
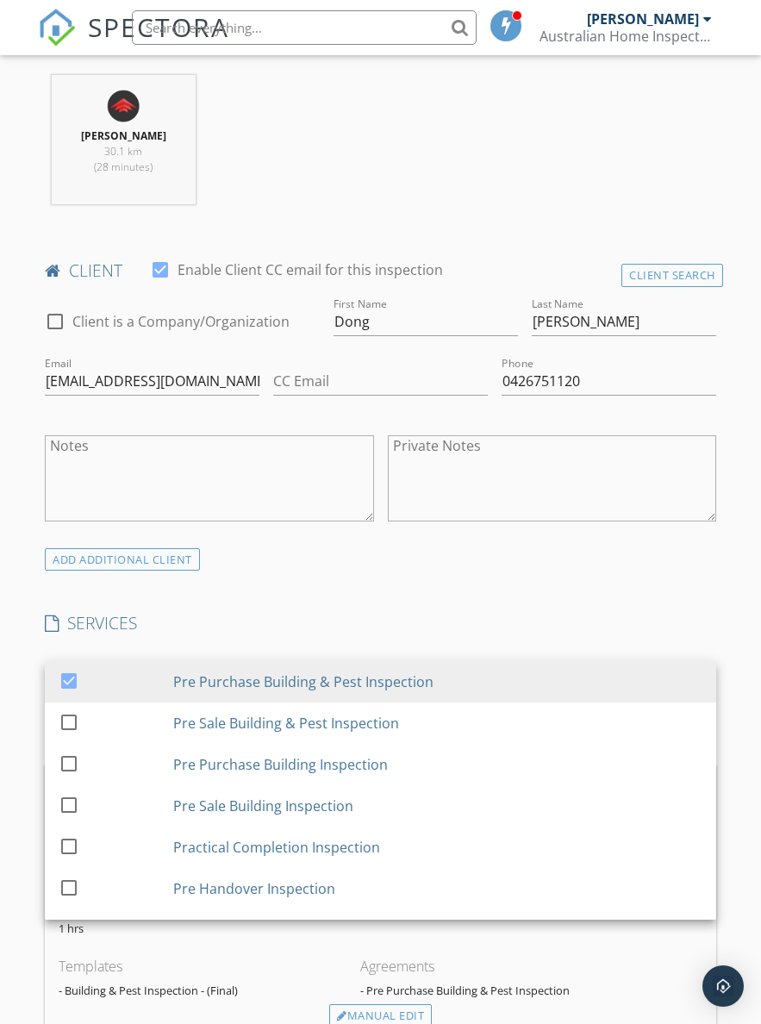
click at [667, 603] on div "INSPECTOR(S) check_box [PERSON_NAME] PRIMARY [PERSON_NAME] arrow_drop_down chec…" at bounding box center [380, 877] width 685 height 2641
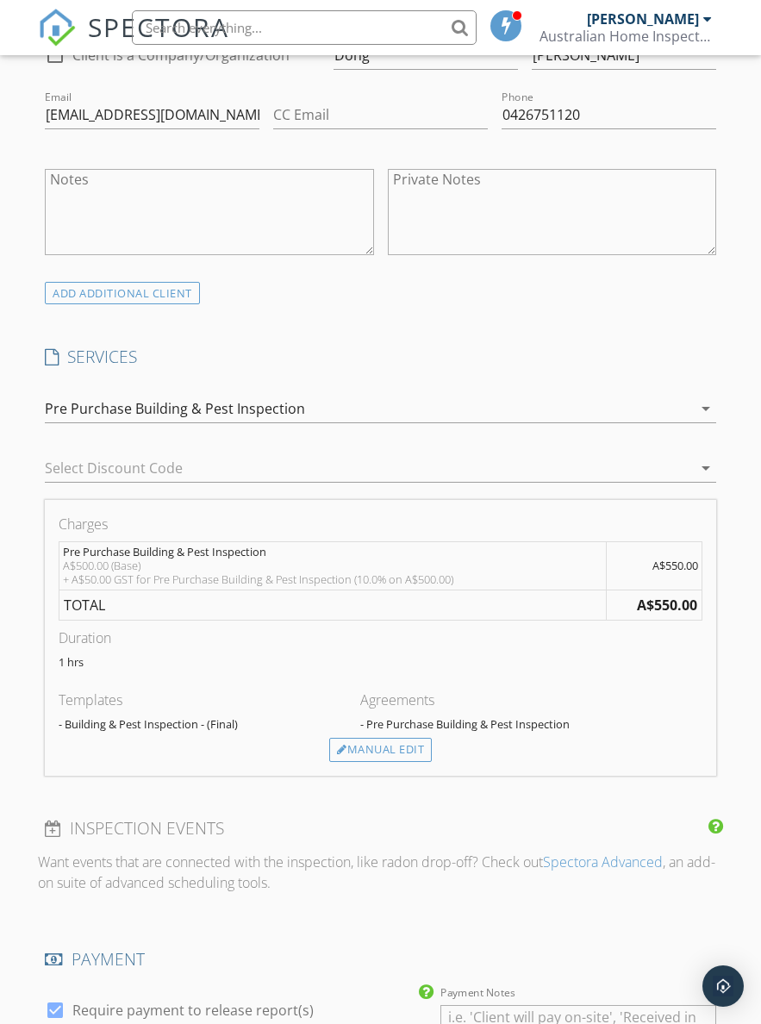
scroll to position [951, 0]
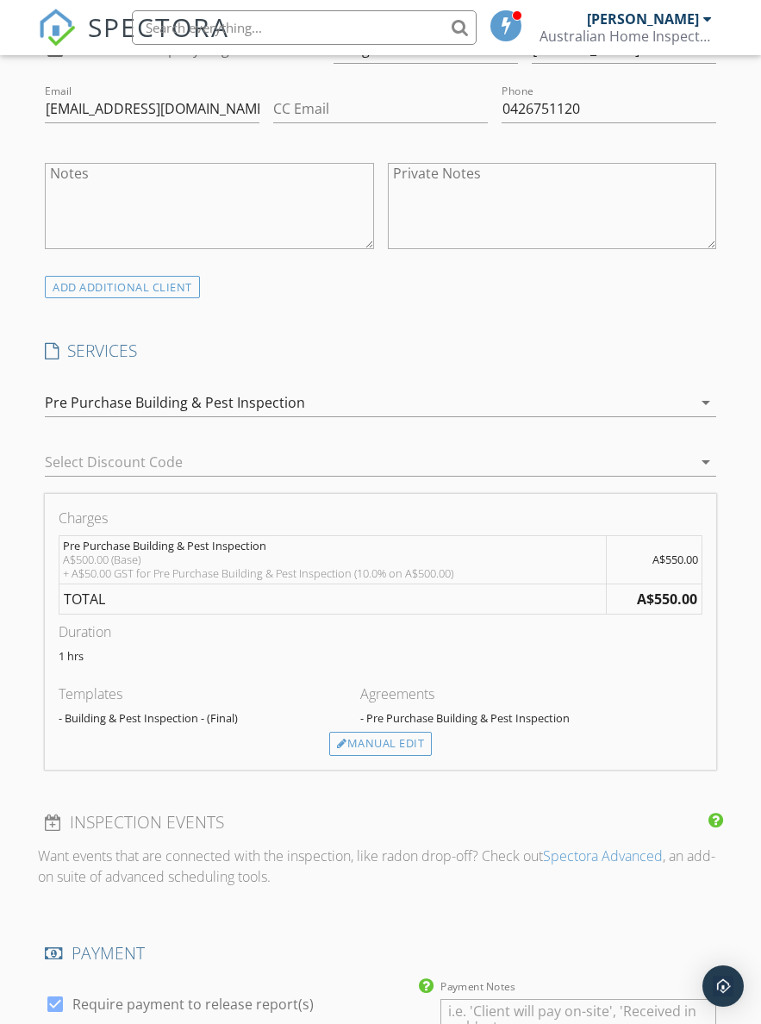
click at [402, 739] on div "Manual Edit" at bounding box center [380, 744] width 103 height 24
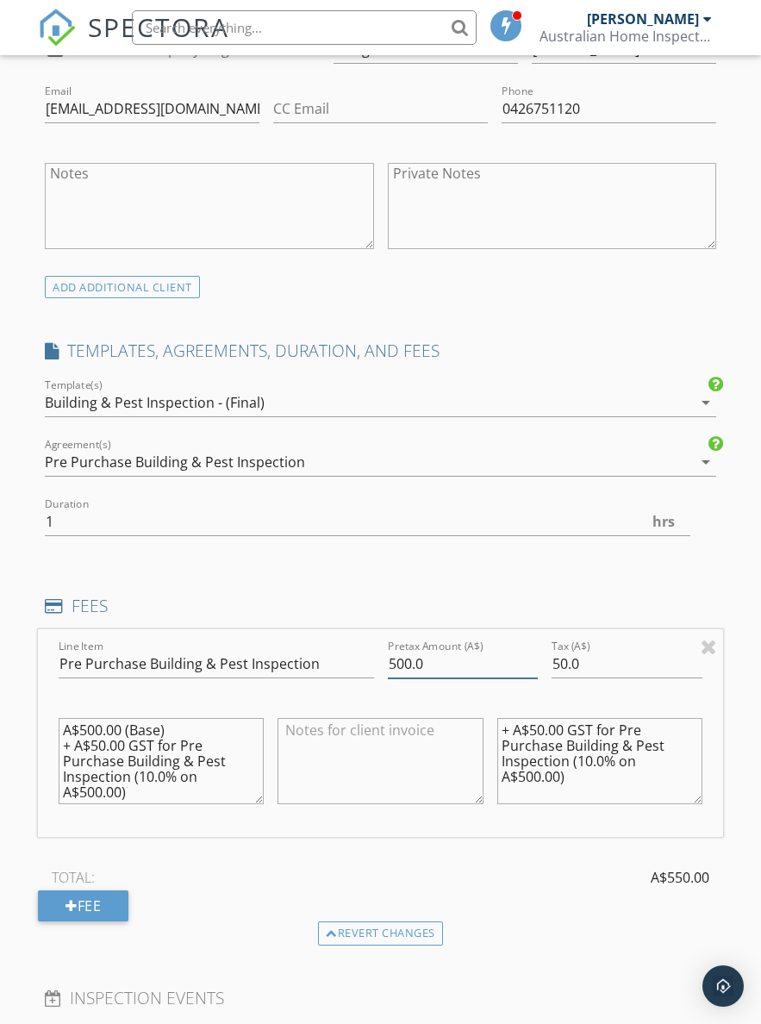
click at [463, 671] on input "500.0" at bounding box center [463, 664] width 151 height 28
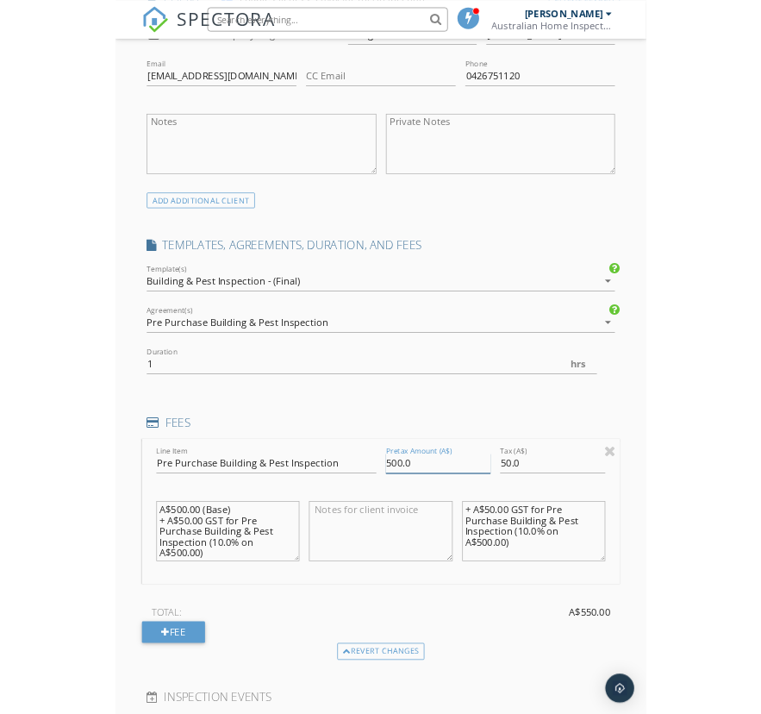
scroll to position [1252, 6]
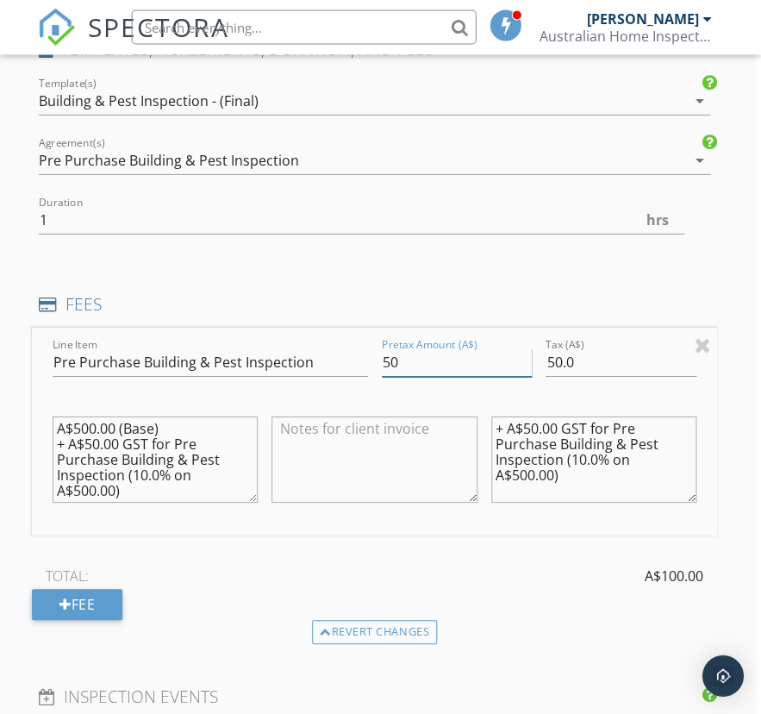
type input "5"
type input "600"
click at [628, 352] on input "50.0" at bounding box center [621, 362] width 151 height 28
type input "5"
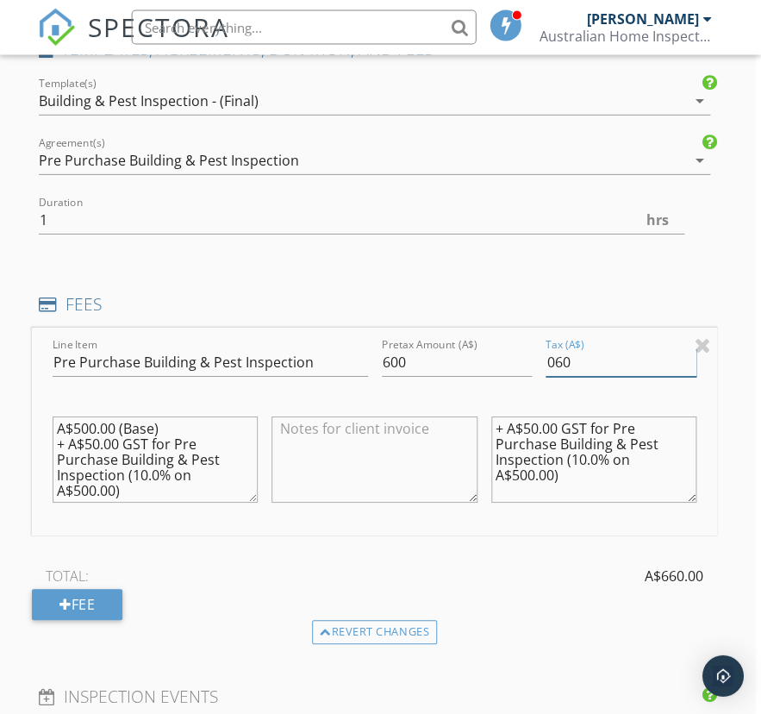
type input "060"
click at [620, 421] on textarea "+ A$50.00 GST for Pre Purchase Building & Pest Inspection (10.0% on A$500.00)" at bounding box center [593, 459] width 205 height 86
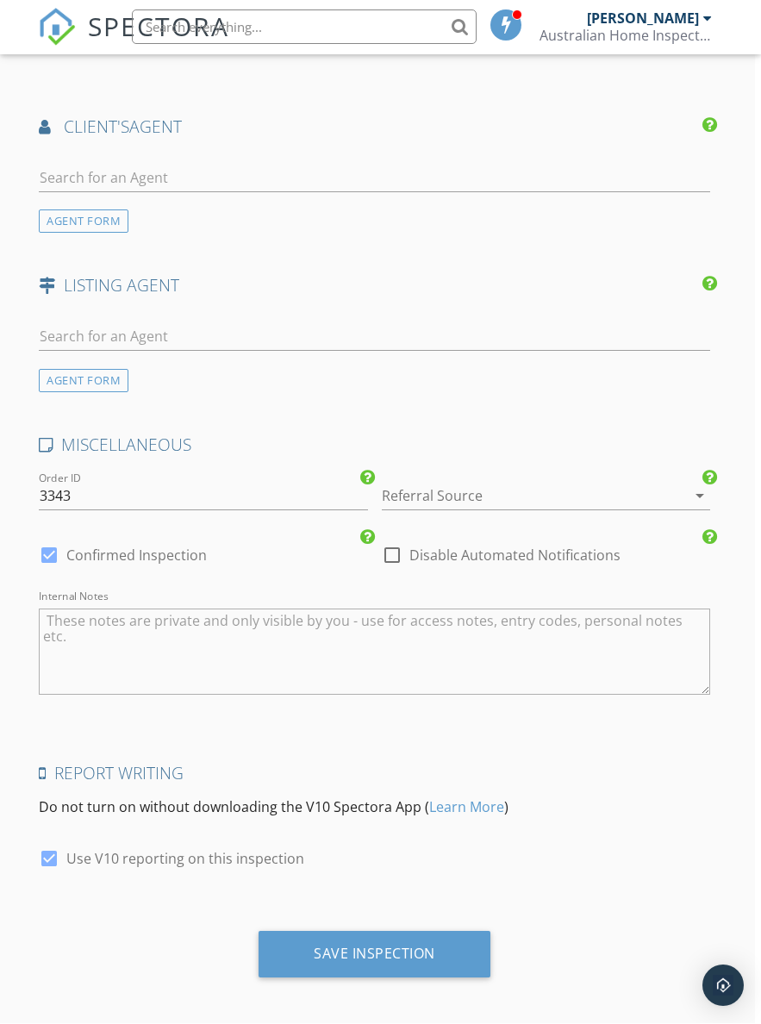
scroll to position [2162, 7]
click at [302, 949] on div "Save Inspection" at bounding box center [374, 955] width 232 height 47
